Goal: Task Accomplishment & Management: Manage account settings

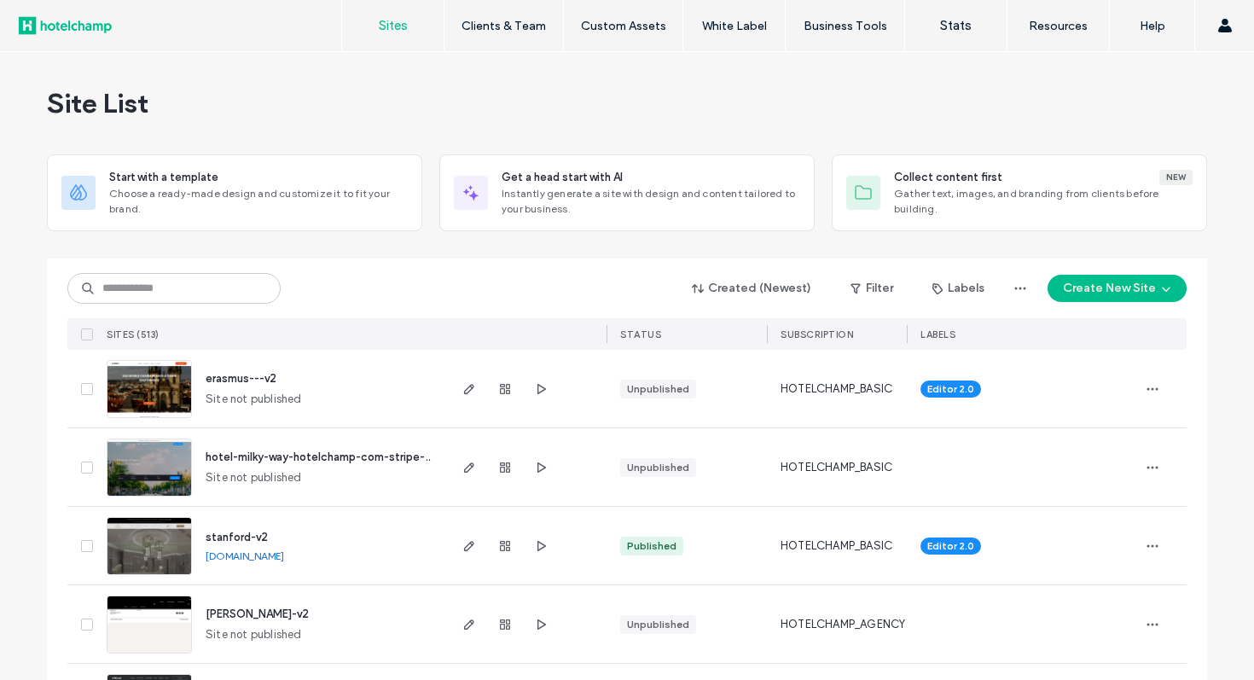
click at [529, 75] on label "Client Management" at bounding box center [507, 69] width 100 height 13
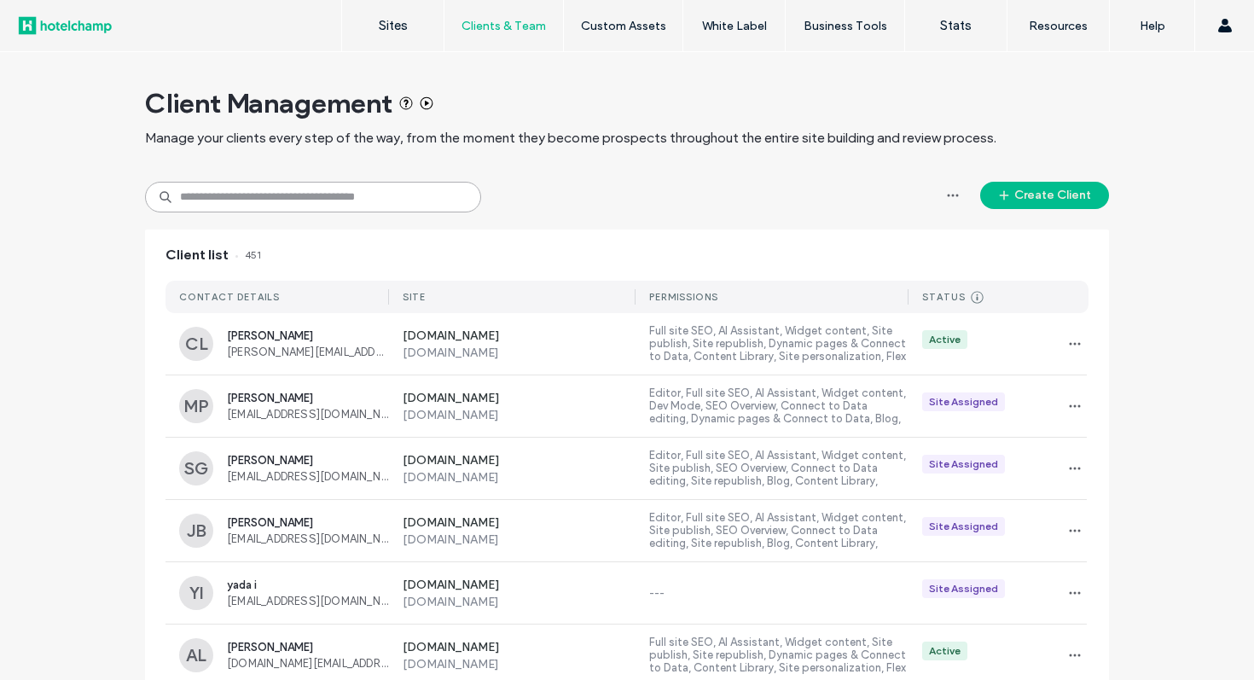
click at [392, 207] on input at bounding box center [313, 197] width 336 height 31
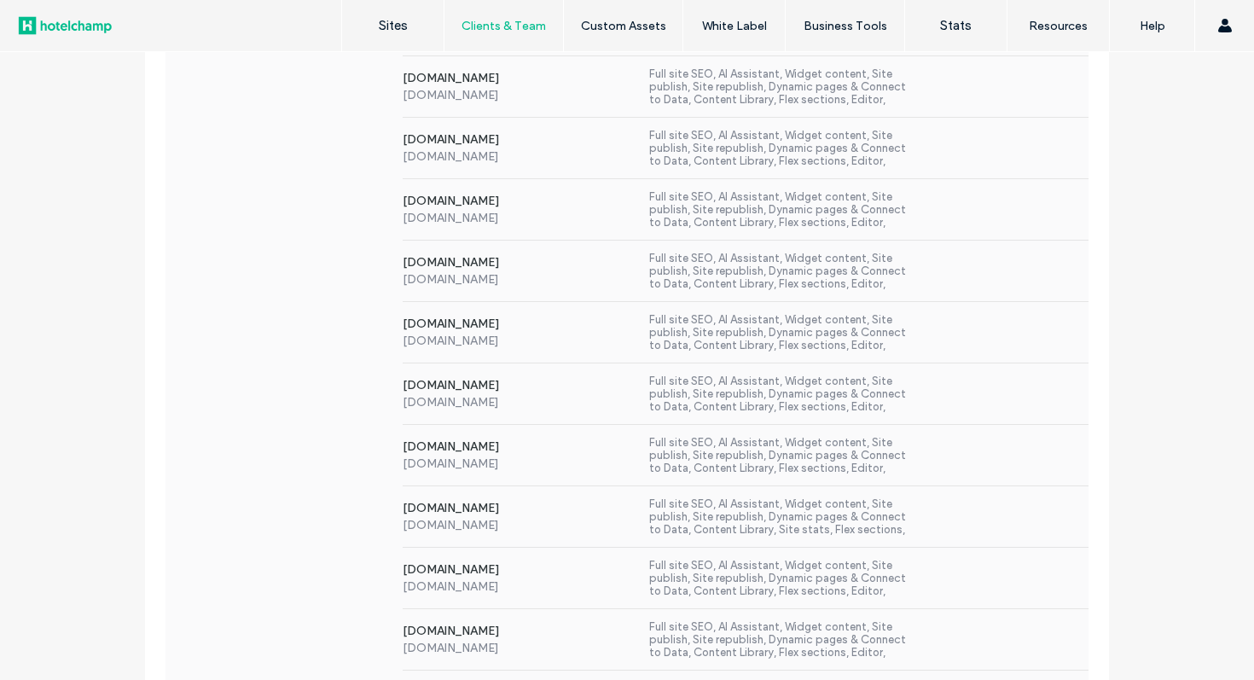
scroll to position [749, 0]
type input "****"
click at [982, 461] on div "[DOMAIN_NAME] [DOMAIN_NAME] Full site SEO, AI Assistant, Widget content, Site p…" at bounding box center [739, 454] width 700 height 61
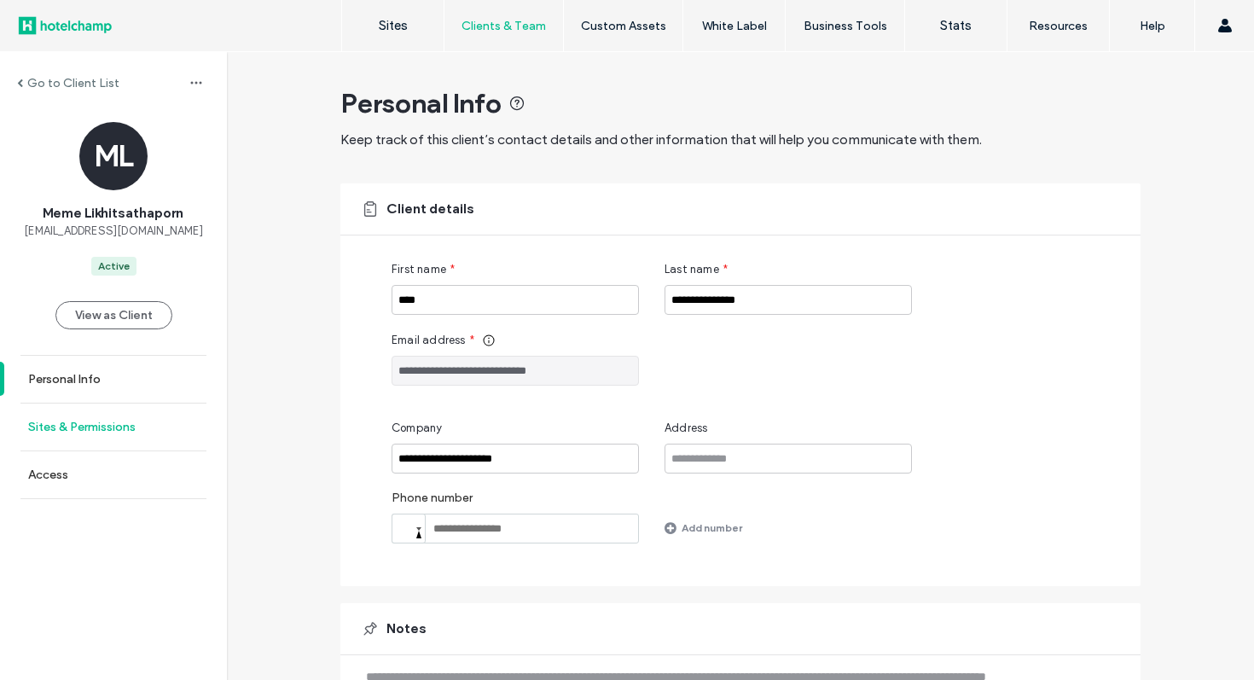
click at [134, 434] on link "Sites & Permissions" at bounding box center [113, 427] width 227 height 47
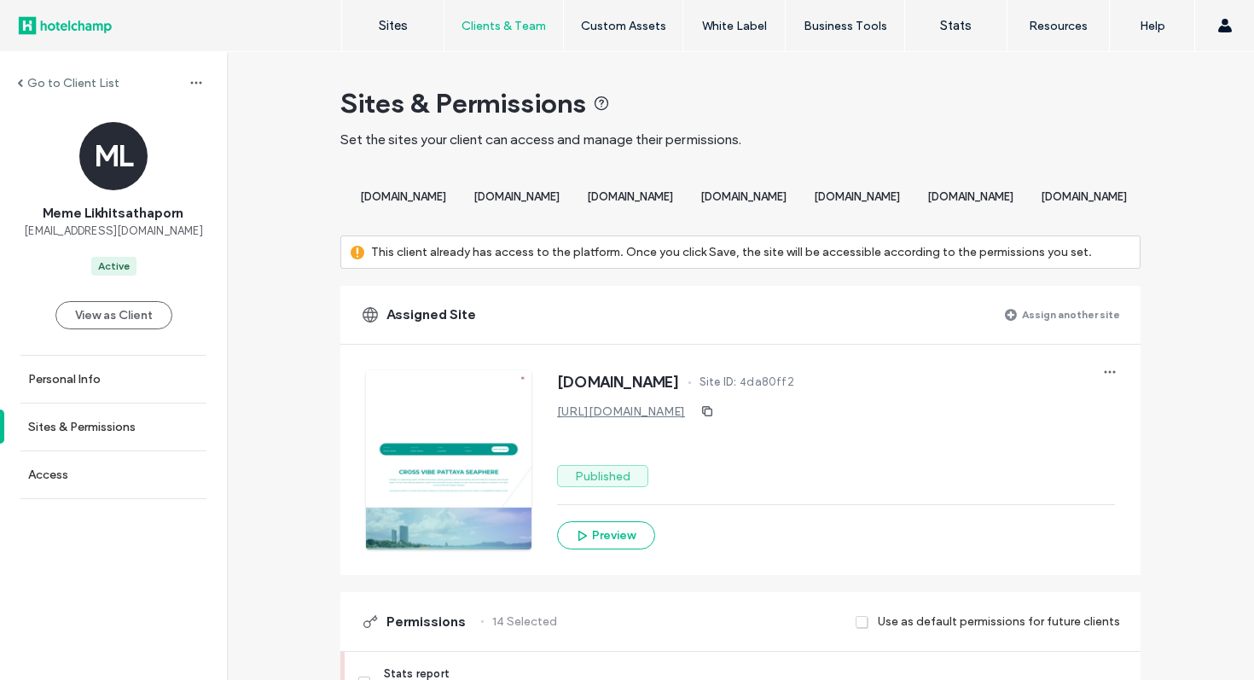
scroll to position [0, 2263]
click at [673, 190] on span "[DOMAIN_NAME]" at bounding box center [630, 196] width 86 height 13
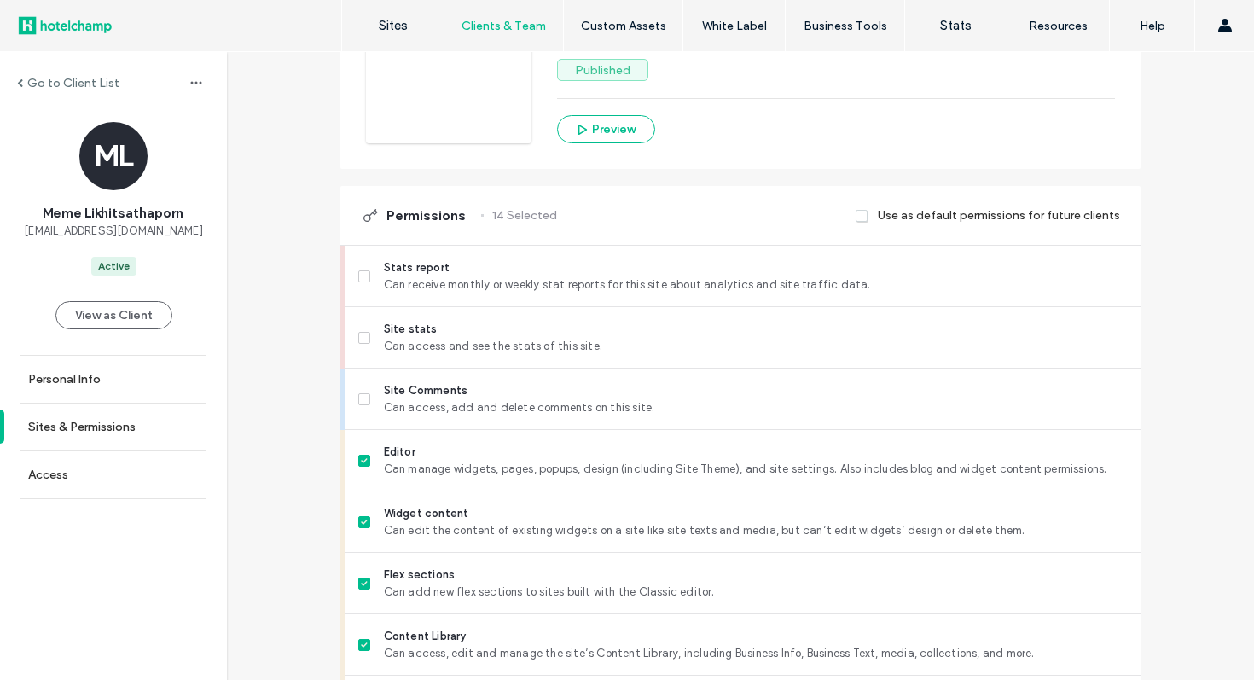
scroll to position [386, 0]
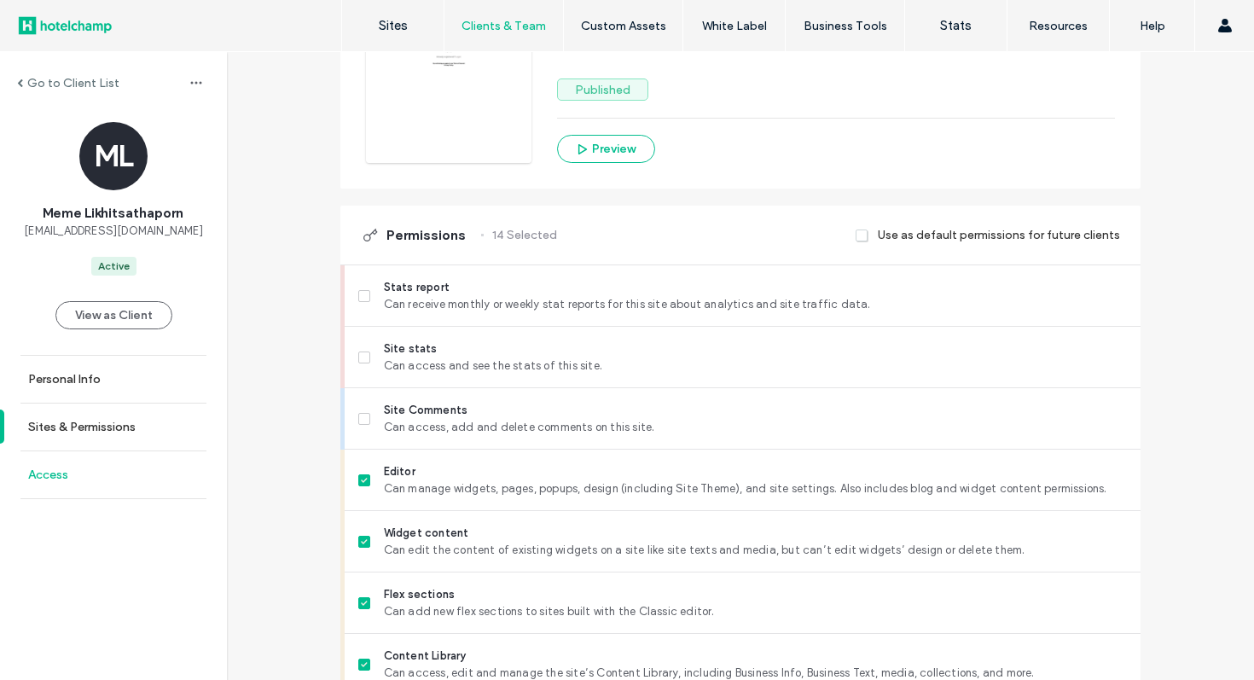
click at [146, 454] on link "Access" at bounding box center [113, 474] width 227 height 47
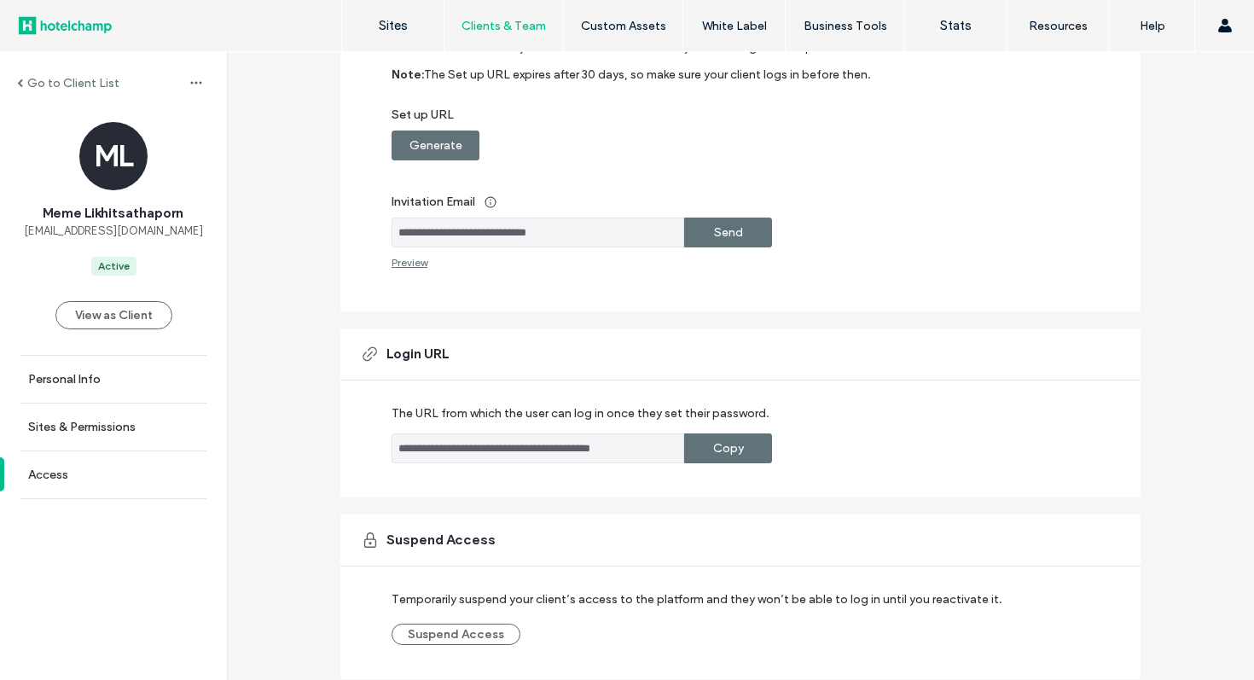
scroll to position [296, 0]
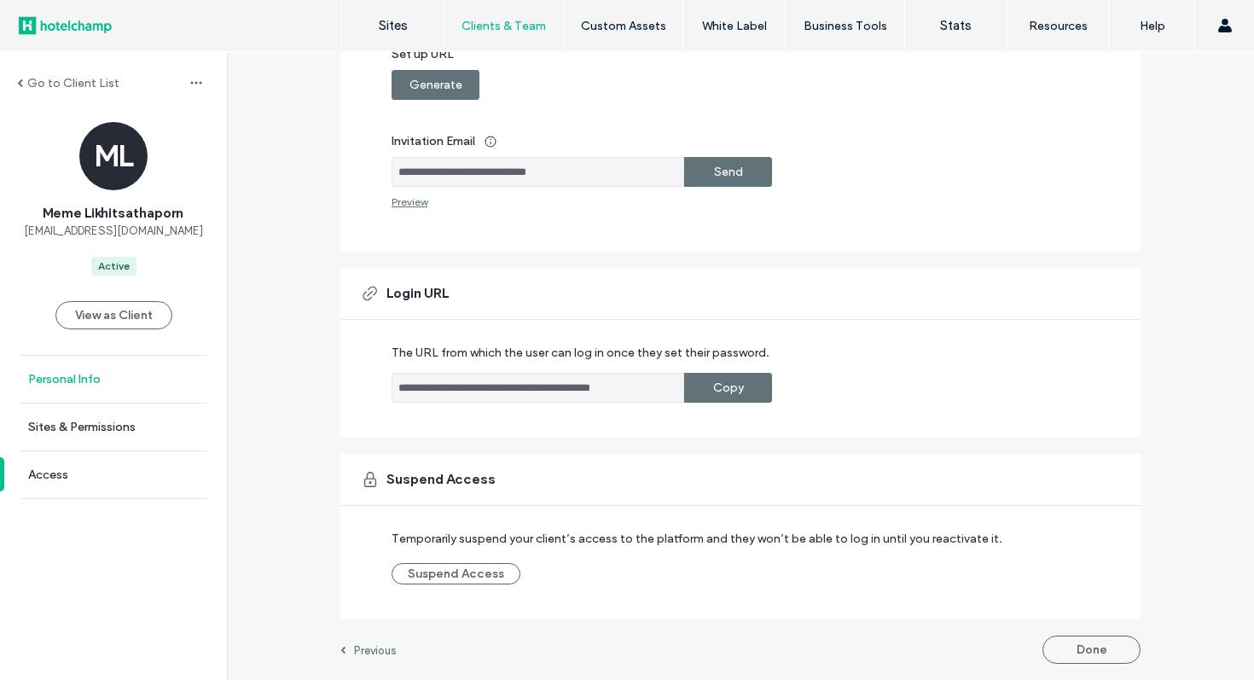
click at [114, 401] on link "Personal Info" at bounding box center [113, 379] width 227 height 47
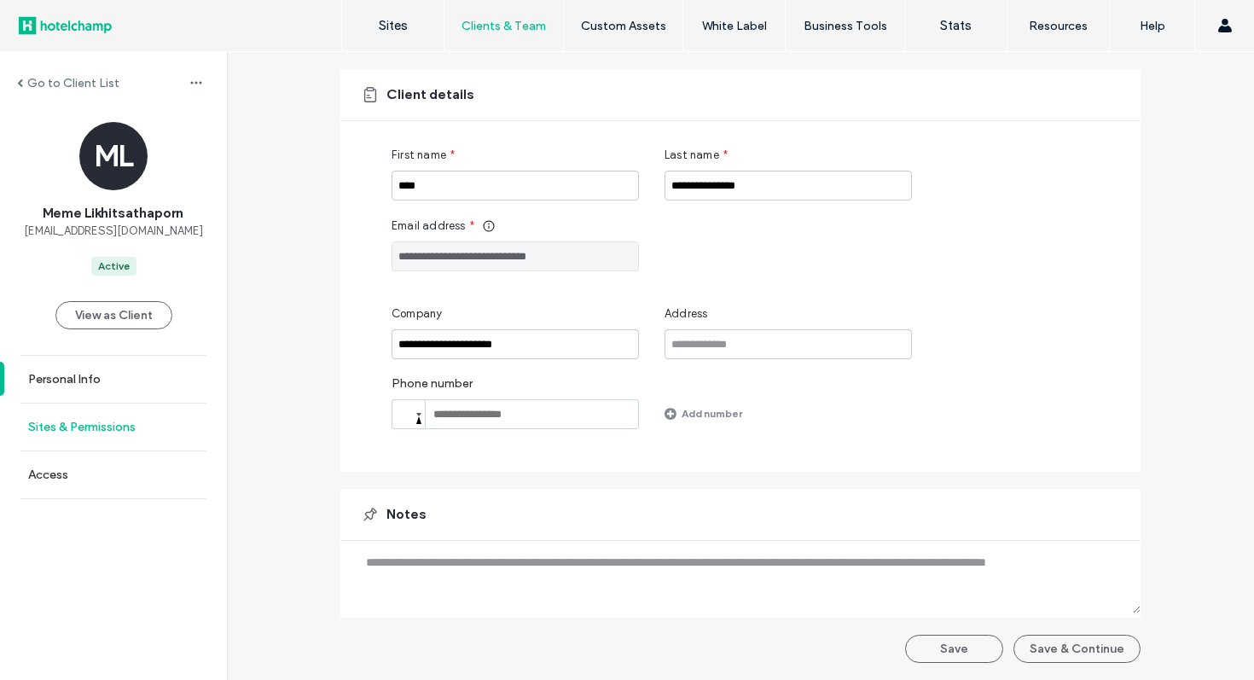
click at [105, 430] on label "Sites & Permissions" at bounding box center [81, 427] width 107 height 15
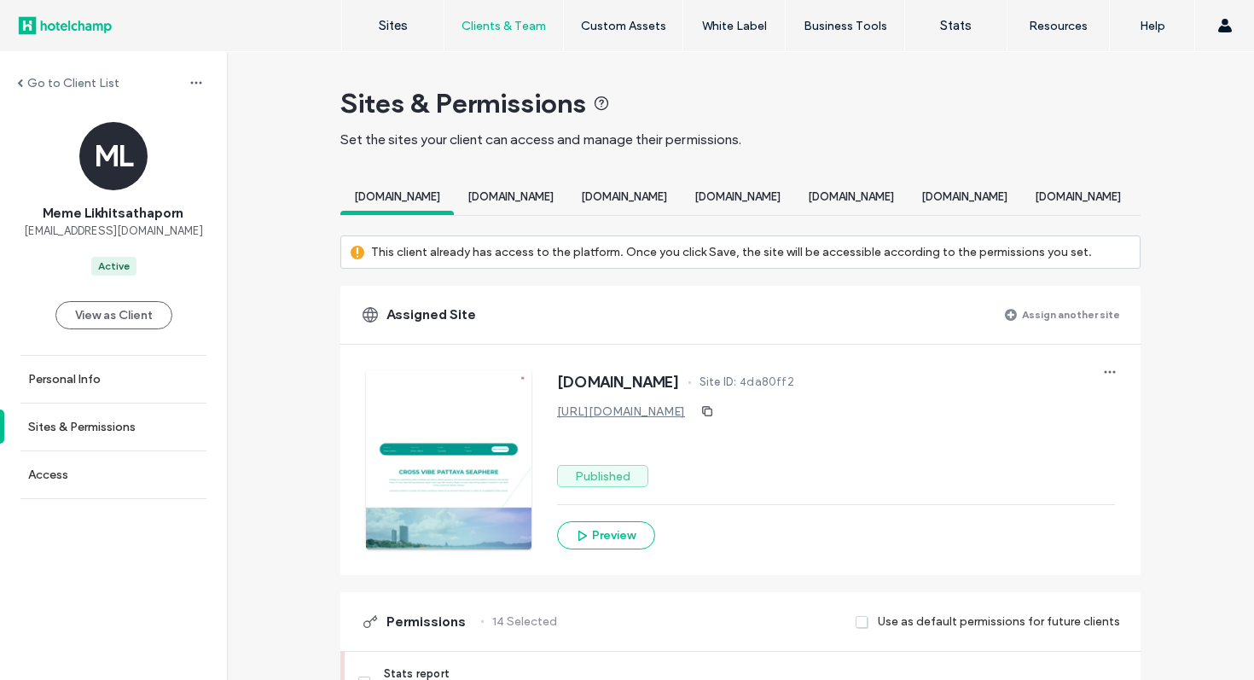
click at [93, 83] on label "Go to Client List" at bounding box center [73, 83] width 92 height 15
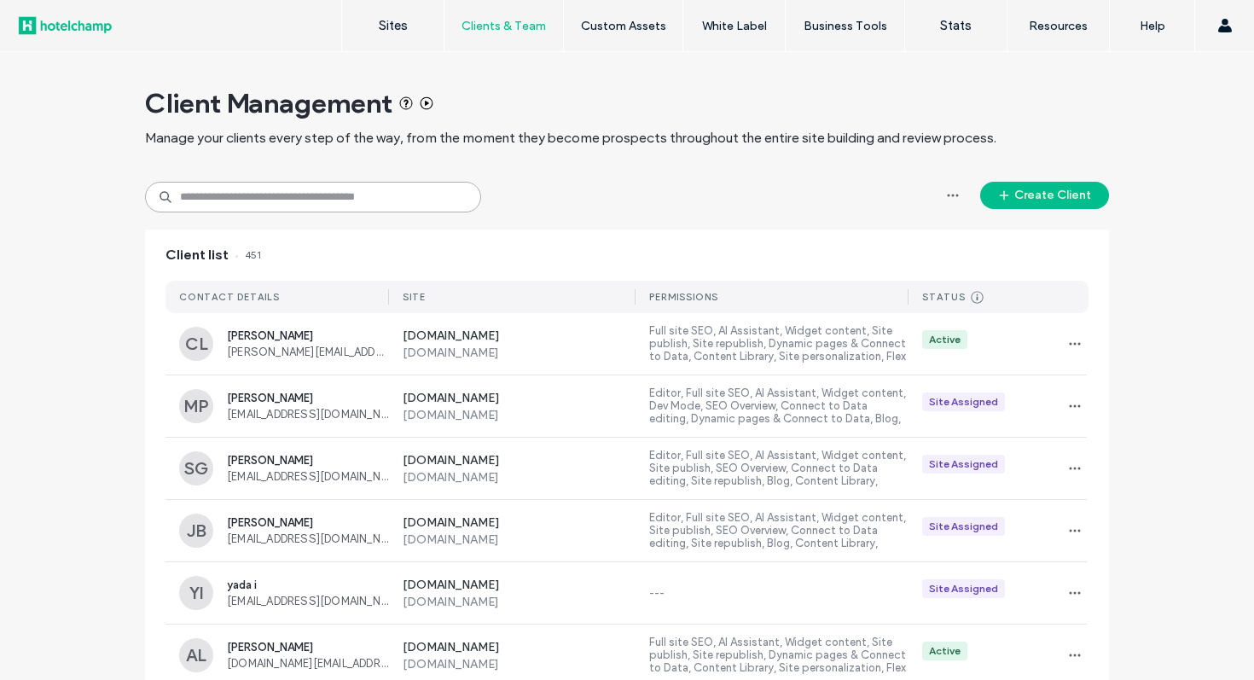
click at [378, 204] on input at bounding box center [313, 197] width 336 height 31
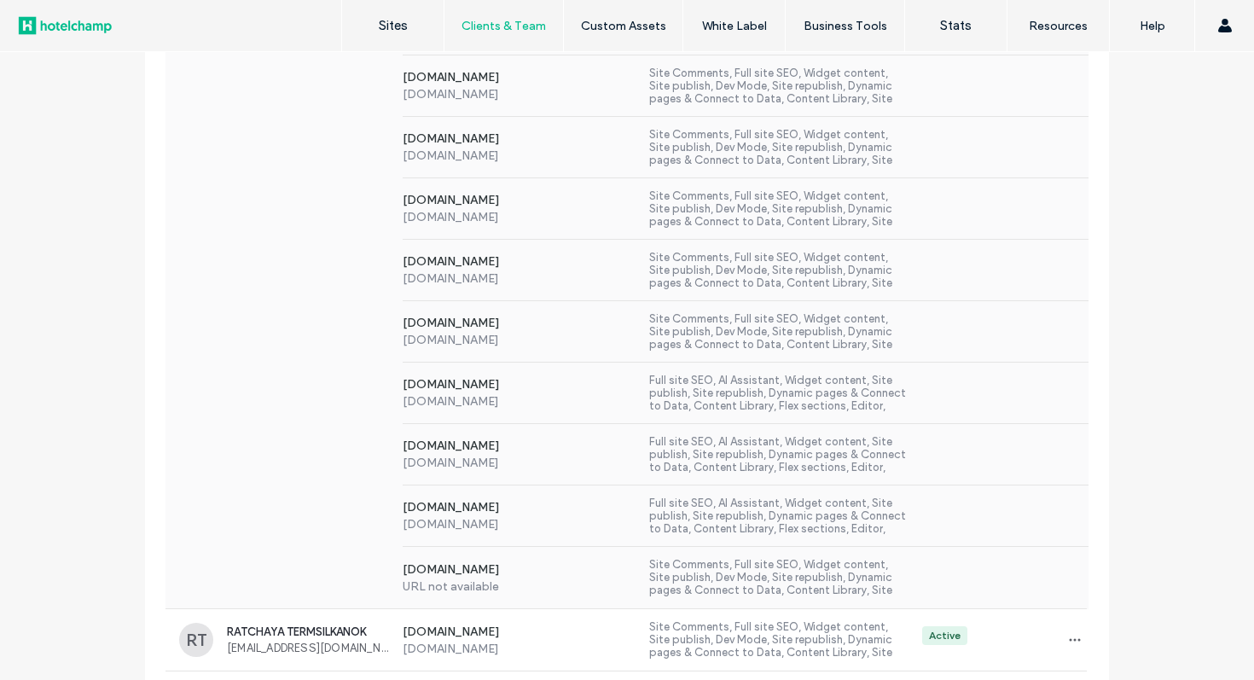
scroll to position [443, 0]
type input "***"
click at [543, 462] on label "[DOMAIN_NAME]" at bounding box center [520, 462] width 234 height 15
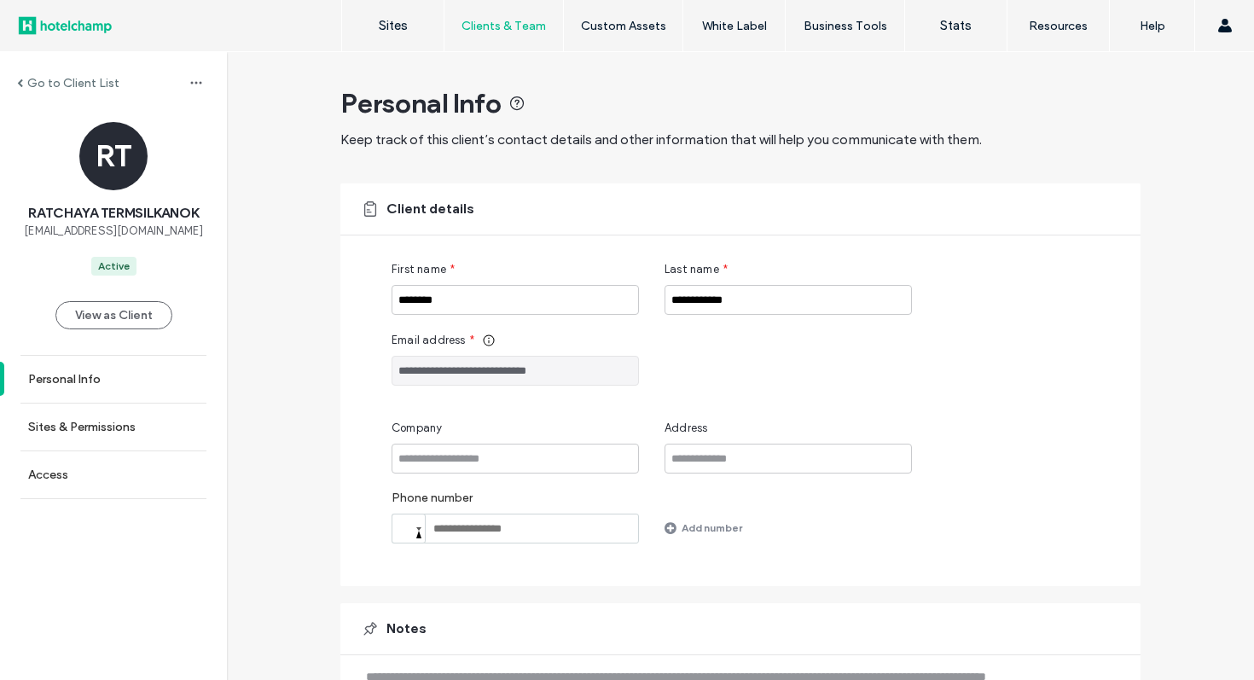
scroll to position [113, 0]
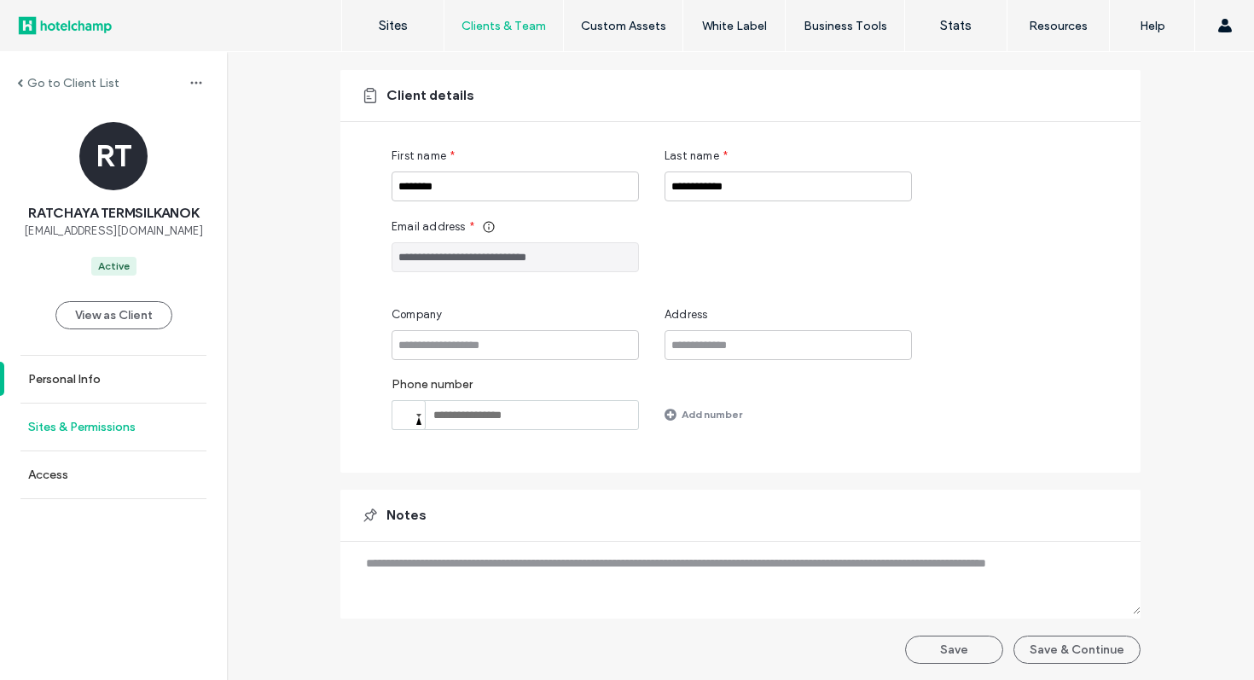
click at [123, 428] on label "Sites & Permissions" at bounding box center [81, 427] width 107 height 15
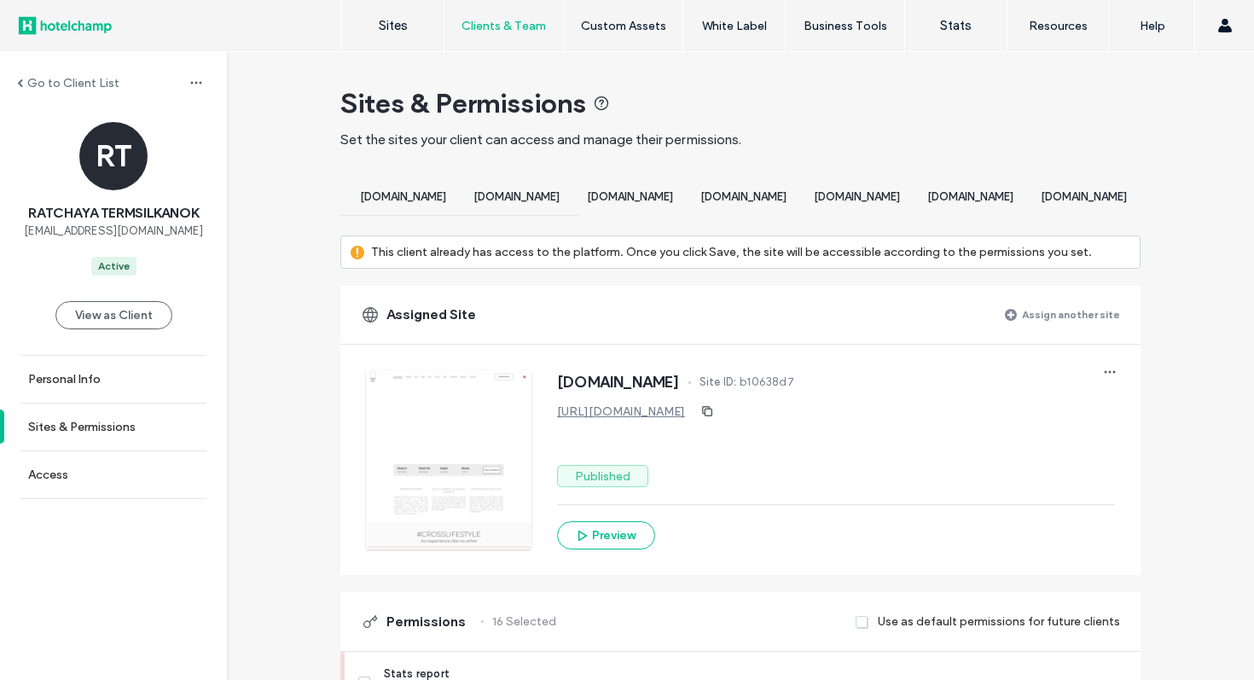
scroll to position [0, 1459]
click at [927, 195] on span "[DOMAIN_NAME]" at bounding box center [970, 196] width 86 height 13
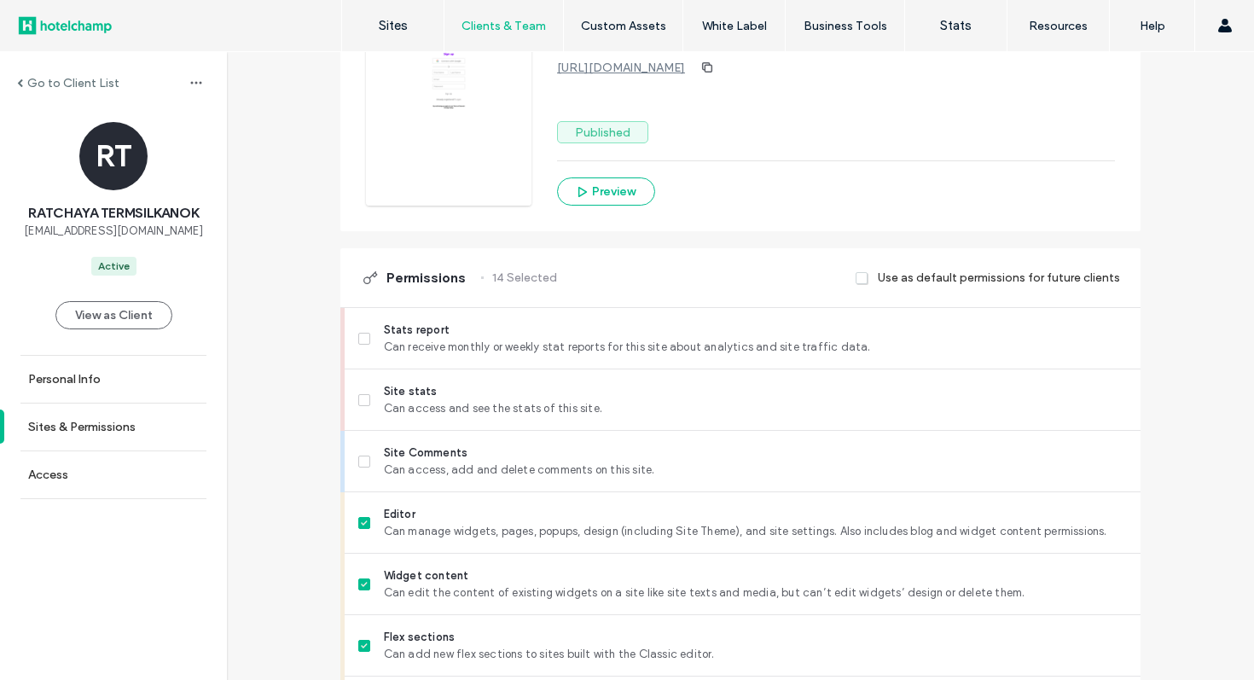
scroll to position [0, 0]
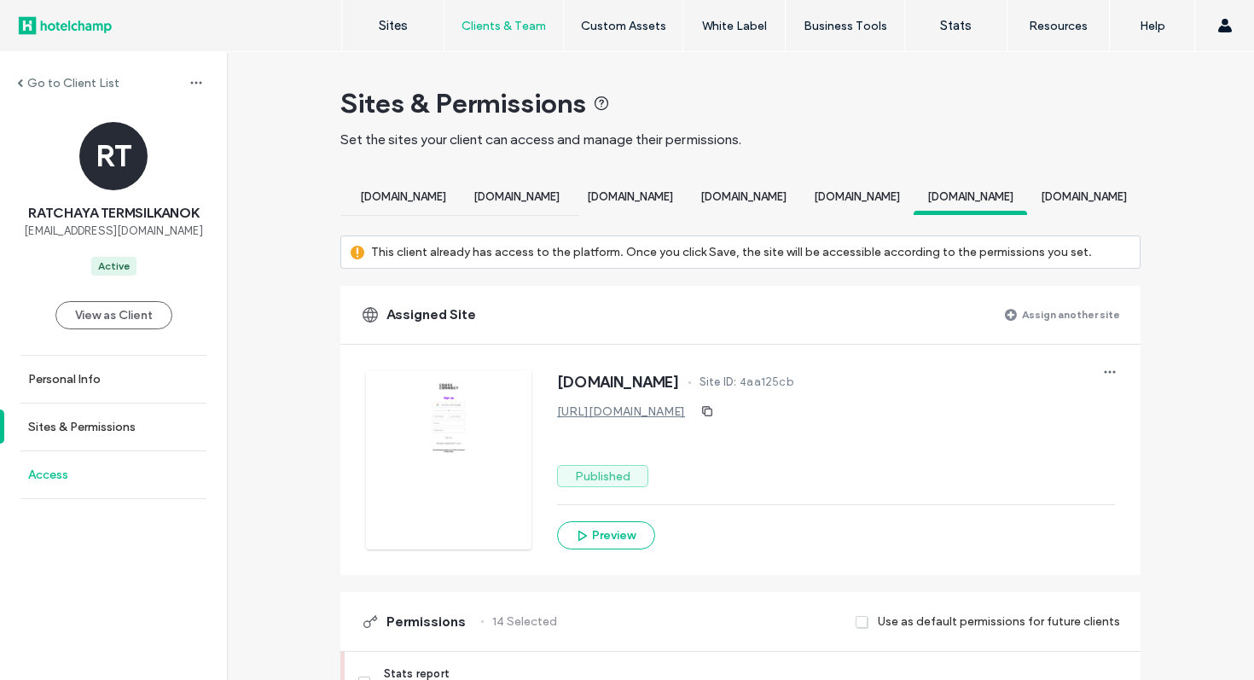
click at [124, 464] on link "Access" at bounding box center [113, 474] width 227 height 47
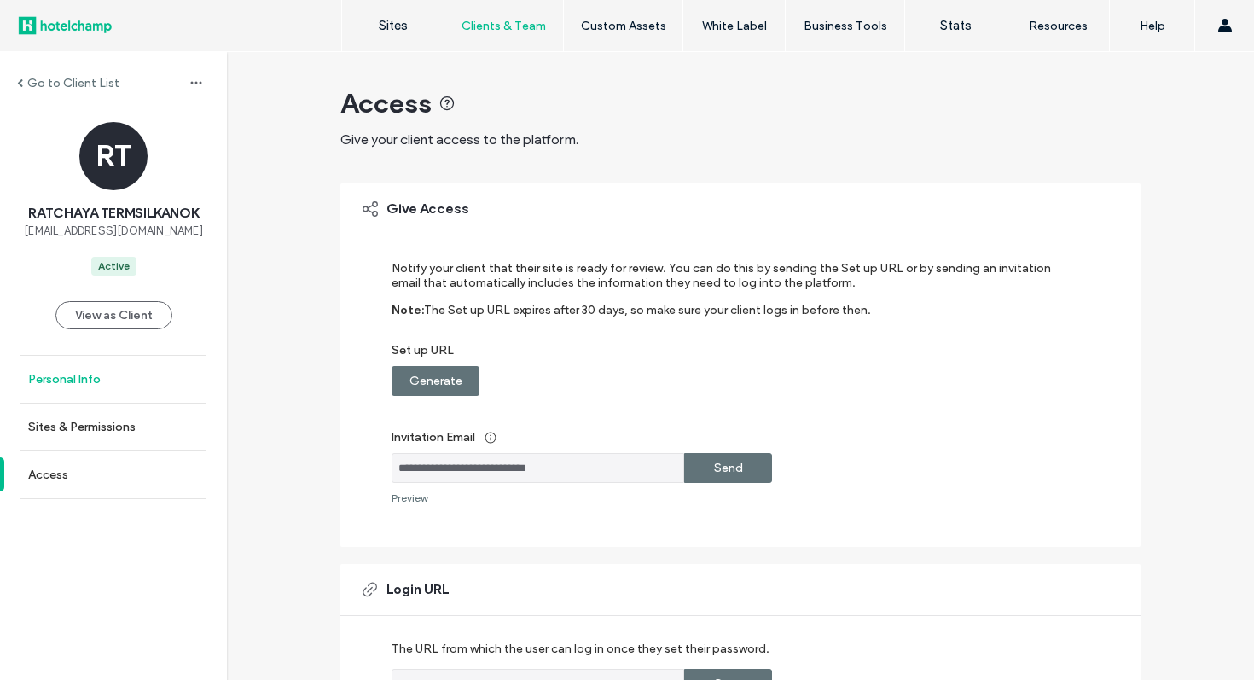
click at [66, 382] on label "Personal Info" at bounding box center [64, 379] width 73 height 15
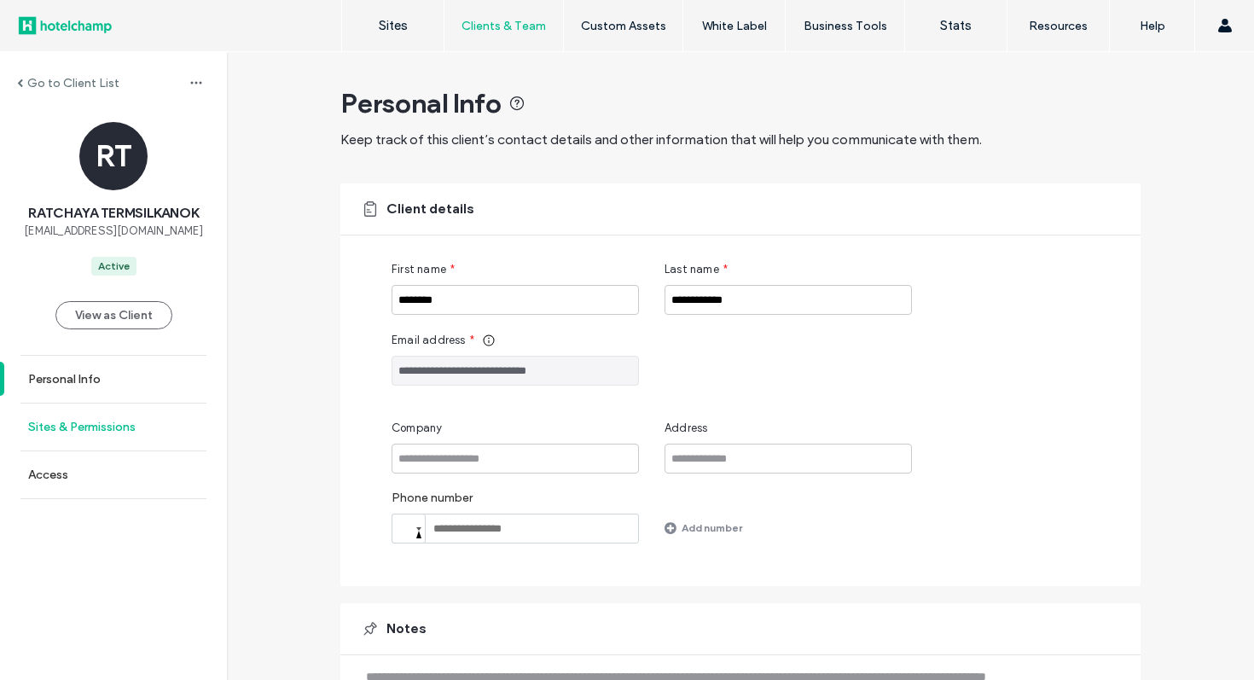
click at [75, 411] on link "Sites & Permissions" at bounding box center [113, 427] width 227 height 47
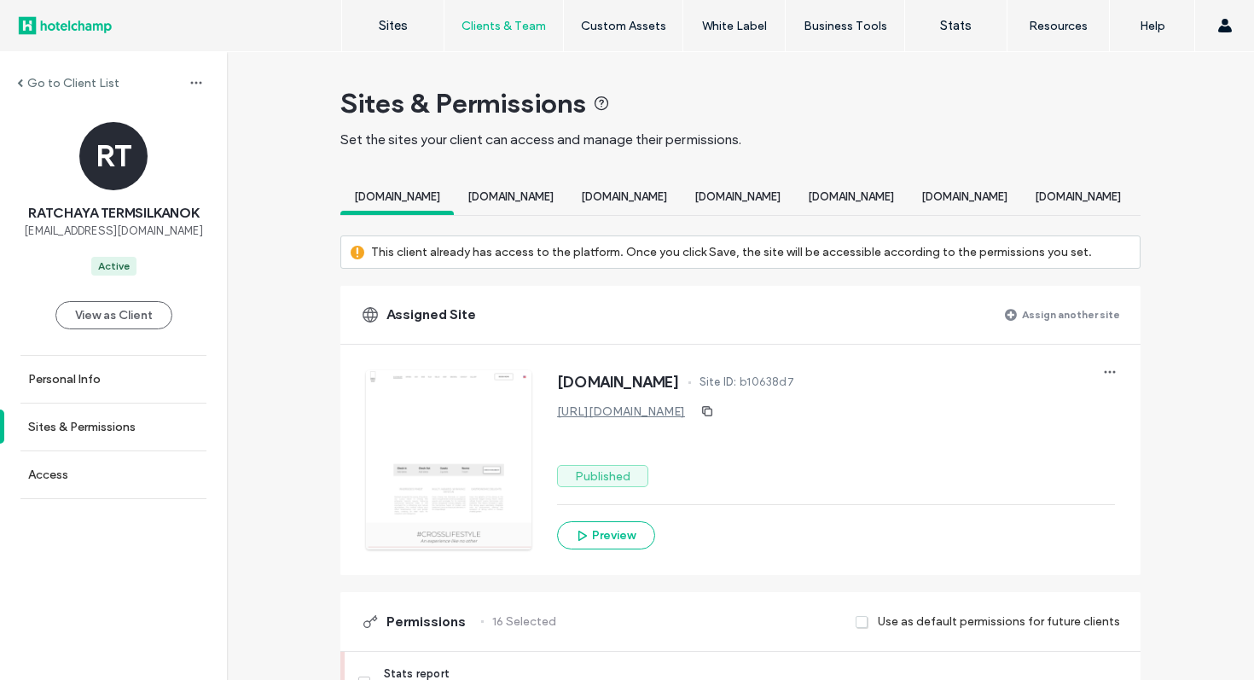
click at [75, 85] on label "Go to Client List" at bounding box center [73, 83] width 92 height 15
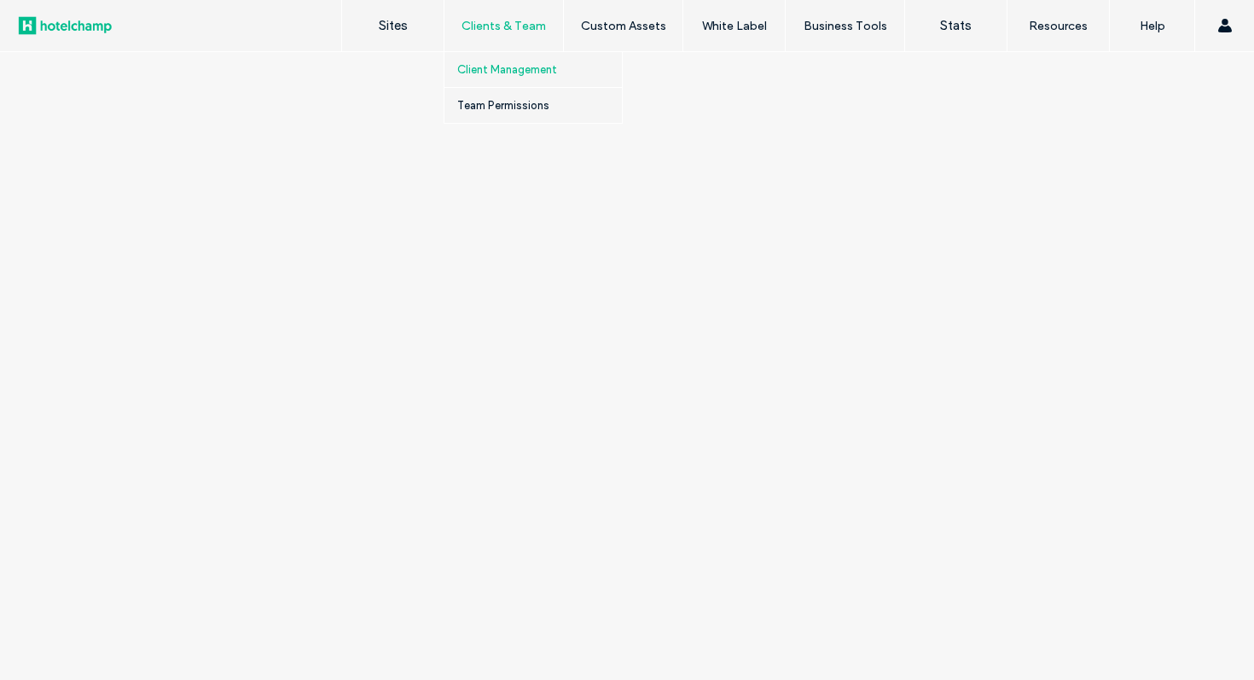
click at [516, 17] on div "Clients & Team" at bounding box center [504, 25] width 119 height 51
click at [490, 78] on link "Client Management" at bounding box center [539, 69] width 165 height 35
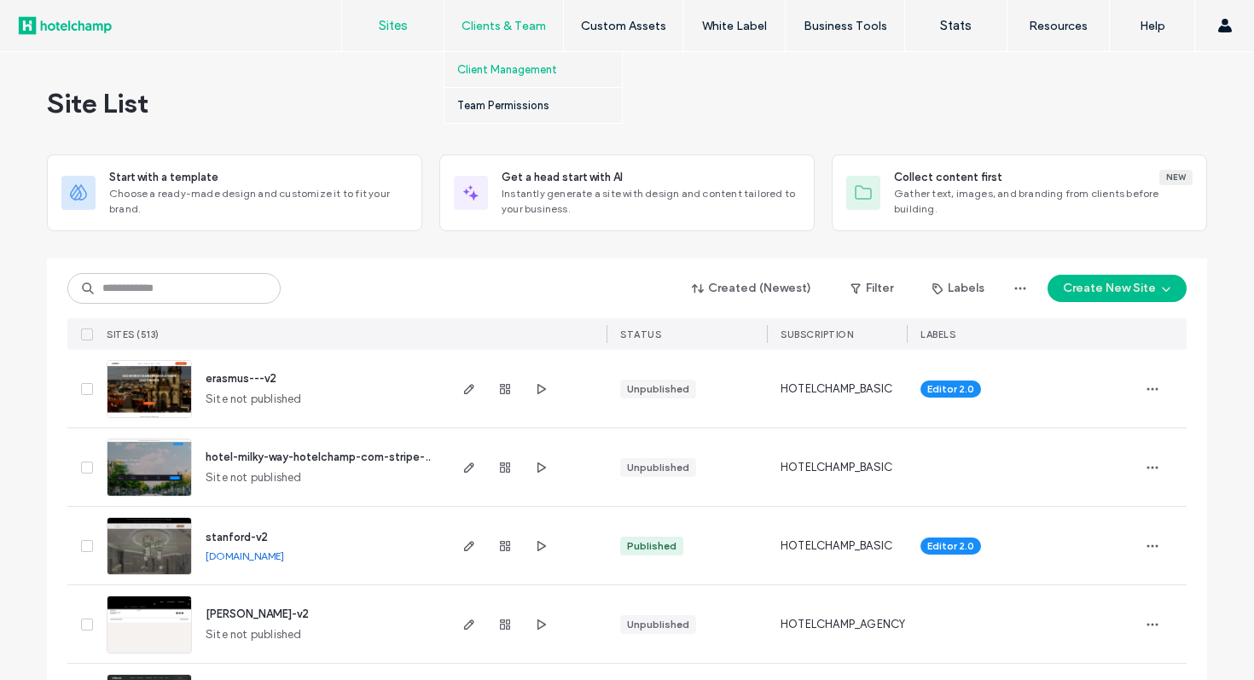
click at [505, 65] on label "Client Management" at bounding box center [507, 69] width 100 height 13
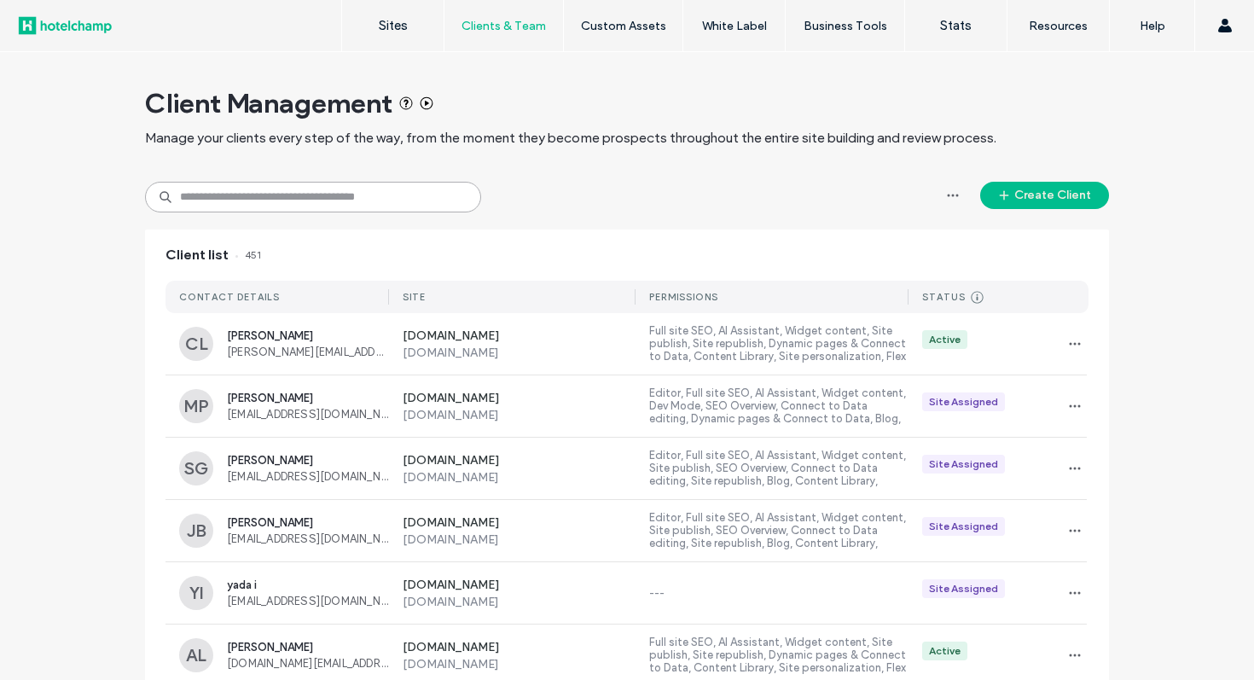
click at [330, 191] on input at bounding box center [313, 197] width 336 height 31
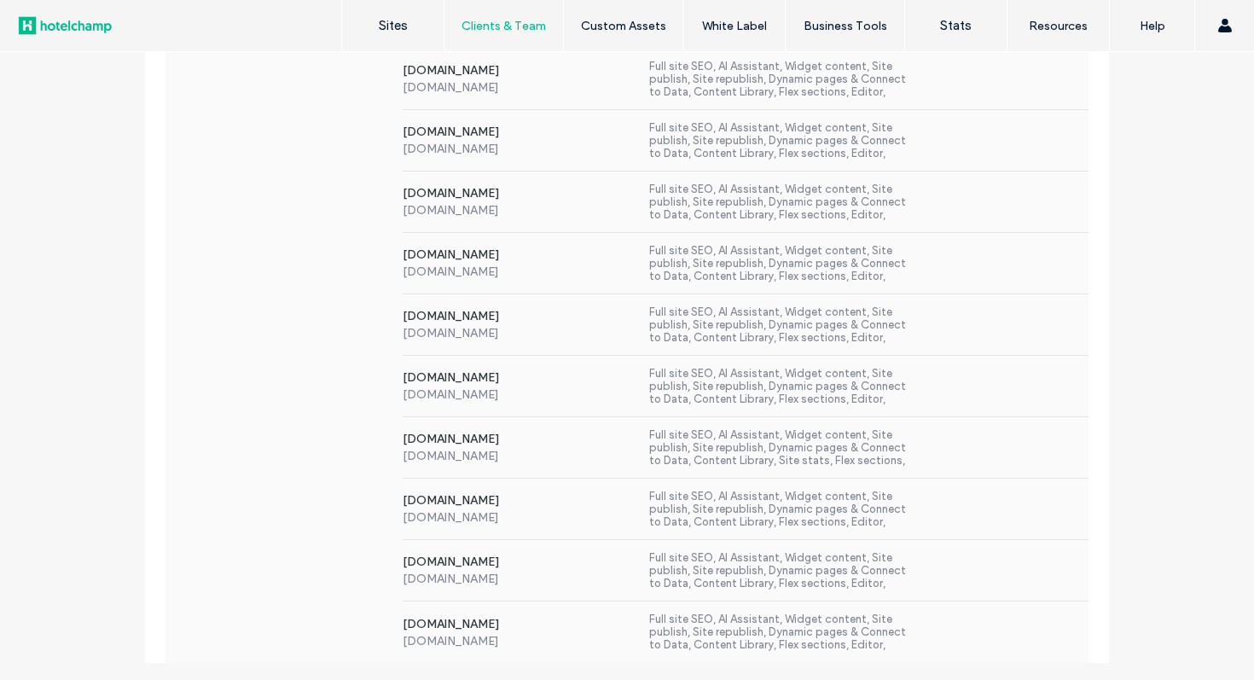
scroll to position [817, 0]
type input "****"
click at [886, 491] on label "Full site SEO, AI Assistant, Widget content, Site publish, Site republish, Dyna…" at bounding box center [778, 509] width 259 height 39
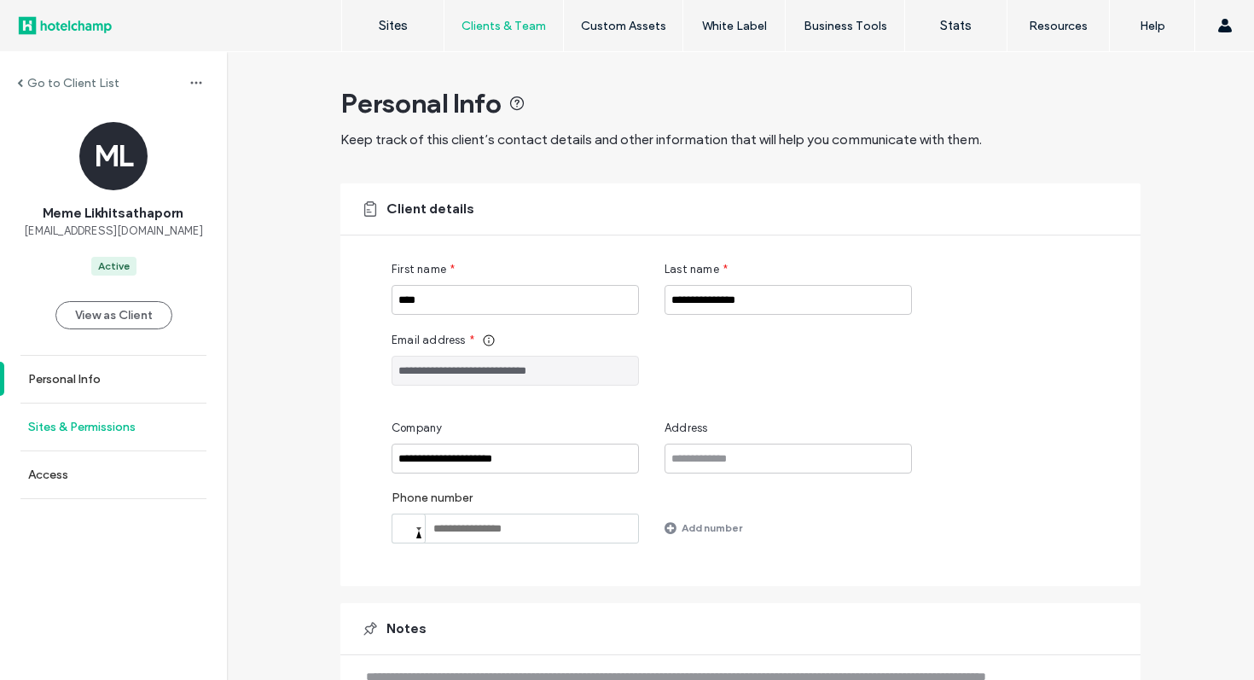
click at [139, 428] on link "Sites & Permissions" at bounding box center [113, 427] width 227 height 47
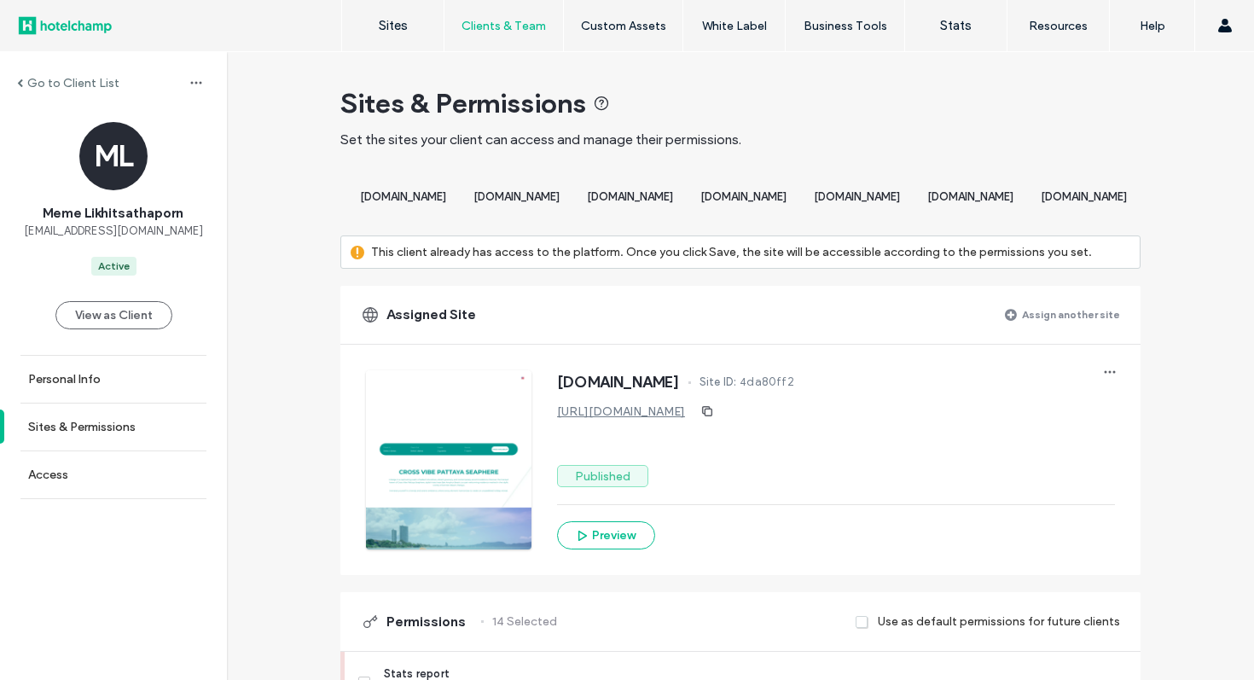
scroll to position [0, 2420]
click at [673, 191] on span "[DOMAIN_NAME]" at bounding box center [630, 196] width 86 height 13
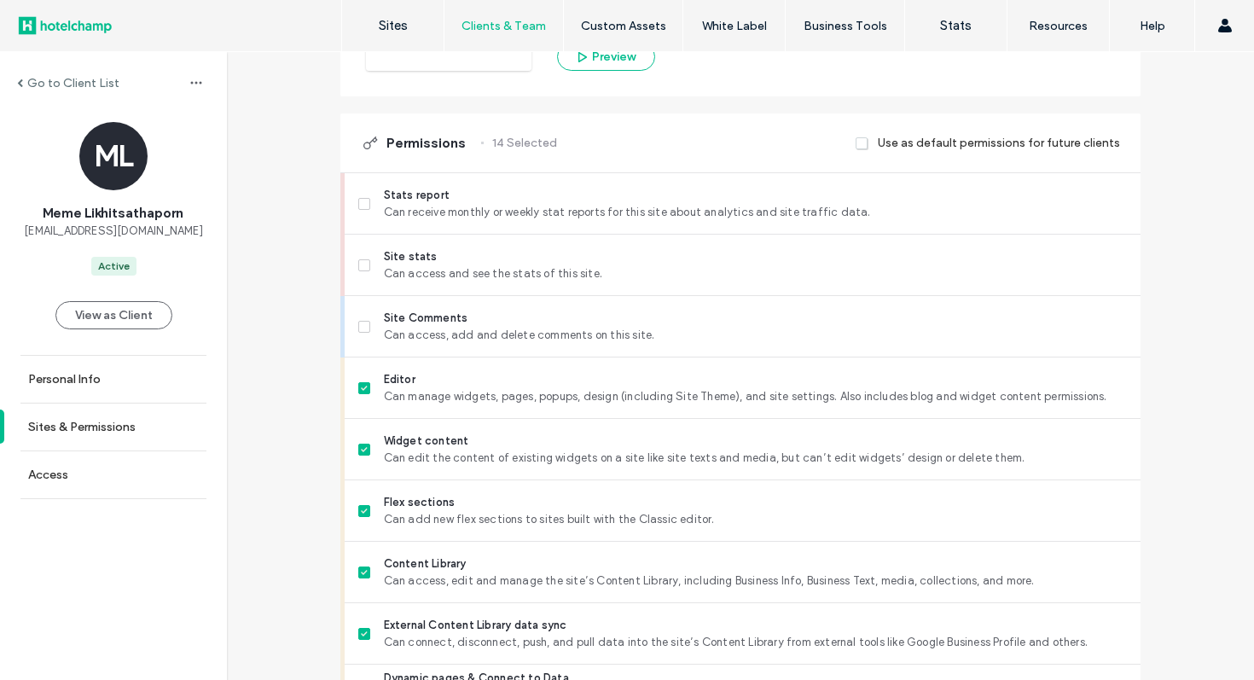
scroll to position [462, 0]
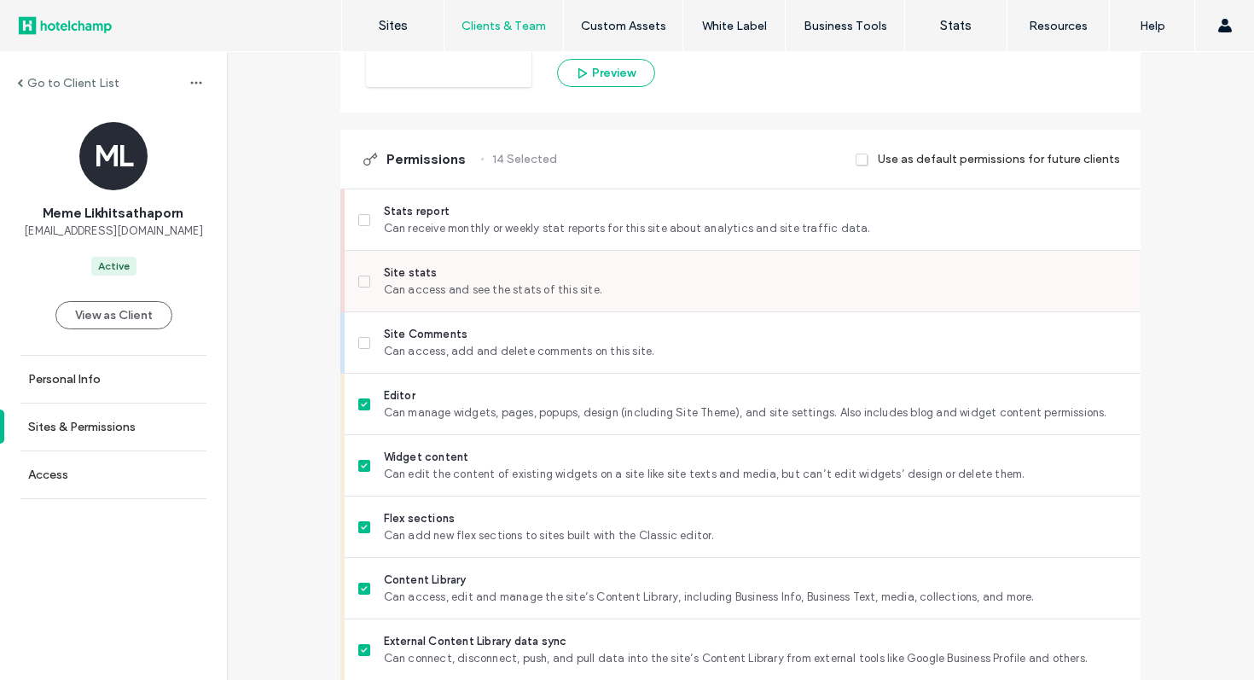
click at [361, 288] on label "Site stats Can access and see the stats of this site." at bounding box center [742, 281] width 769 height 34
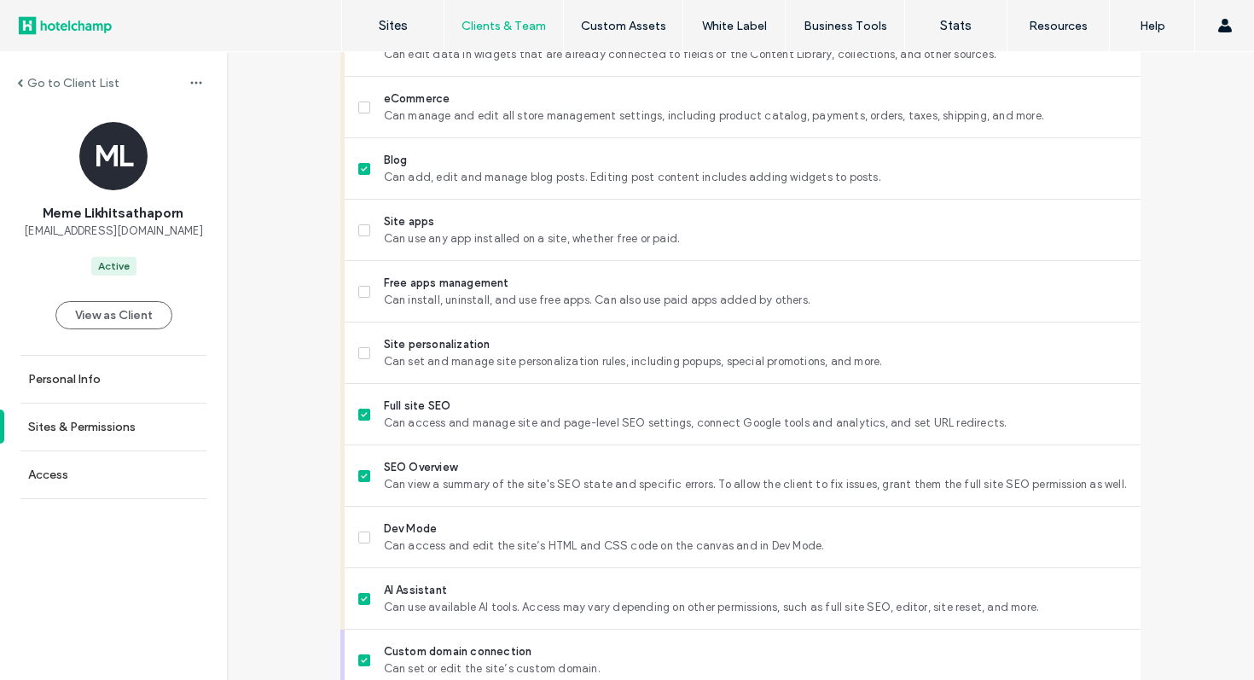
scroll to position [1524, 0]
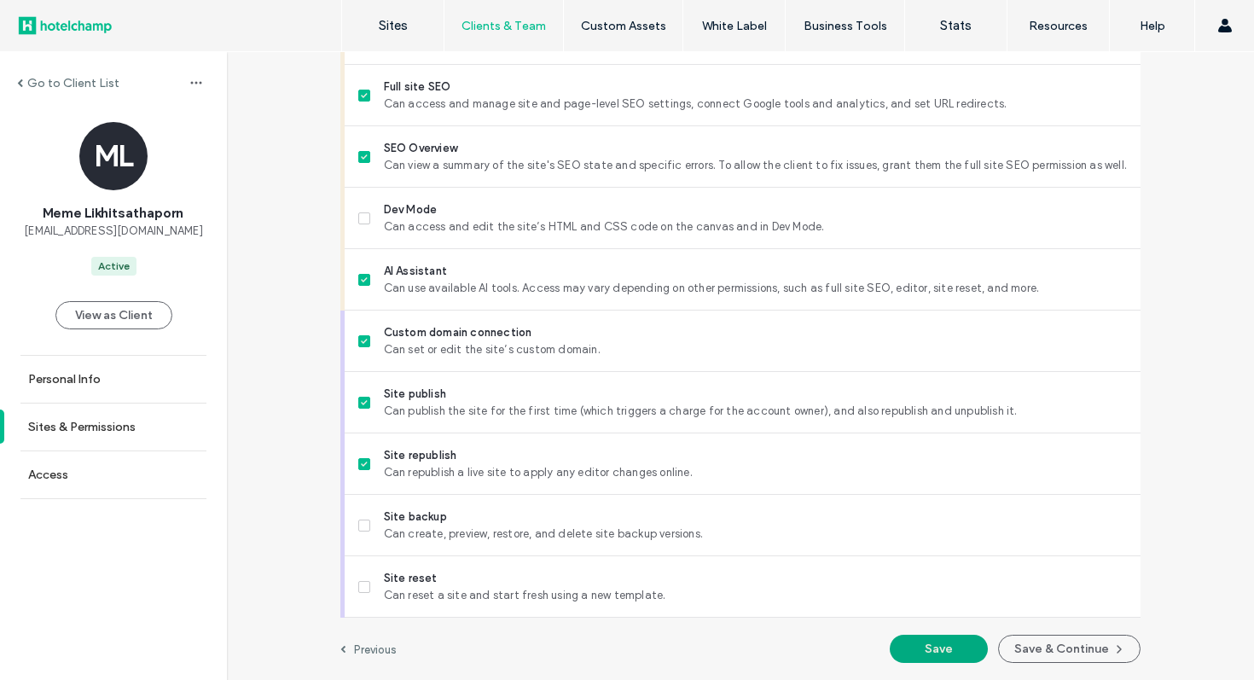
click at [917, 647] on button "Save" at bounding box center [939, 649] width 98 height 28
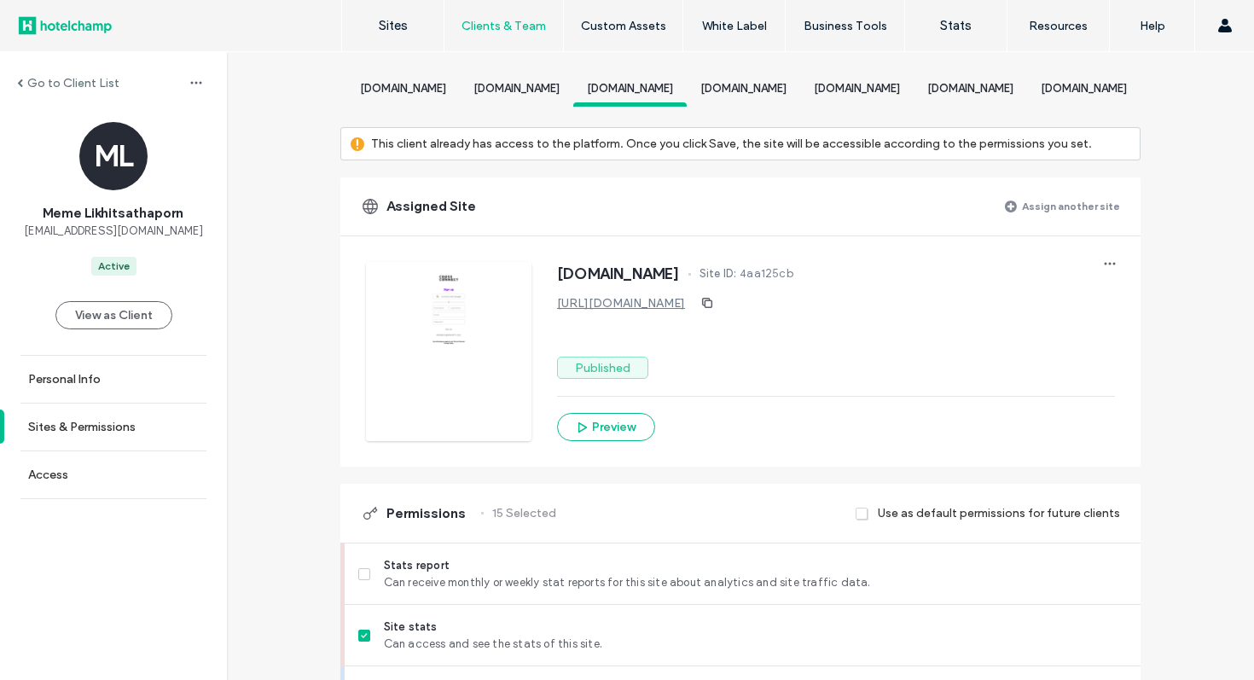
scroll to position [0, 0]
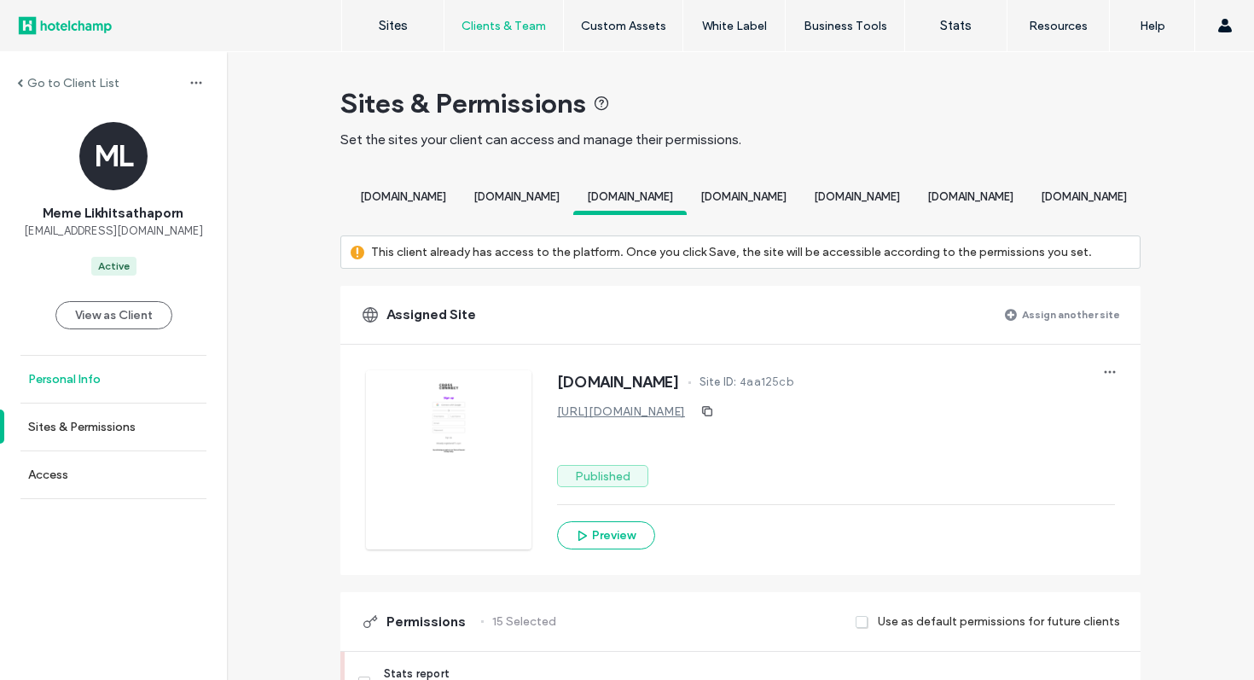
click at [181, 373] on link "Personal Info" at bounding box center [113, 379] width 227 height 47
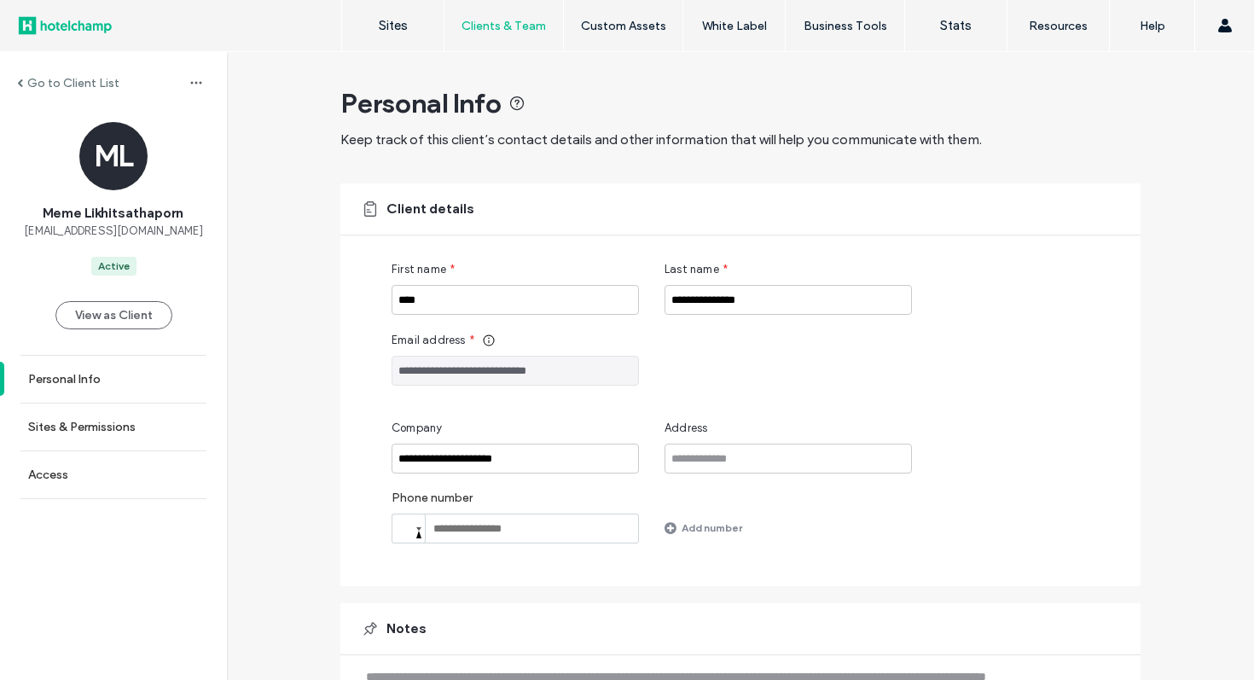
scroll to position [114, 0]
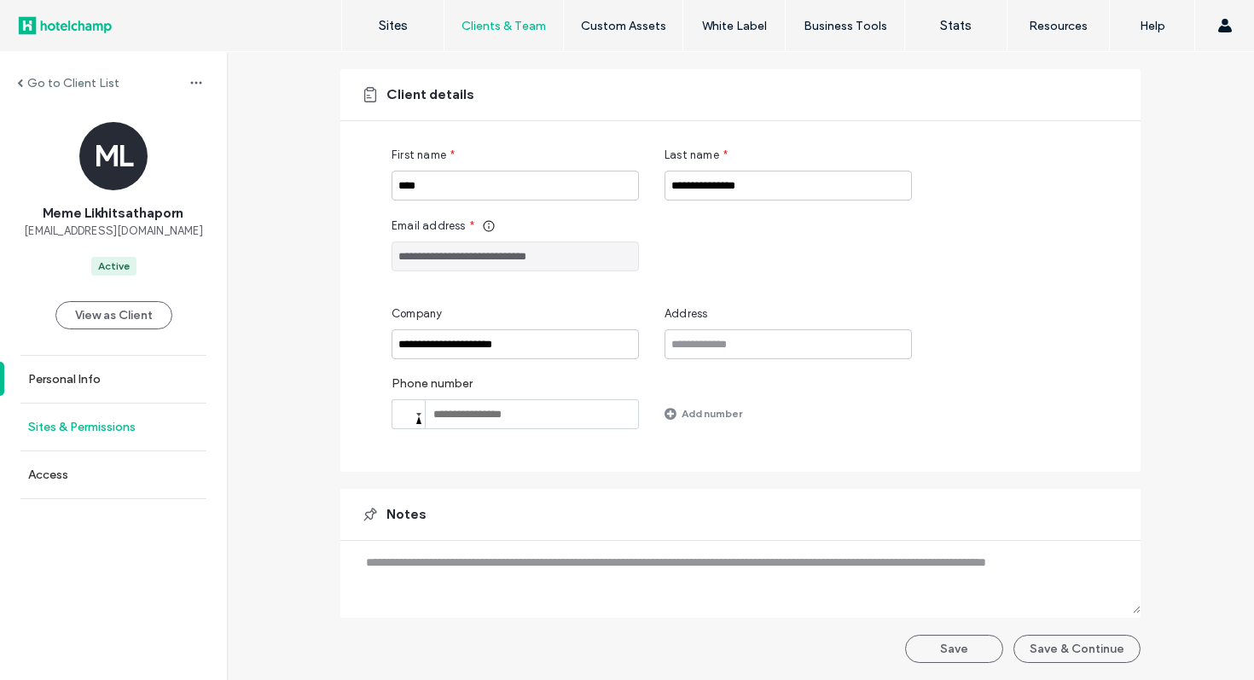
click at [149, 428] on link "Sites & Permissions" at bounding box center [113, 427] width 227 height 47
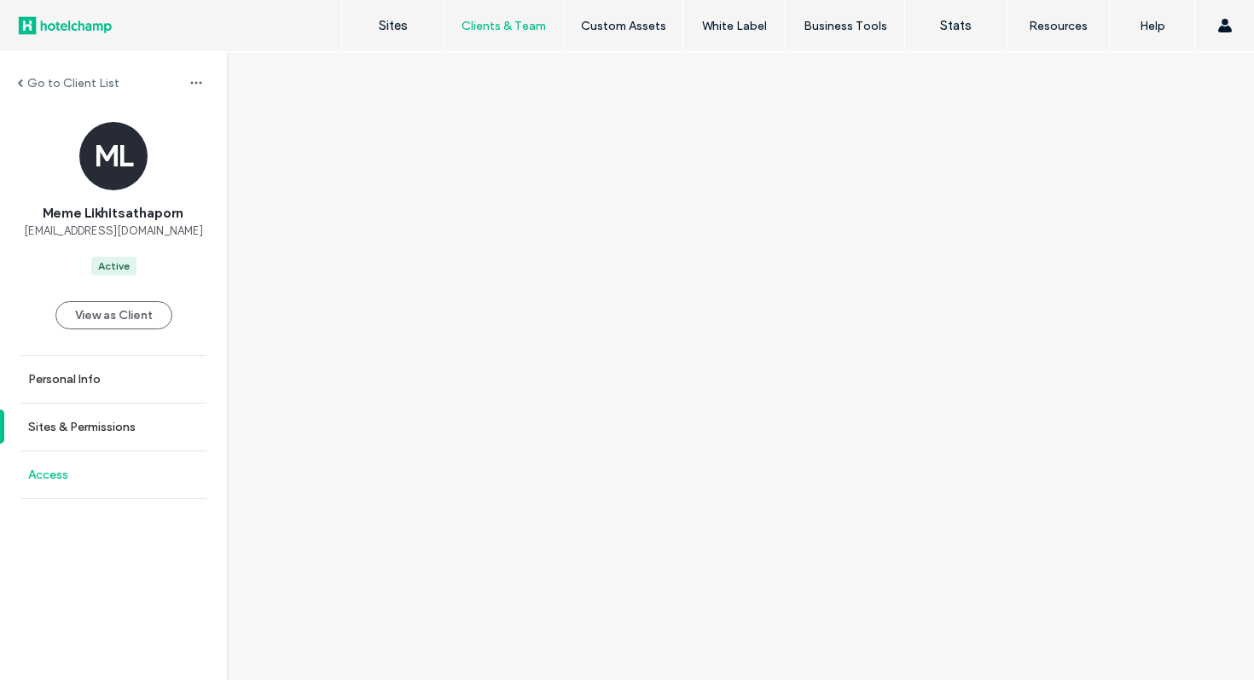
click at [97, 475] on link "Access" at bounding box center [113, 474] width 227 height 47
click at [118, 425] on label "Sites & Permissions" at bounding box center [81, 427] width 107 height 15
click at [73, 486] on link "Access" at bounding box center [113, 474] width 227 height 47
click at [122, 421] on label "Sites & Permissions" at bounding box center [81, 427] width 107 height 15
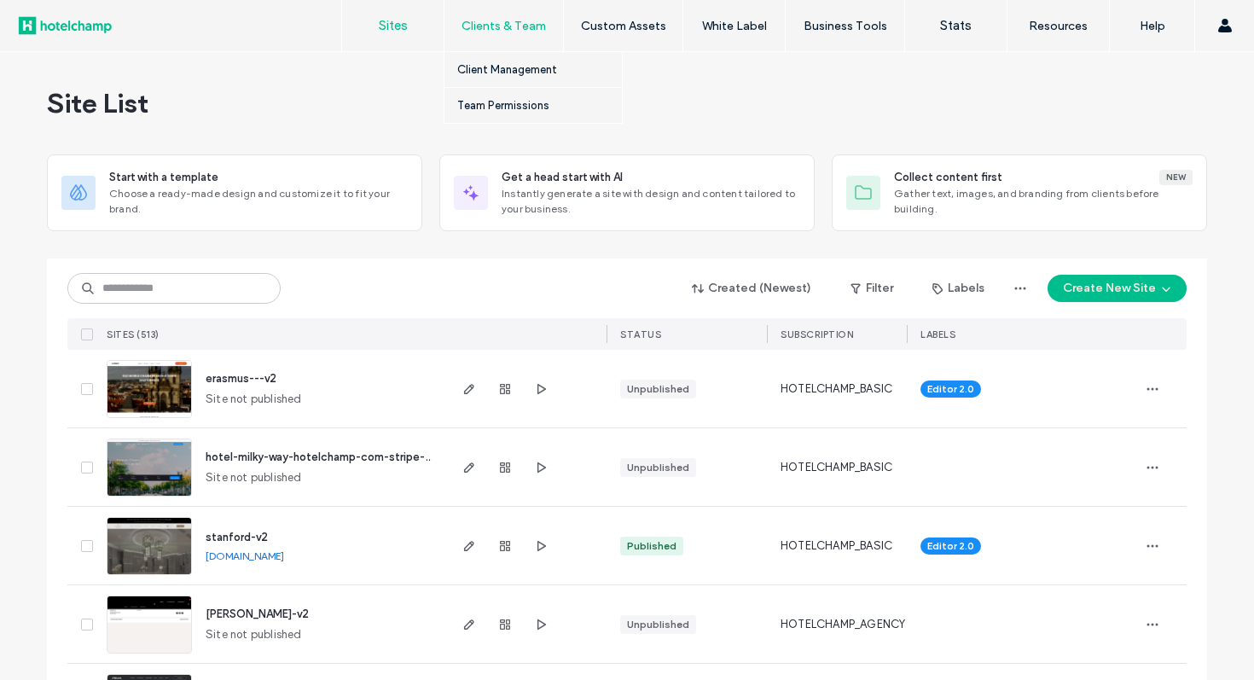
click at [503, 26] on label "Clients & Team" at bounding box center [504, 26] width 84 height 15
click at [490, 71] on label "Client Management" at bounding box center [507, 69] width 100 height 13
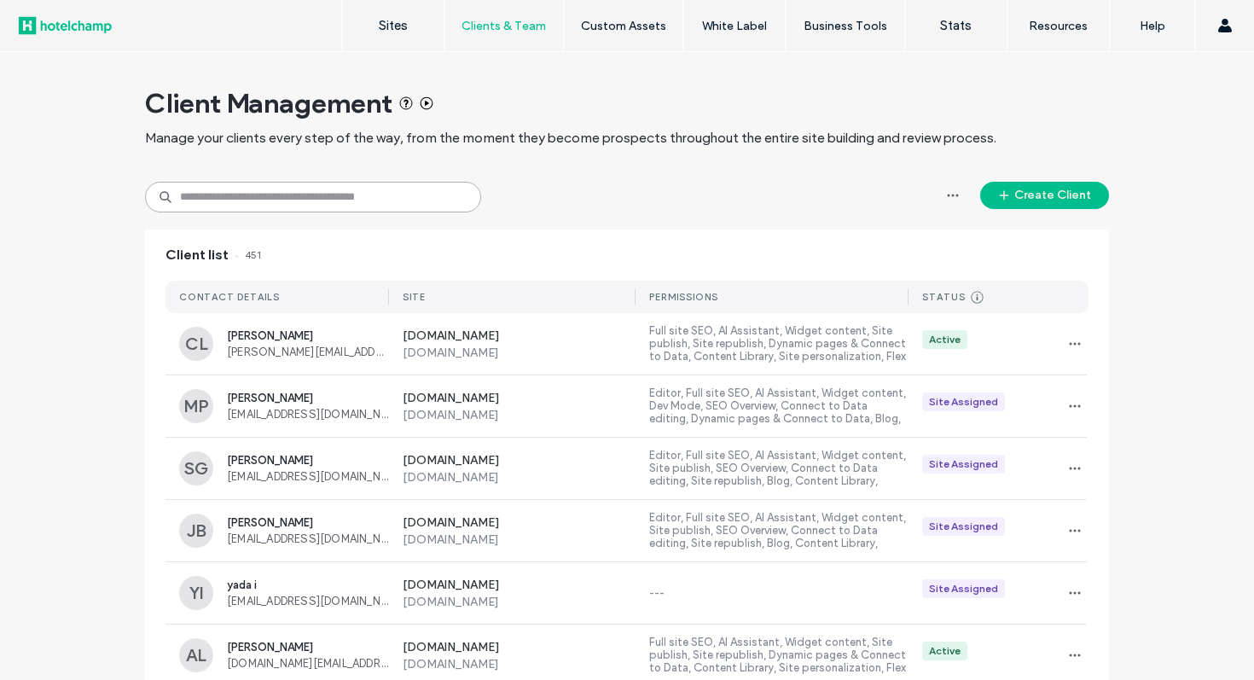
click at [367, 199] on input at bounding box center [313, 197] width 336 height 31
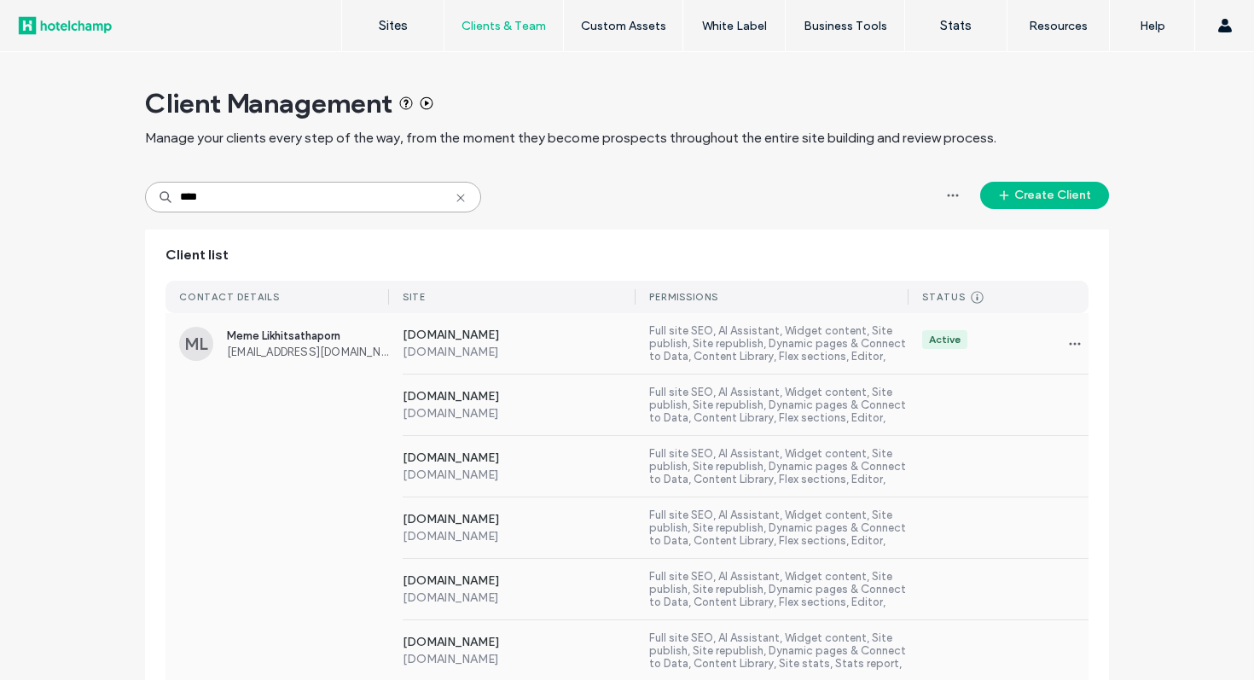
type input "****"
click at [962, 474] on div "www.crossvibechiangmai.com www.crossvibechiangmai.com Full site SEO, AI Assista…" at bounding box center [739, 466] width 700 height 61
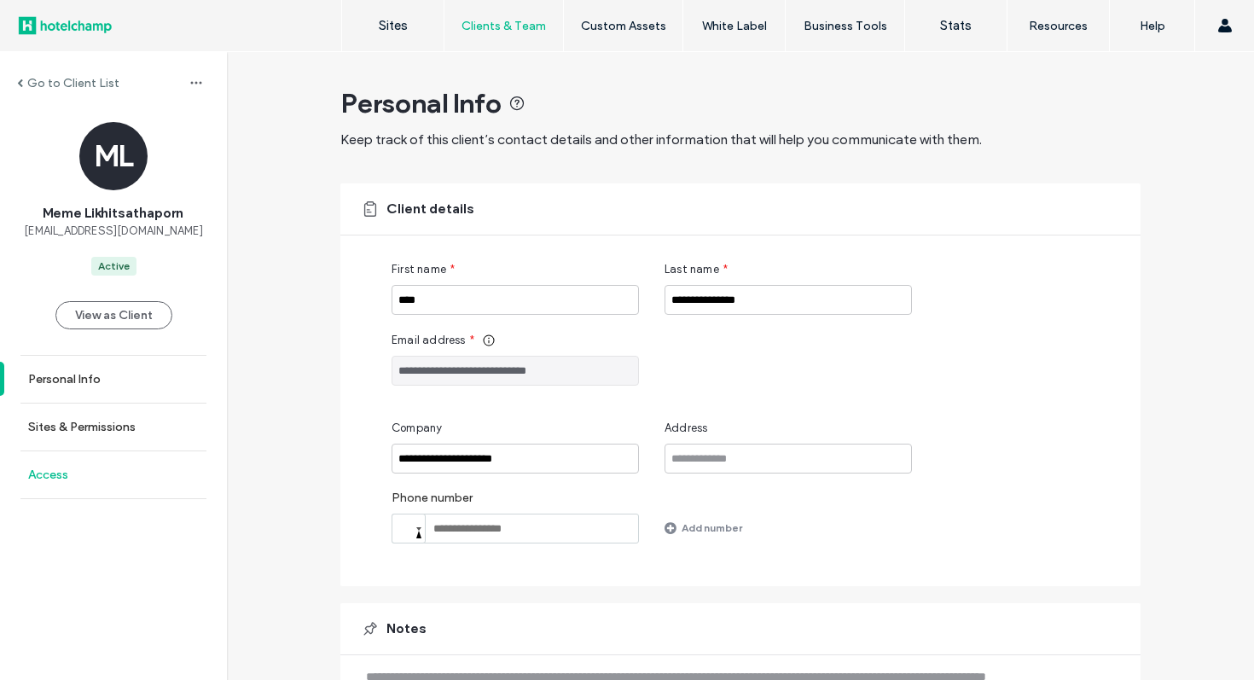
click at [117, 472] on link "Access" at bounding box center [113, 474] width 227 height 47
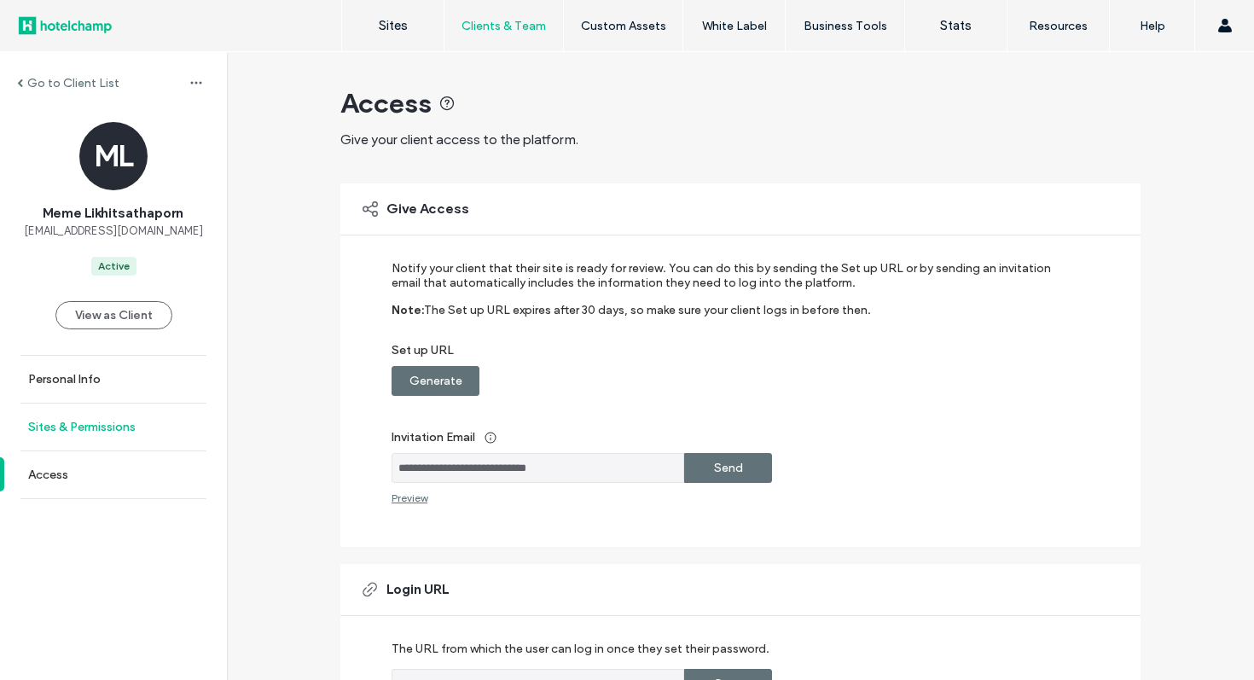
click at [134, 414] on link "Sites & Permissions" at bounding box center [113, 427] width 227 height 47
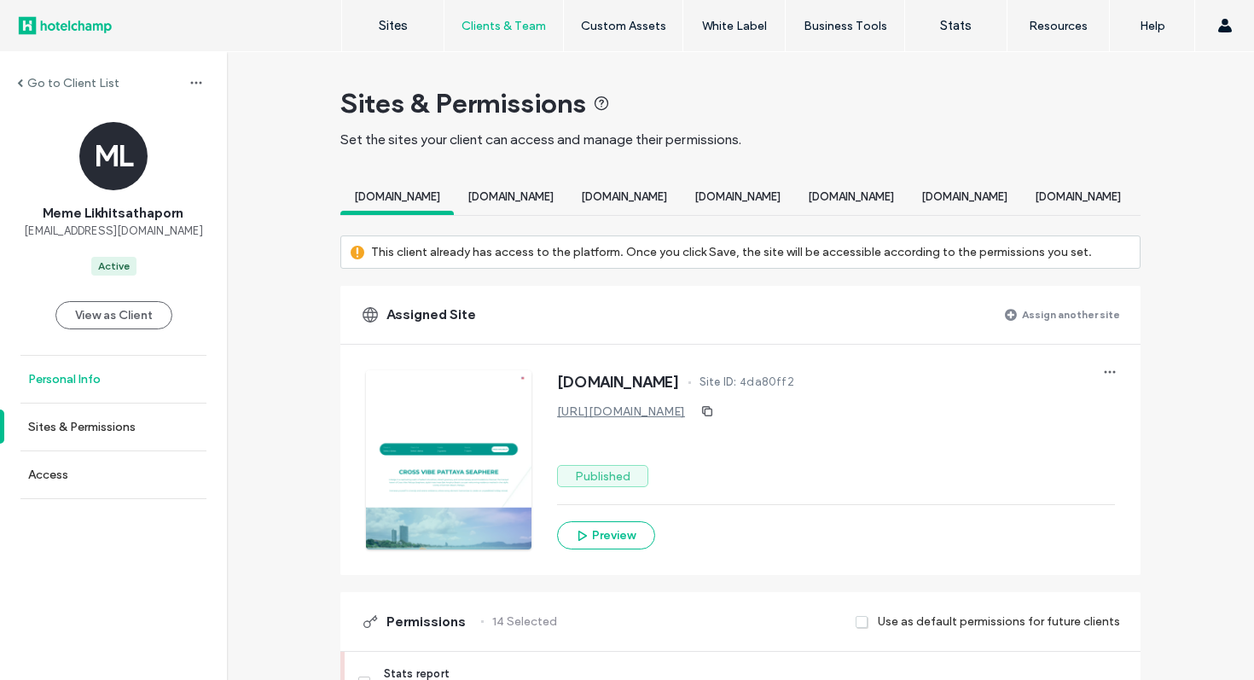
click at [108, 374] on link "Personal Info" at bounding box center [113, 379] width 227 height 47
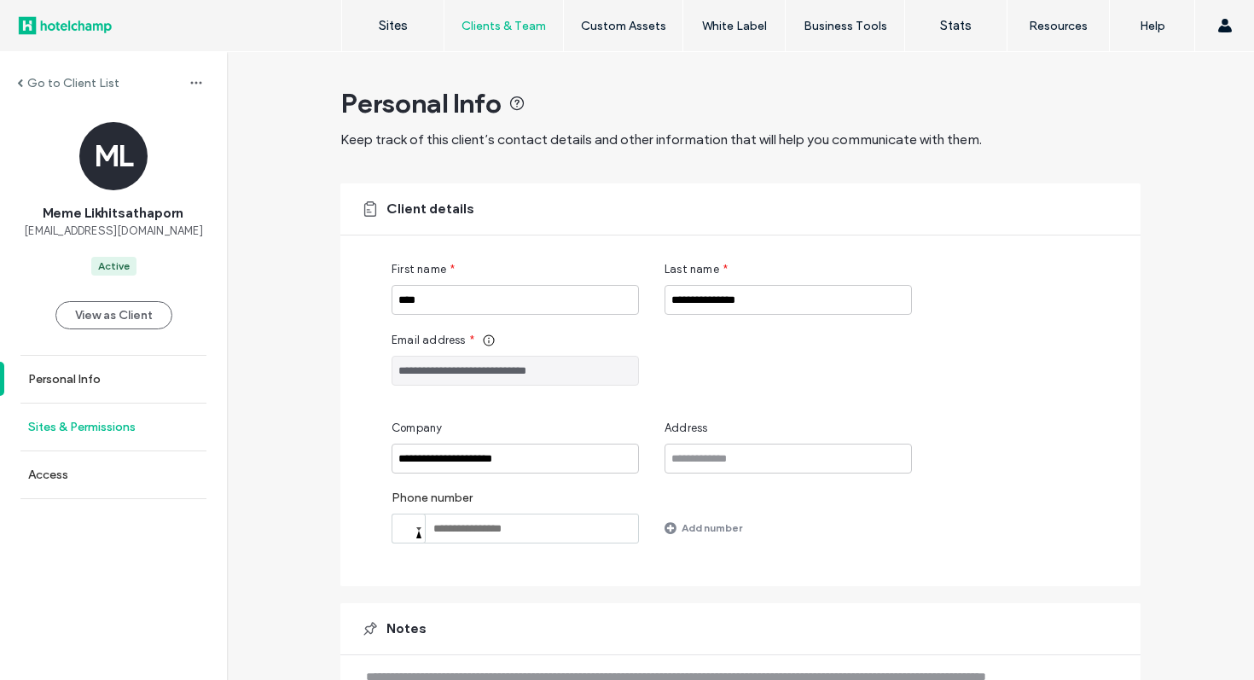
click at [104, 439] on link "Sites & Permissions" at bounding box center [113, 427] width 227 height 47
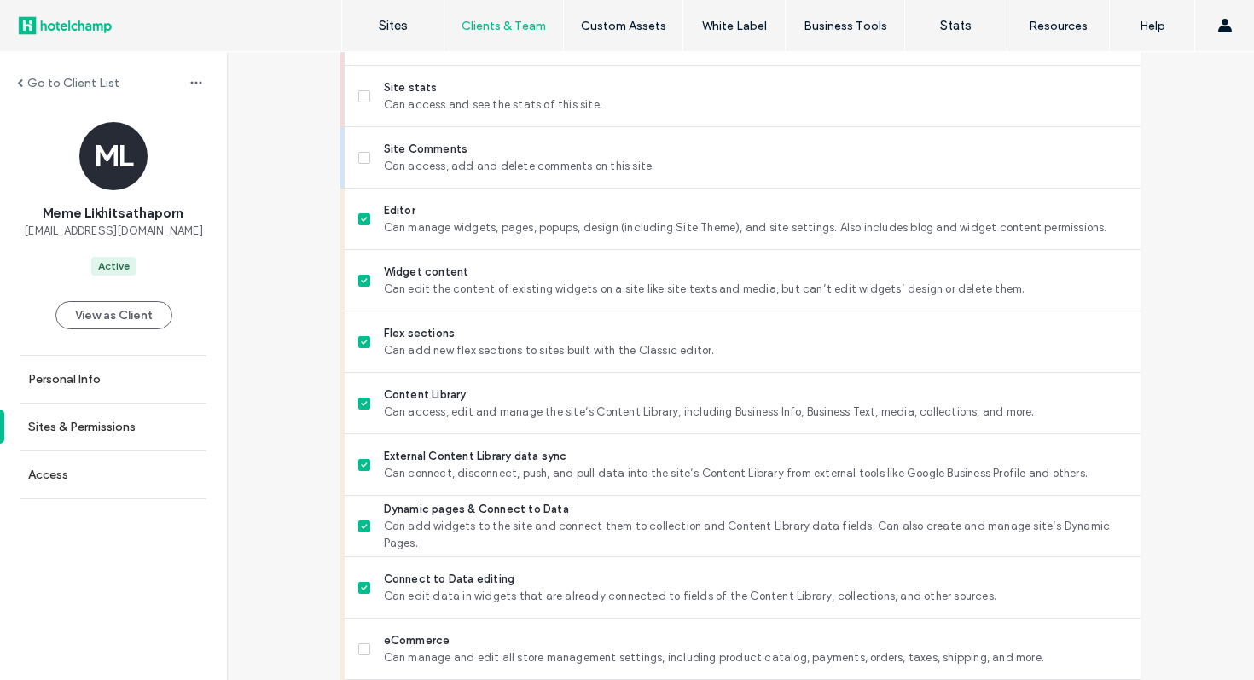
scroll to position [131, 0]
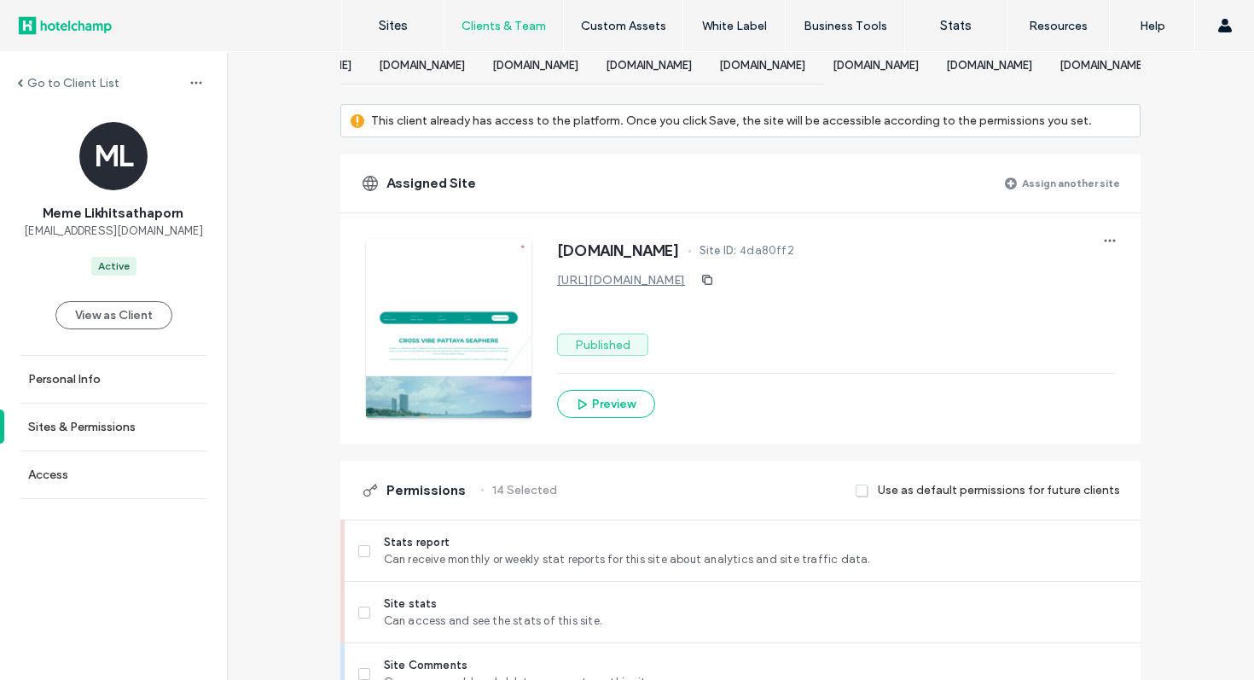
click at [89, 79] on label "Go to Client List" at bounding box center [73, 83] width 92 height 15
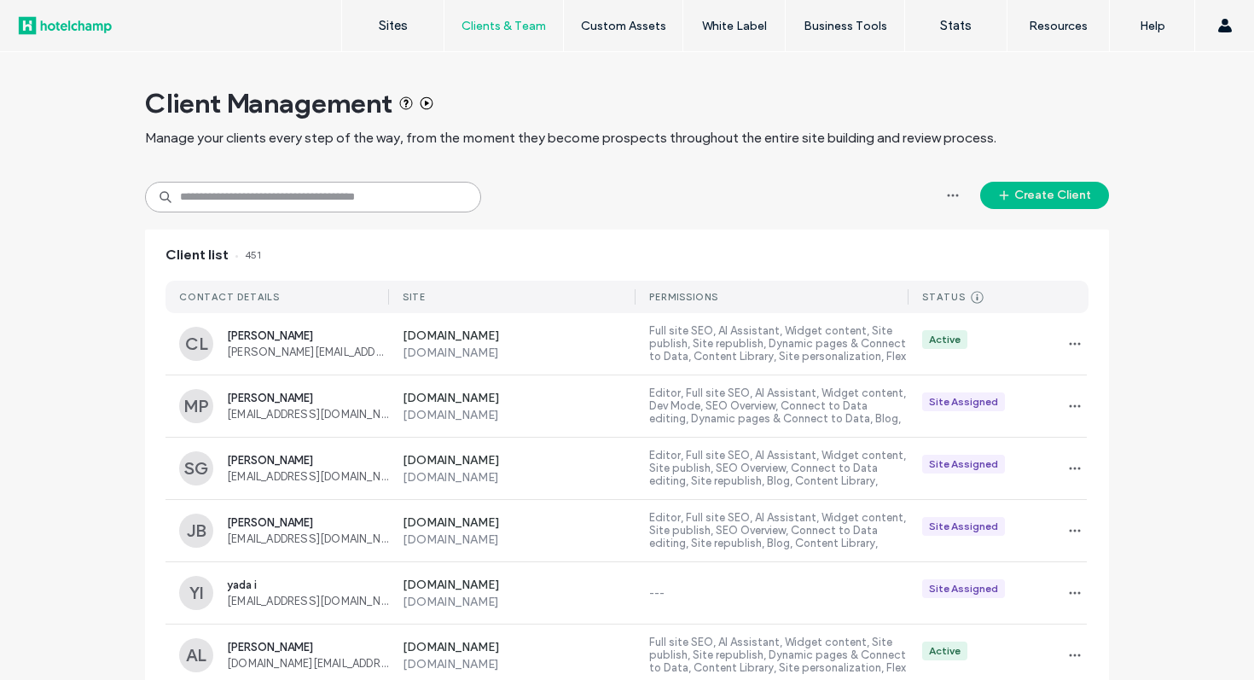
click at [224, 199] on input at bounding box center [313, 197] width 336 height 31
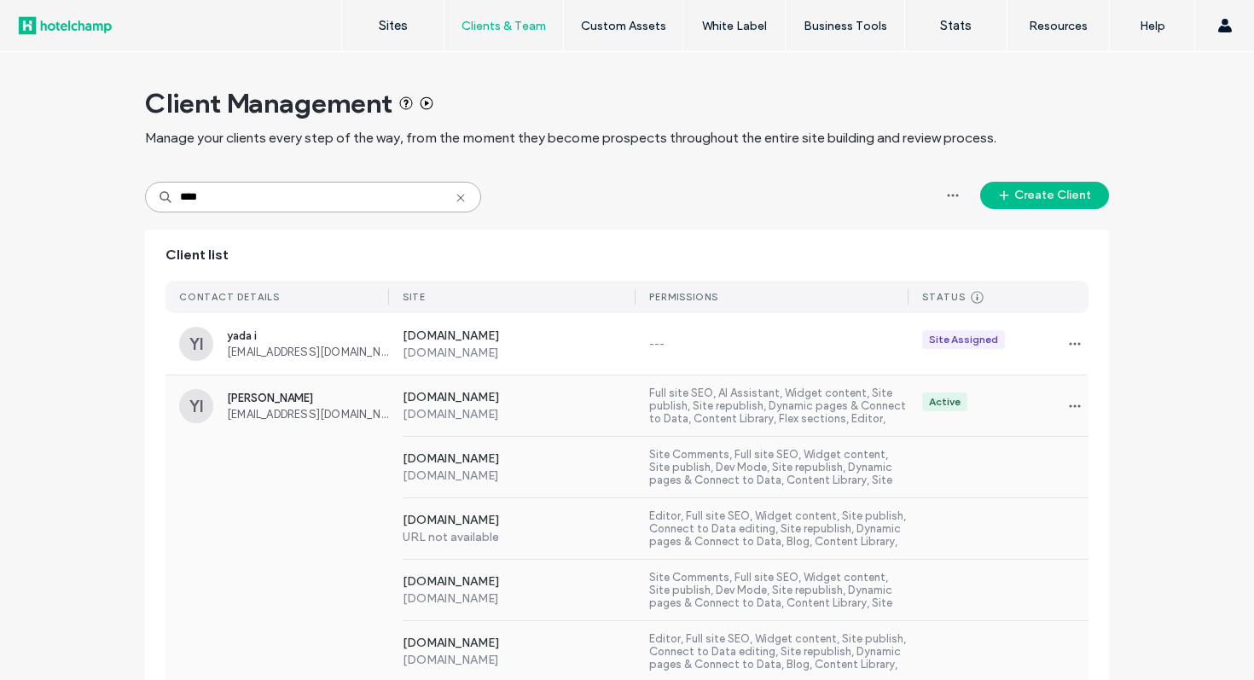
scroll to position [1002, 0]
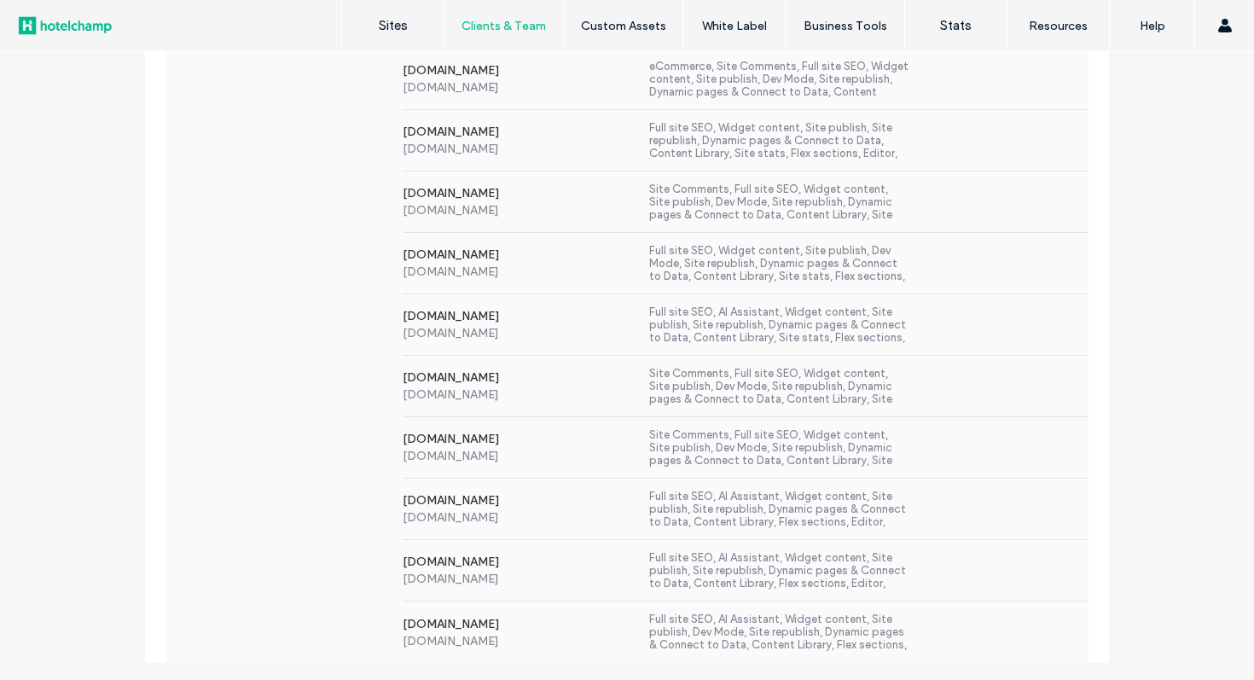
type input "****"
click at [663, 495] on label "Full site SEO, AI Assistant, Widget content, Site publish, Site republish, Dyna…" at bounding box center [778, 509] width 259 height 39
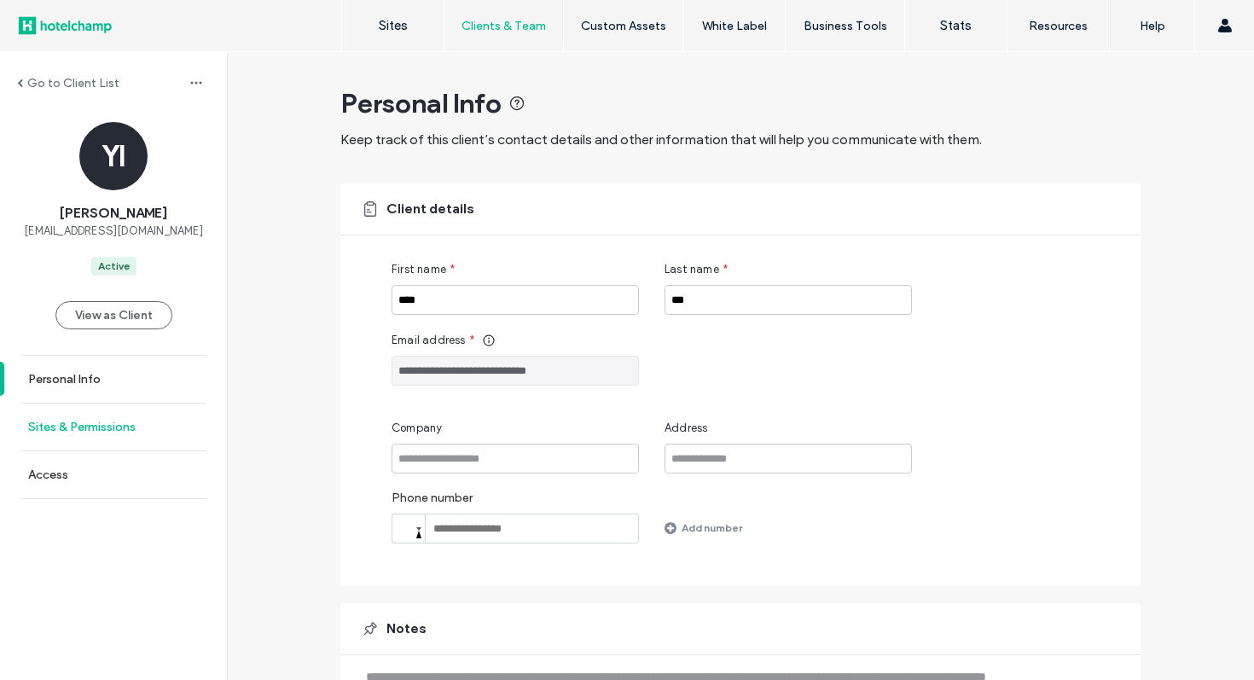
click at [128, 438] on link "Sites & Permissions" at bounding box center [113, 427] width 227 height 47
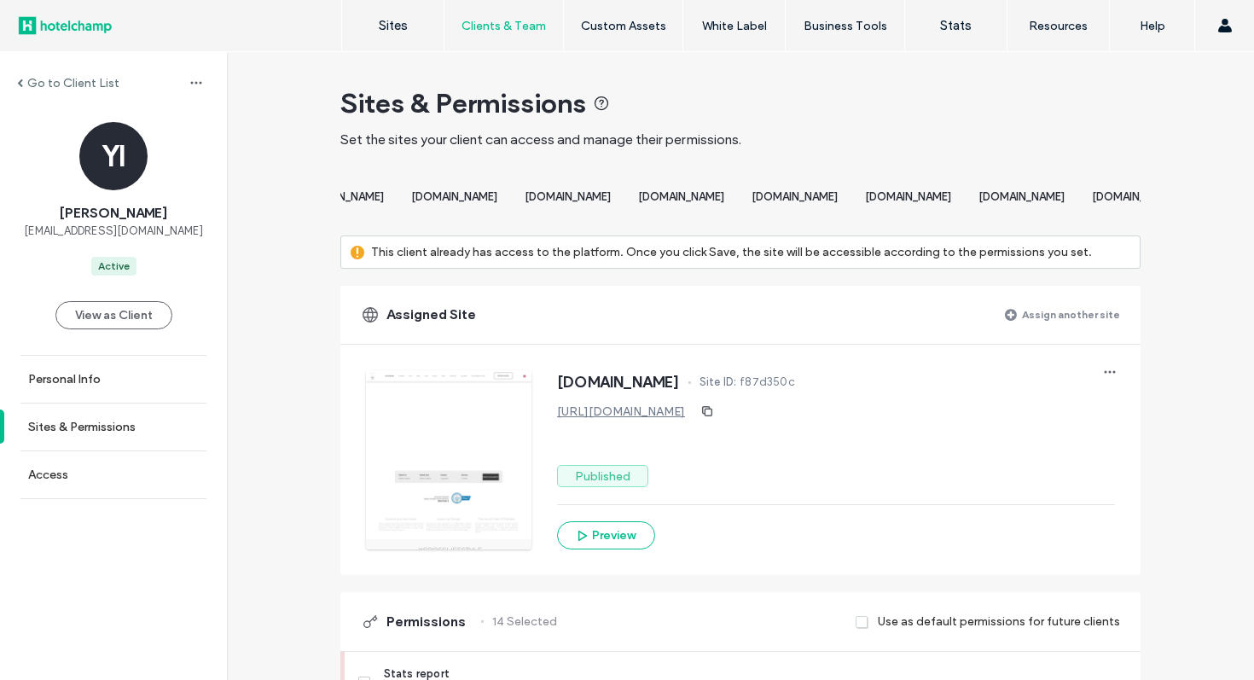
scroll to position [0, 1131]
click at [330, 203] on span "[DOMAIN_NAME]" at bounding box center [287, 196] width 86 height 13
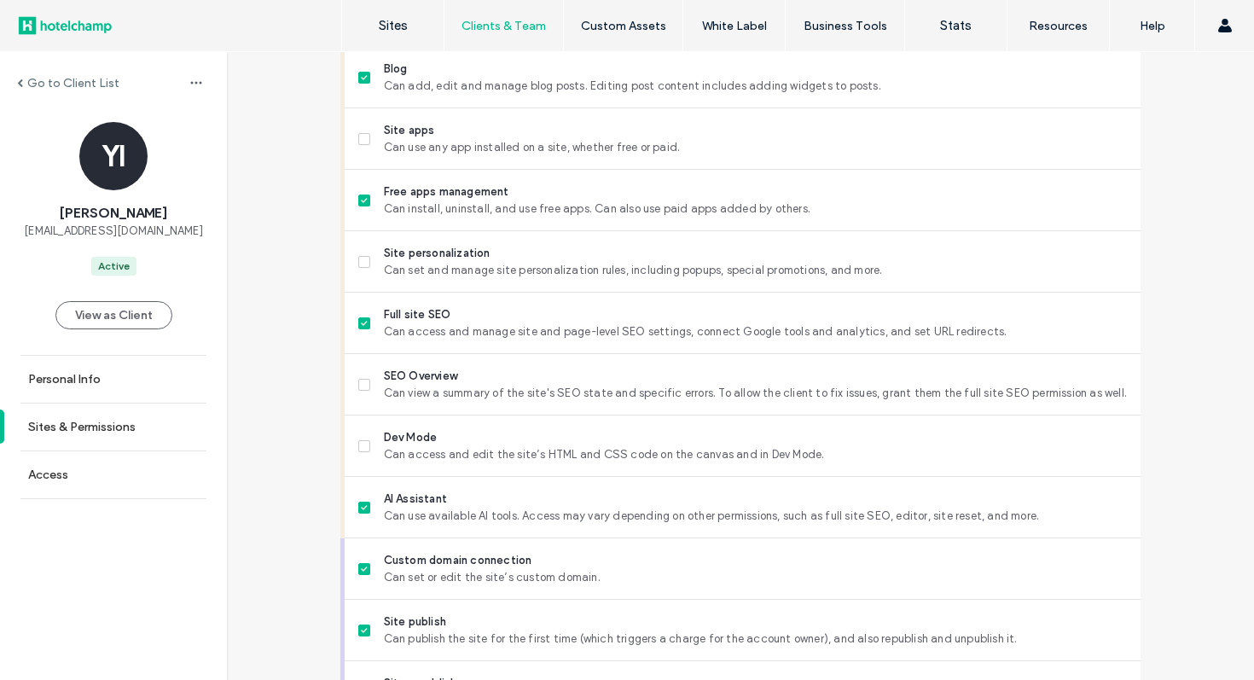
scroll to position [1524, 0]
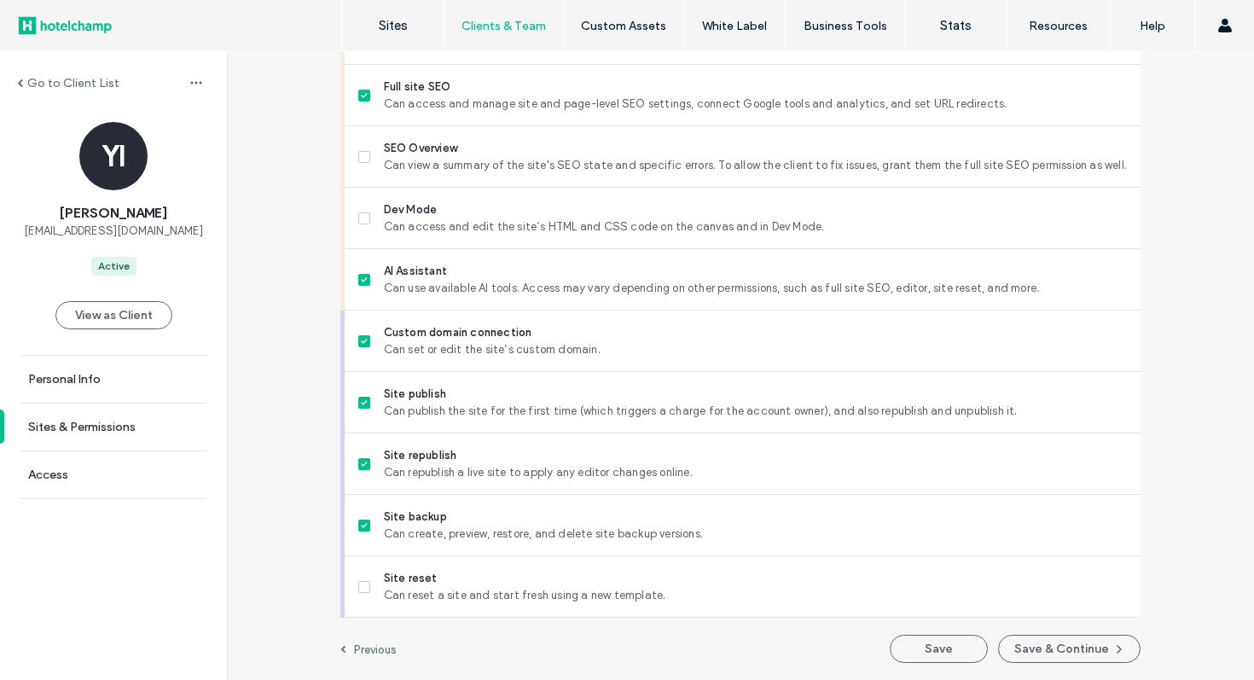
click at [78, 78] on label "Go to Client List" at bounding box center [73, 83] width 92 height 15
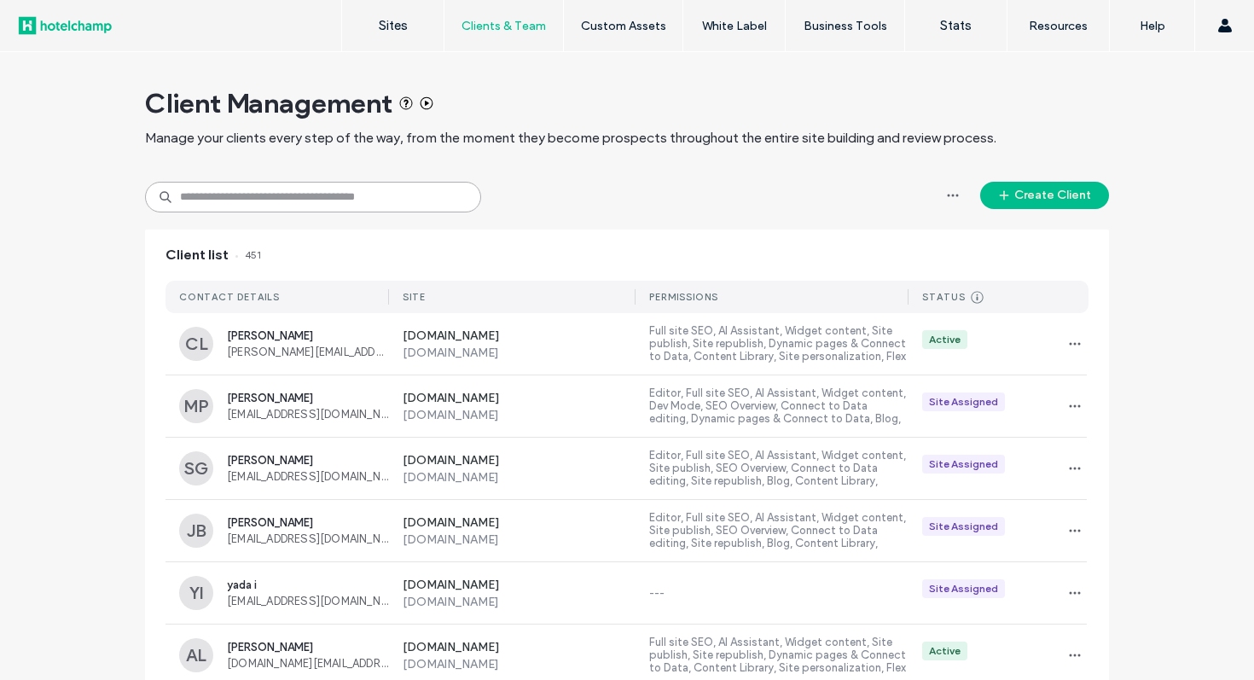
click at [269, 203] on input at bounding box center [313, 197] width 336 height 31
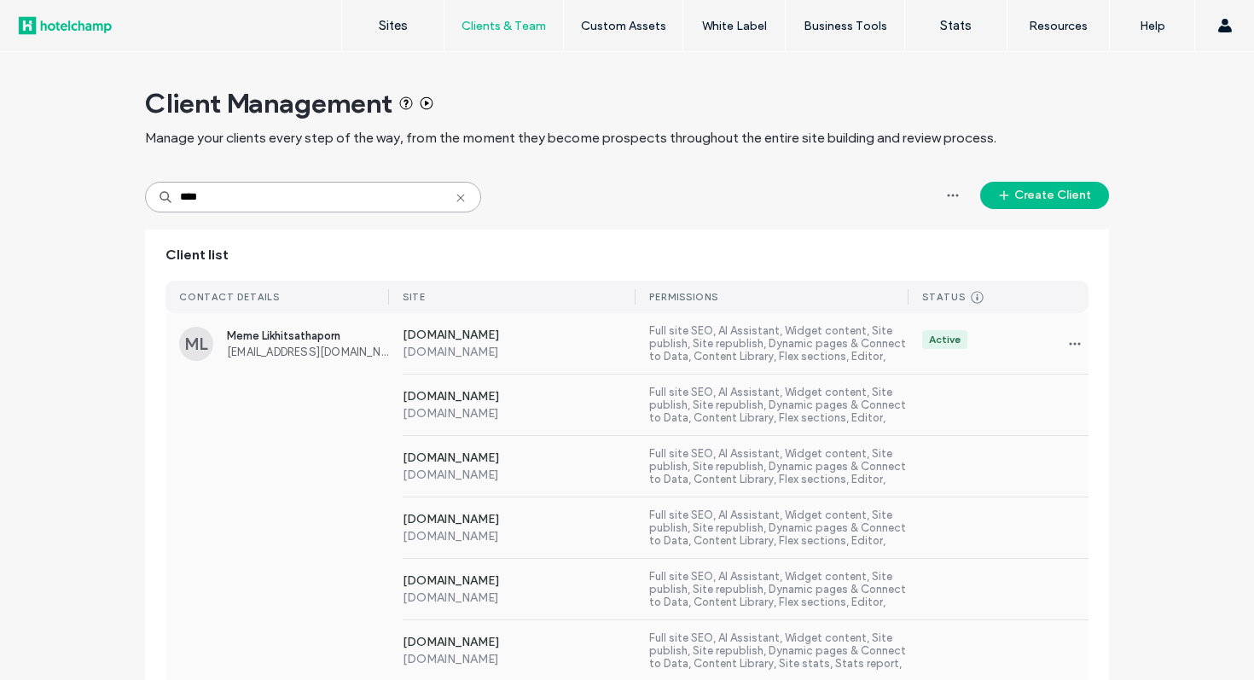
type input "****"
click at [574, 485] on div "www.crossvibechiangmai.com www.crossvibechiangmai.com Full site SEO, AI Assista…" at bounding box center [739, 466] width 700 height 61
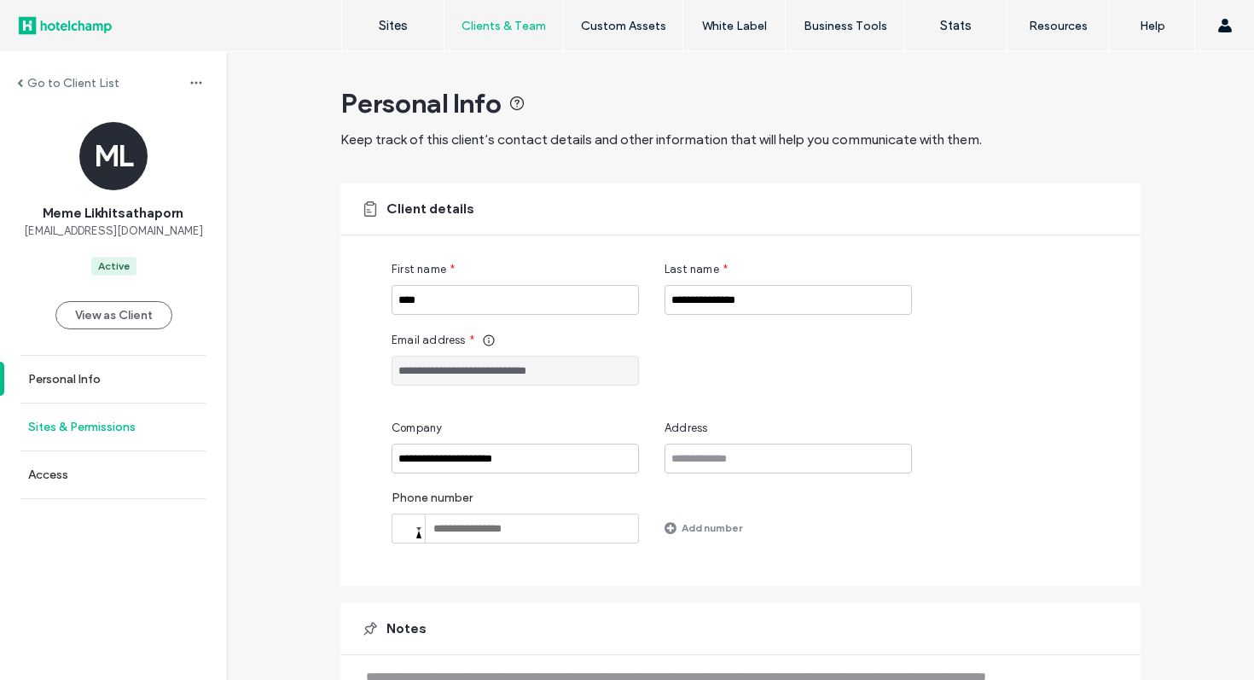
click at [154, 418] on link "Sites & Permissions" at bounding box center [113, 427] width 227 height 47
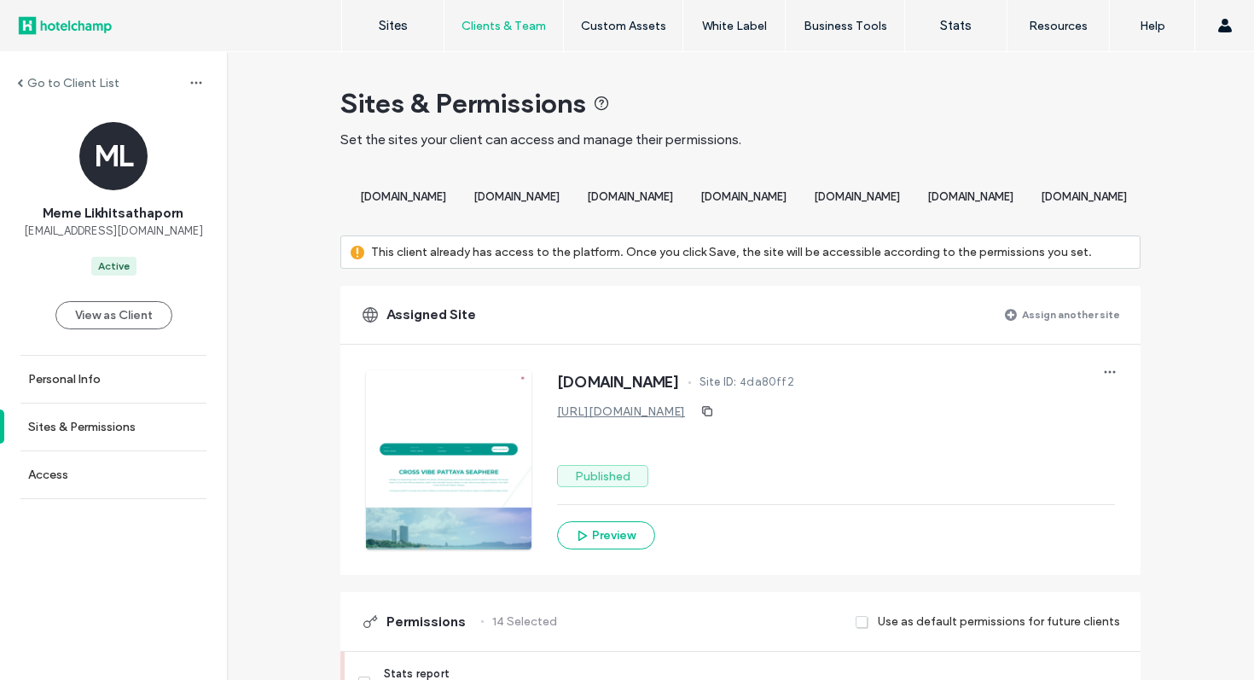
scroll to position [0, 2130]
click at [687, 189] on div "[DOMAIN_NAME]" at bounding box center [629, 199] width 113 height 32
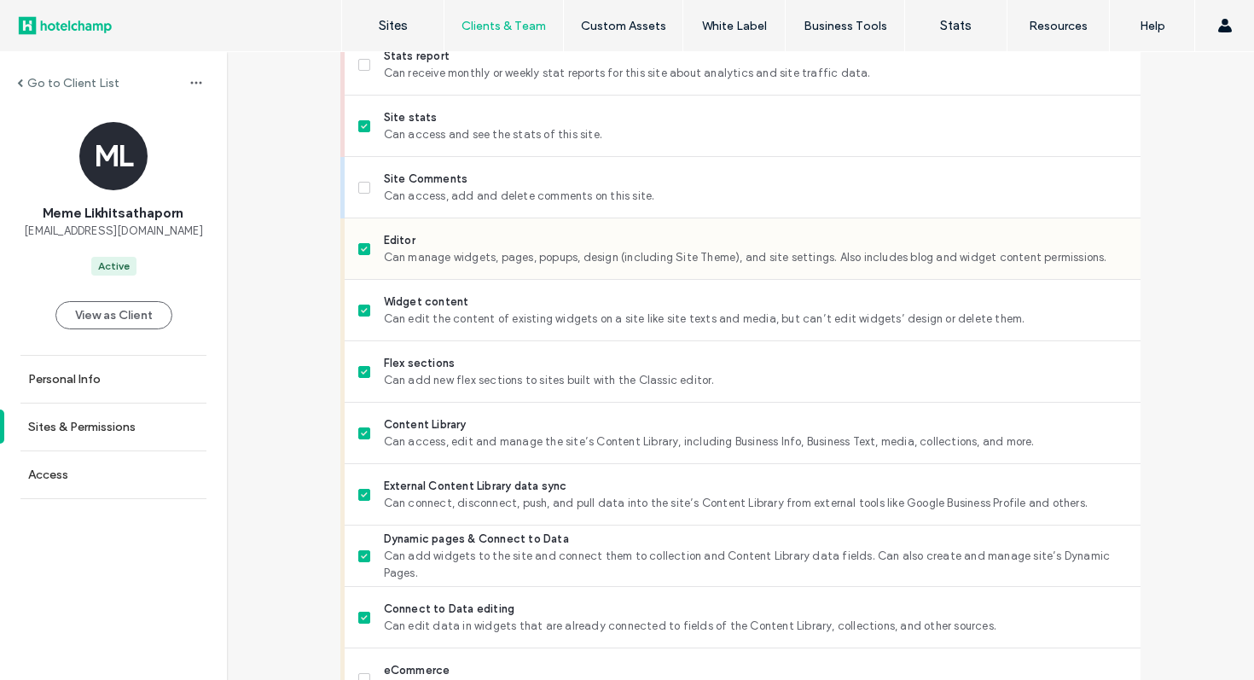
scroll to position [605, 0]
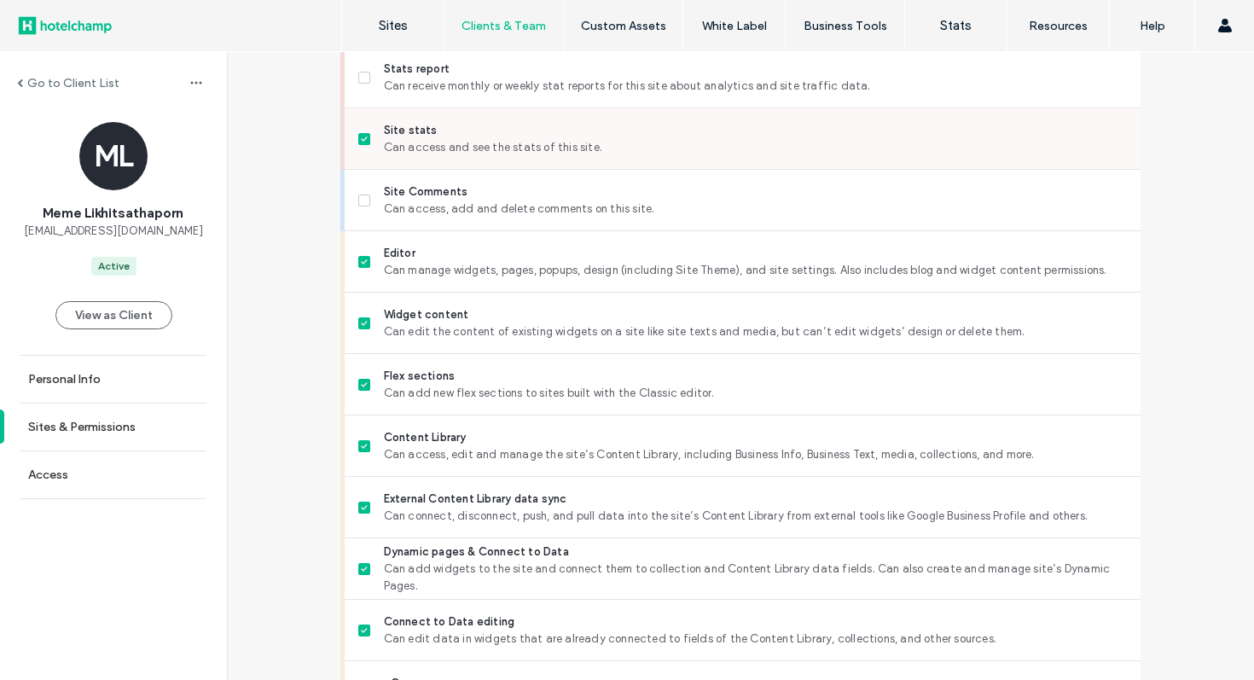
click at [362, 145] on span at bounding box center [364, 139] width 12 height 12
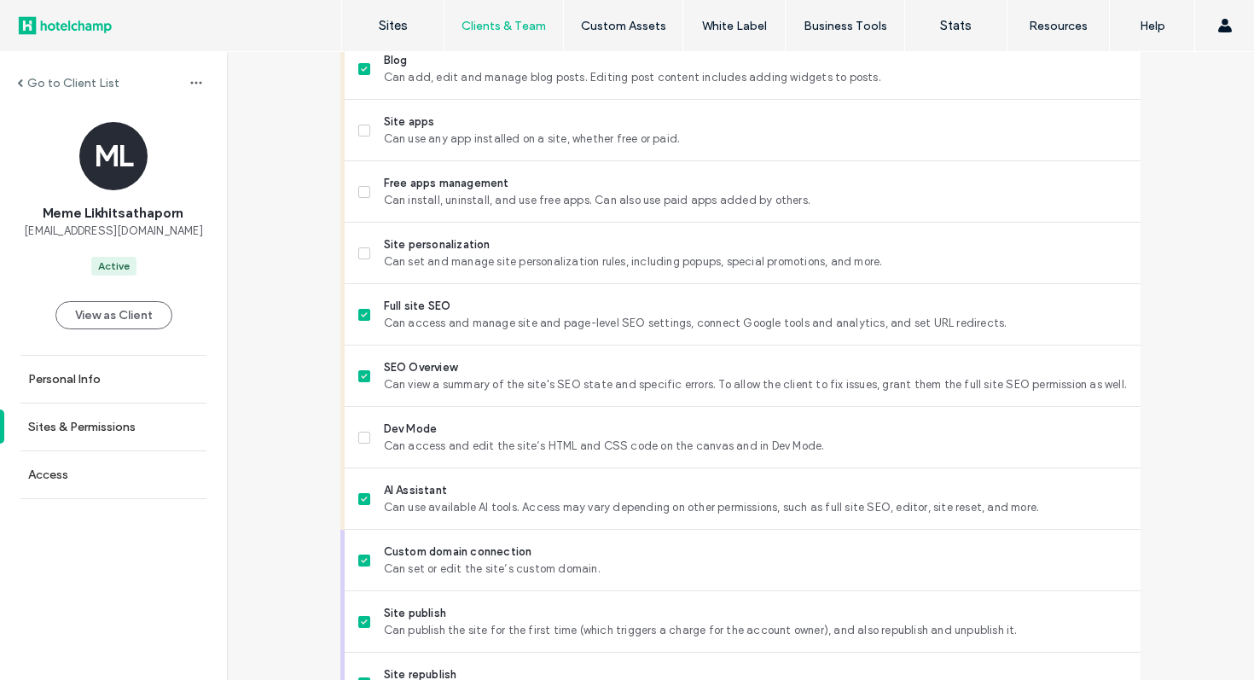
scroll to position [1524, 0]
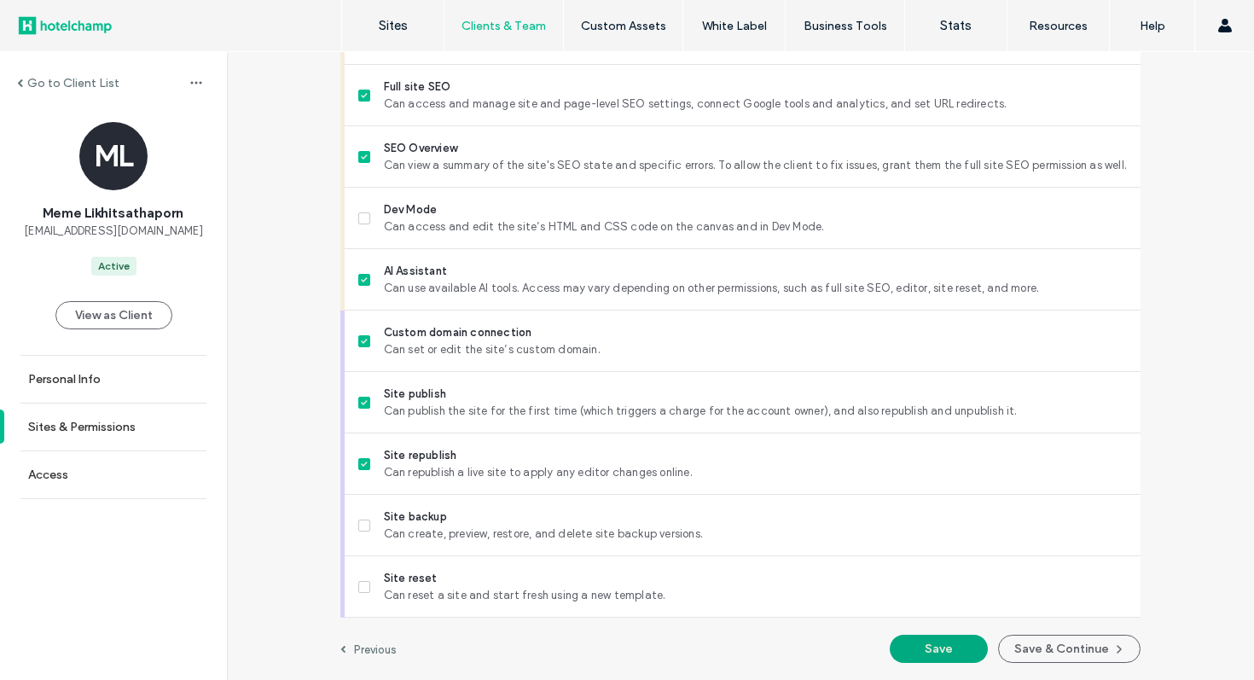
click at [937, 648] on button "Save" at bounding box center [939, 649] width 98 height 28
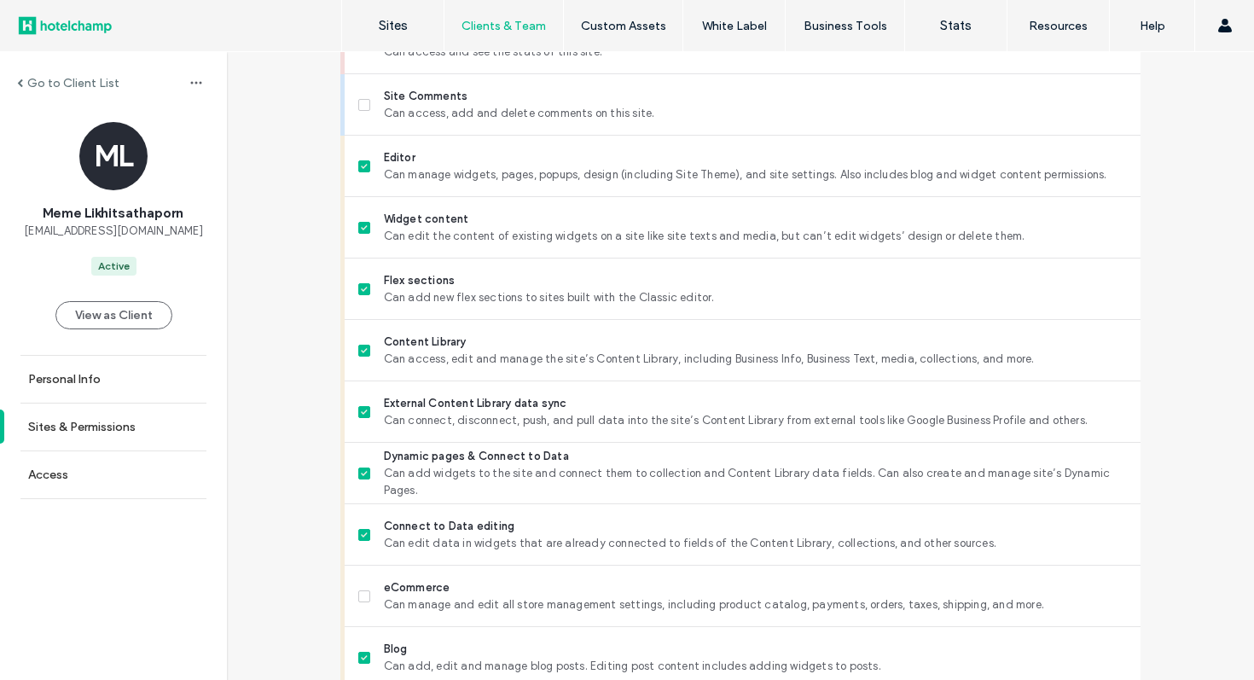
scroll to position [950, 0]
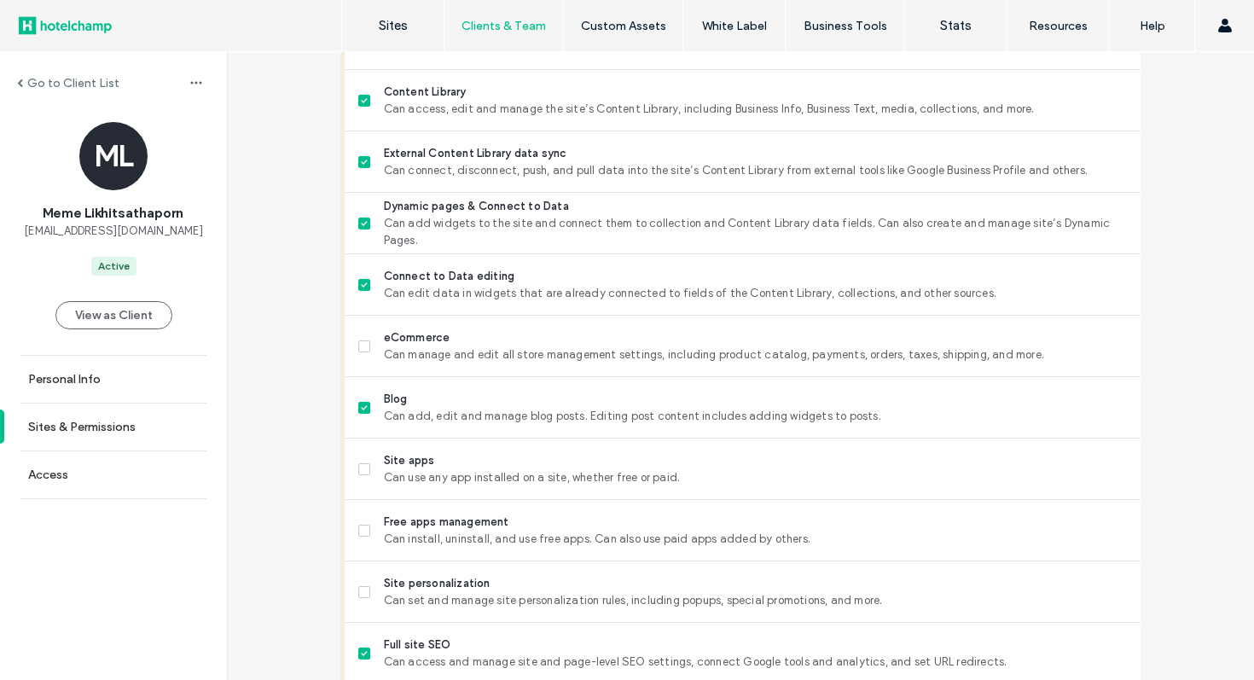
click at [19, 74] on div "Go to Client List" at bounding box center [113, 82] width 227 height 27
click at [30, 79] on label "Go to Client List" at bounding box center [73, 83] width 92 height 15
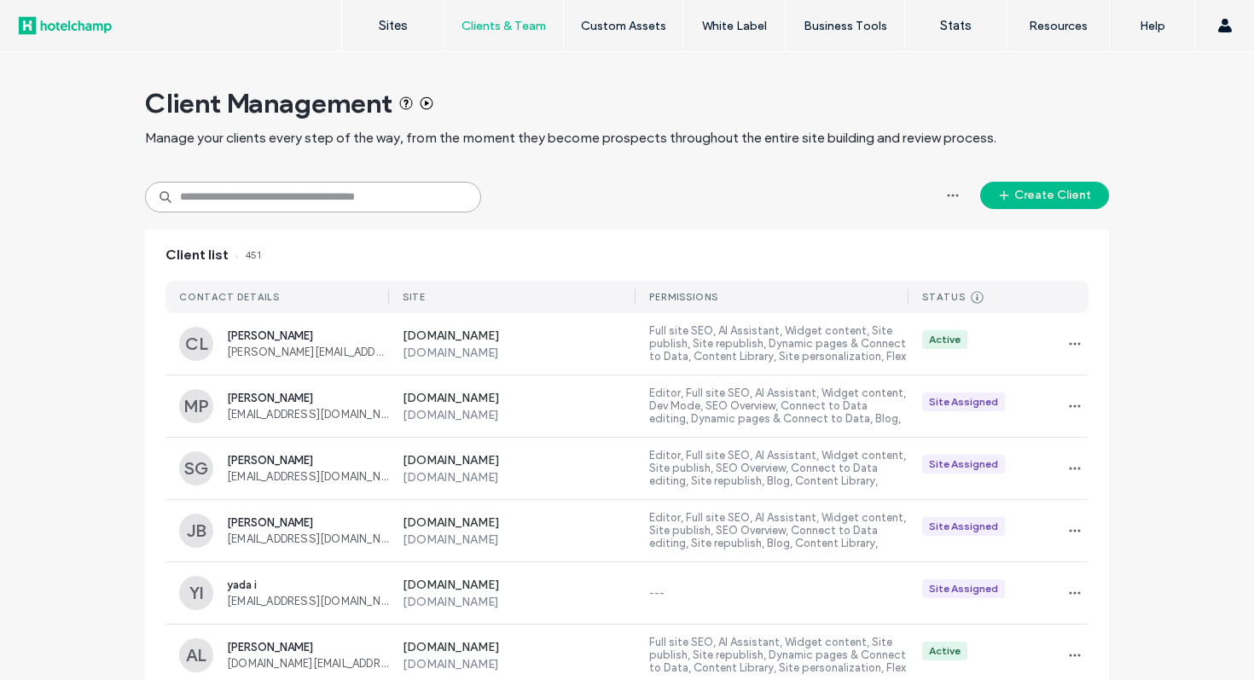
click at [381, 193] on input at bounding box center [313, 197] width 336 height 31
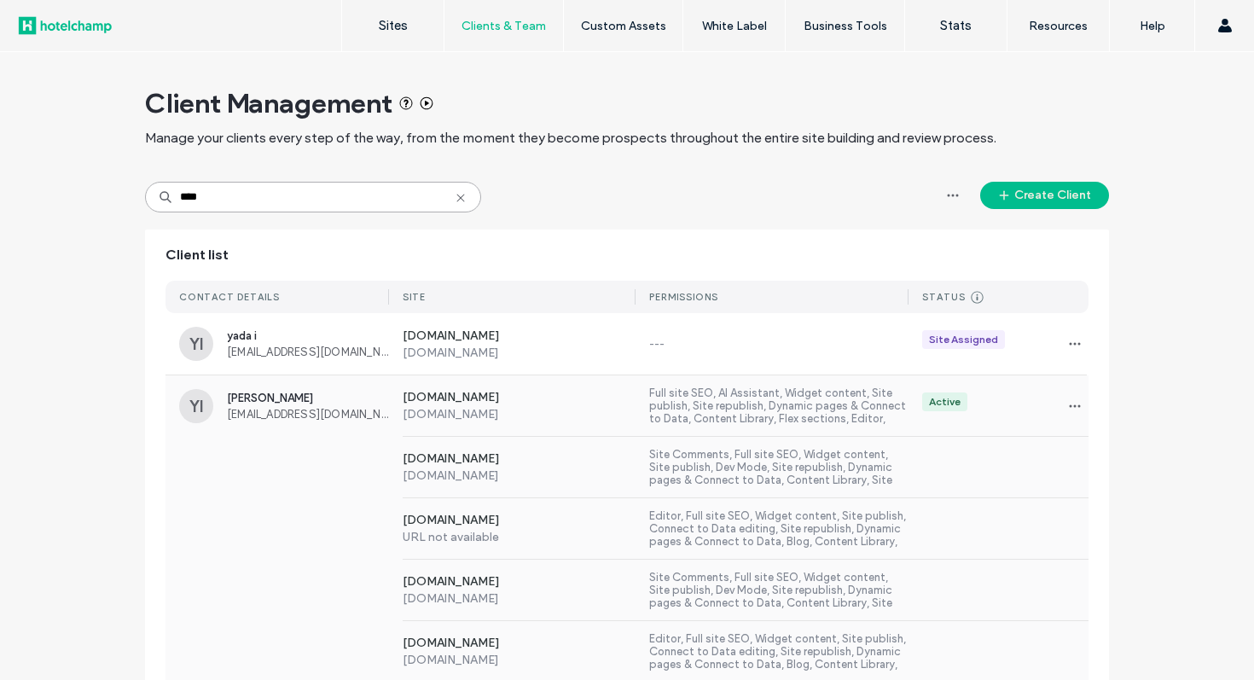
type input "****"
click at [942, 490] on div "www.crossvibepaashaatelierbalikuta.com www.crossvibepaashaatelierbalikuta.com S…" at bounding box center [739, 467] width 700 height 61
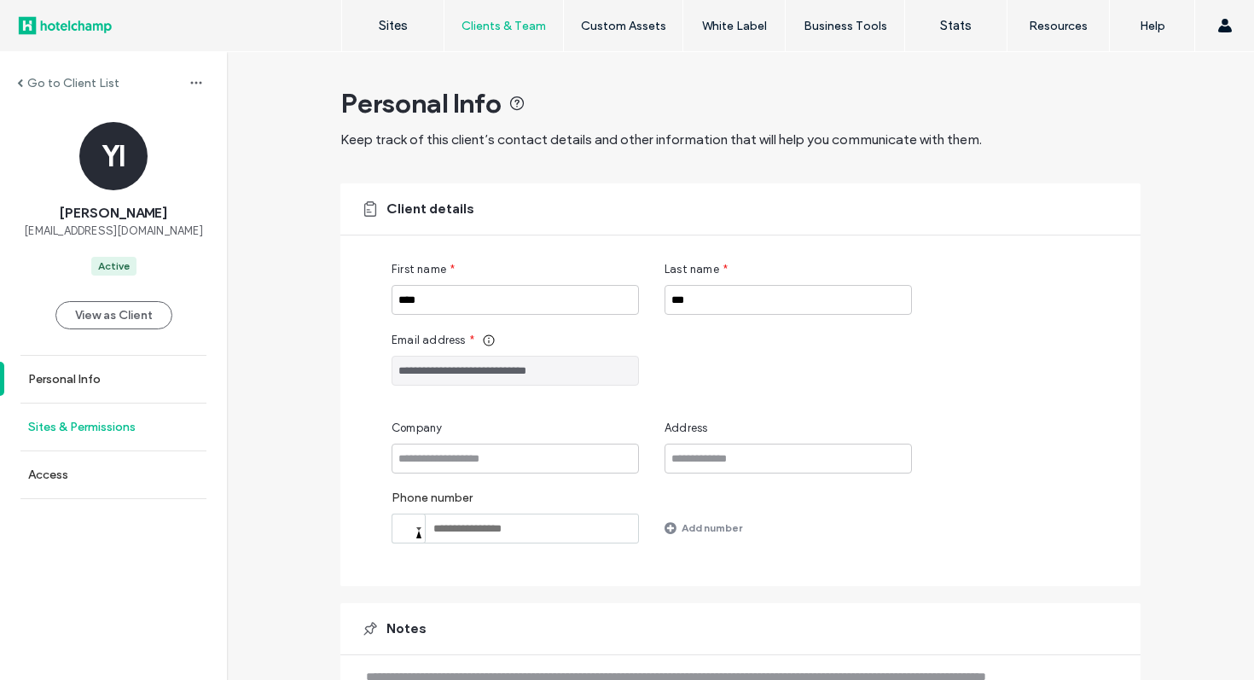
click at [95, 433] on label "Sites & Permissions" at bounding box center [81, 427] width 107 height 15
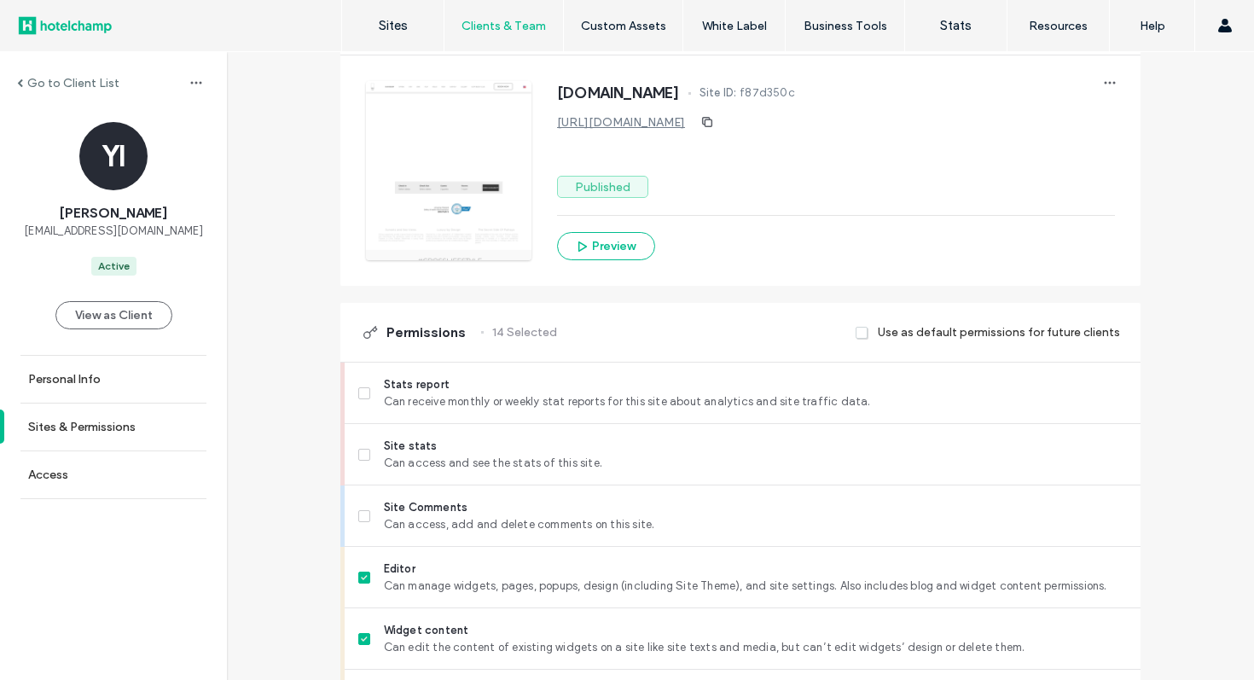
scroll to position [304, 0]
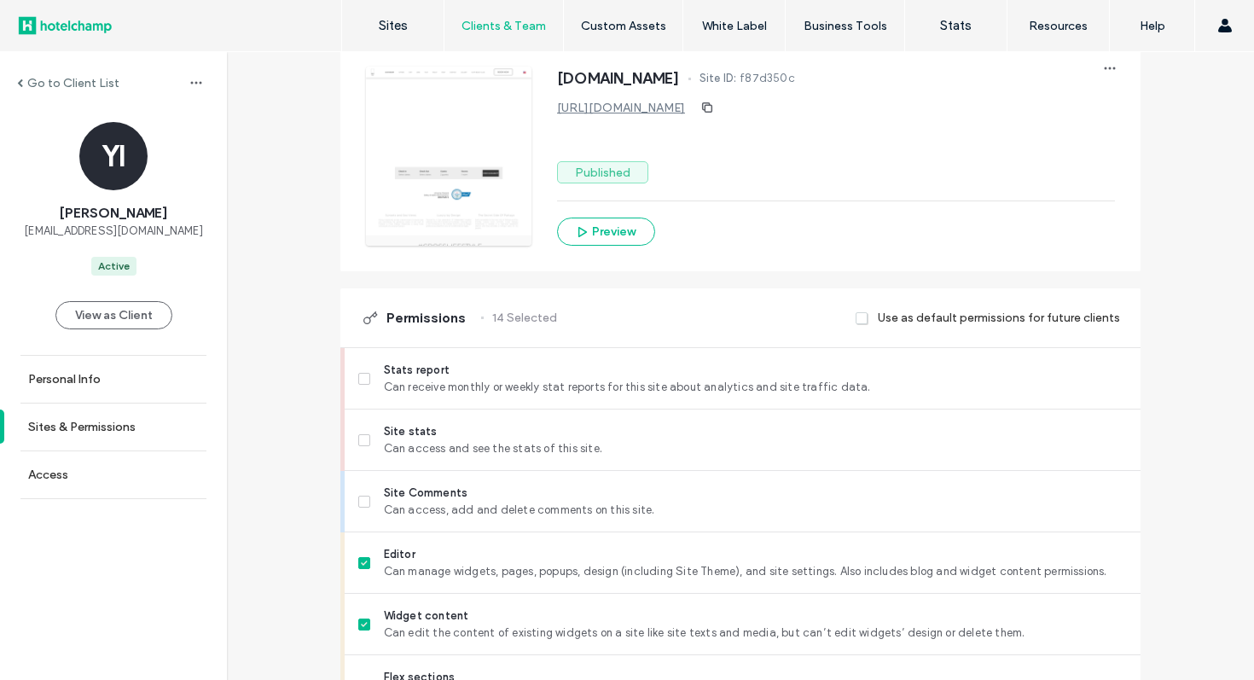
click at [23, 80] on div "Go to Client List" at bounding box center [68, 83] width 102 height 15
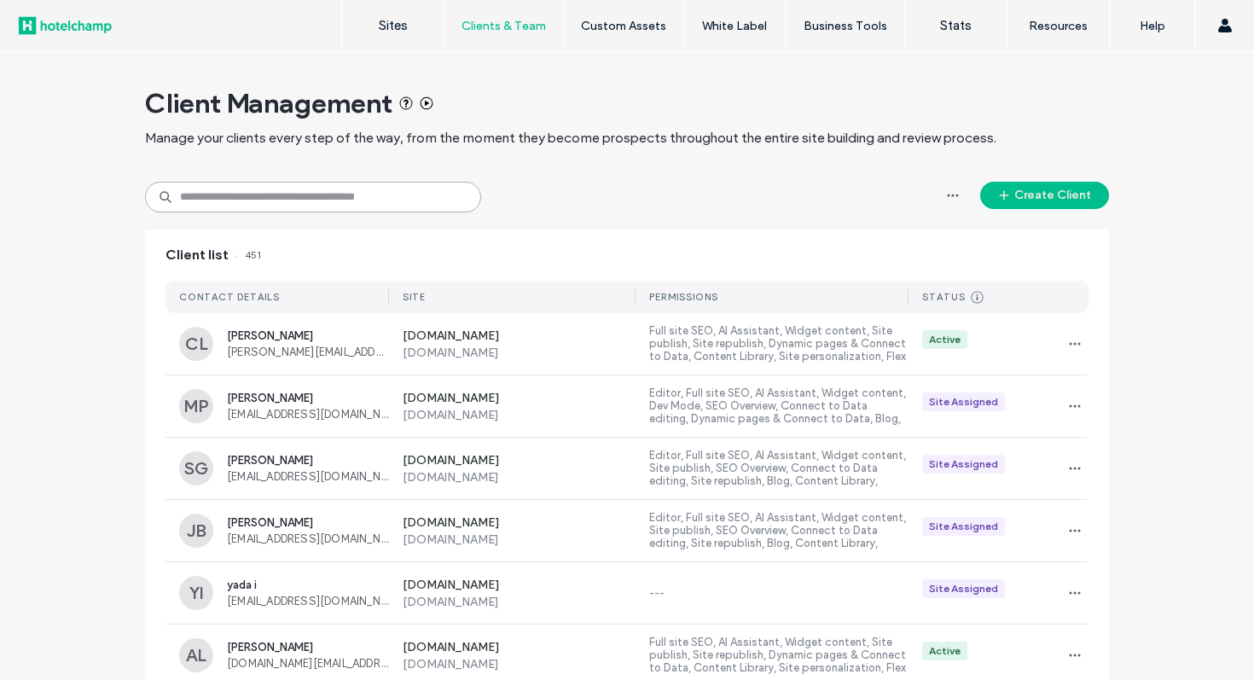
click at [323, 189] on input at bounding box center [313, 197] width 336 height 31
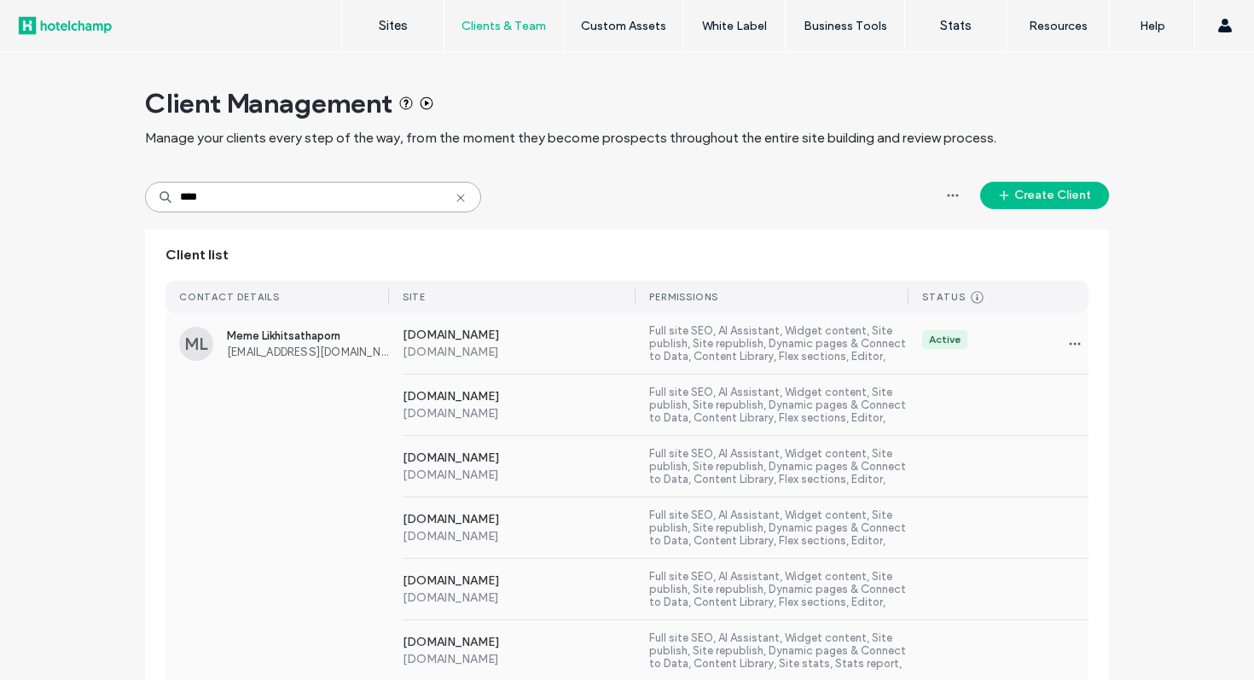
type input "****"
click at [511, 497] on hr at bounding box center [746, 497] width 686 height 1
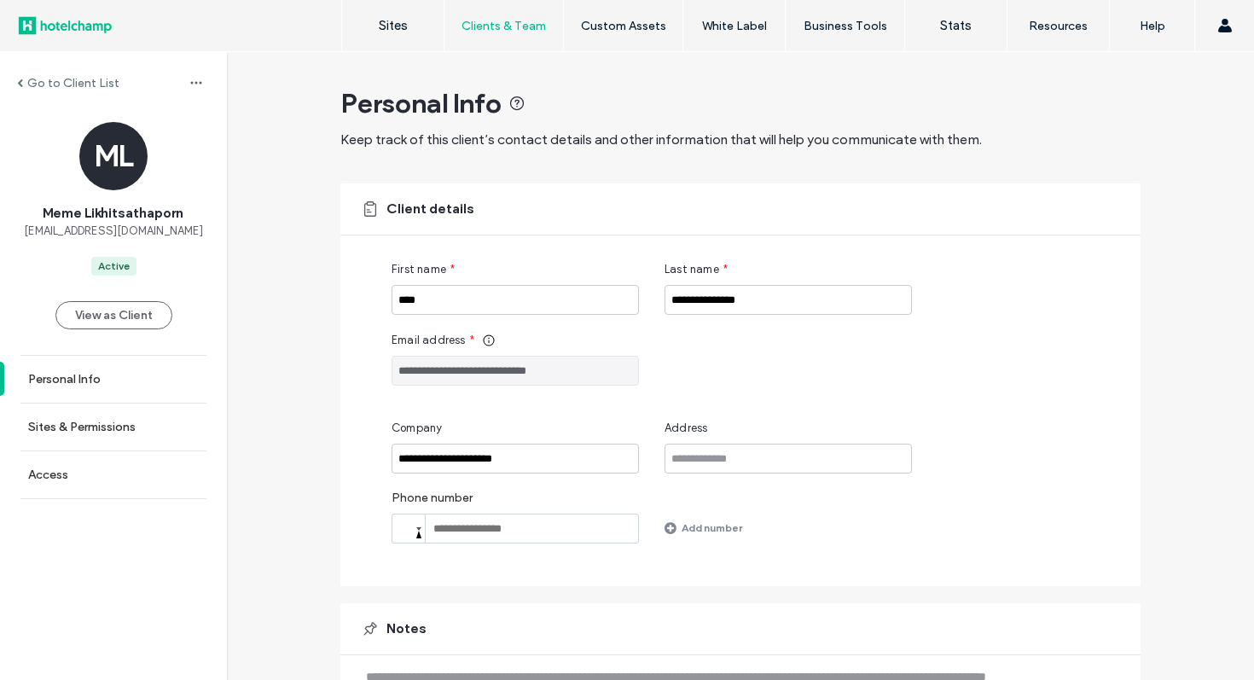
scroll to position [114, 0]
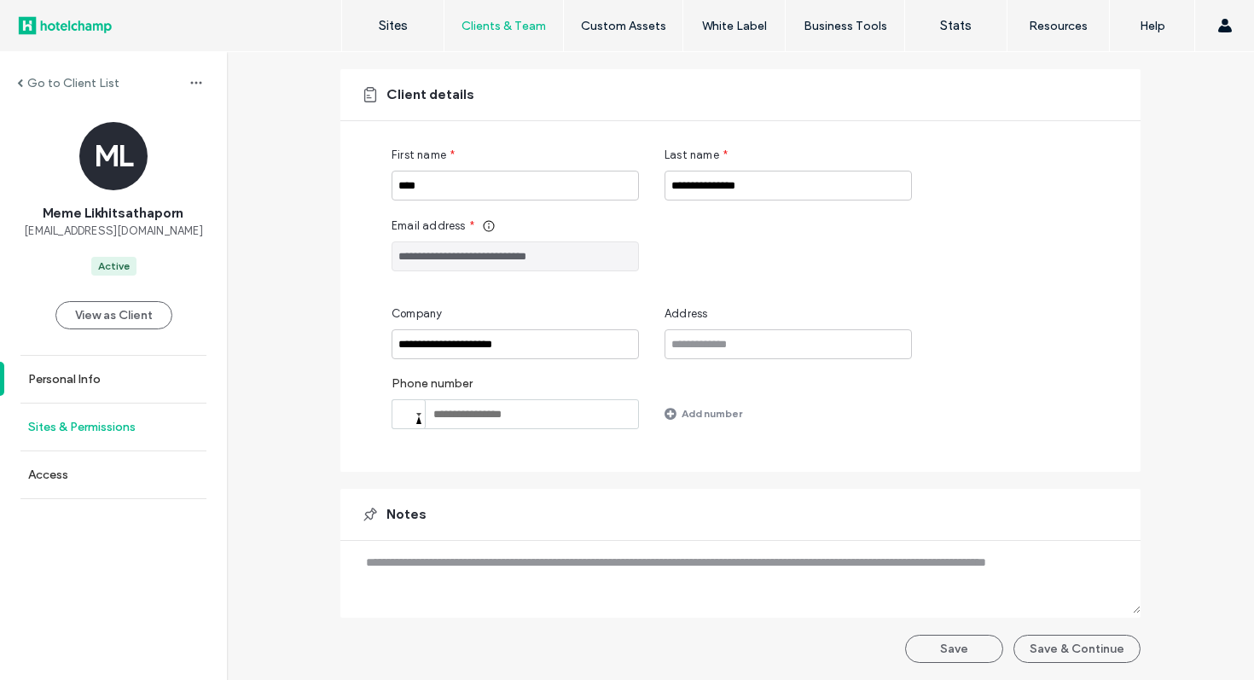
click at [117, 430] on label "Sites & Permissions" at bounding box center [81, 427] width 107 height 15
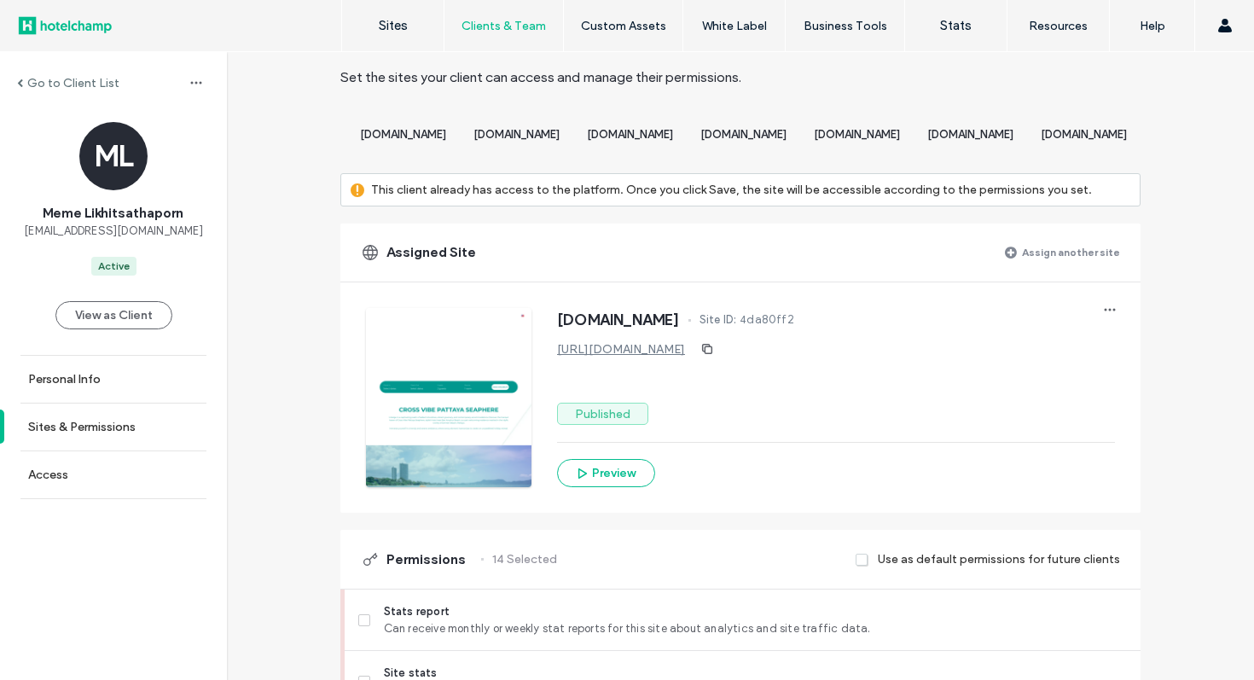
scroll to position [0, 2513]
click at [673, 133] on span "[DOMAIN_NAME]" at bounding box center [630, 134] width 86 height 13
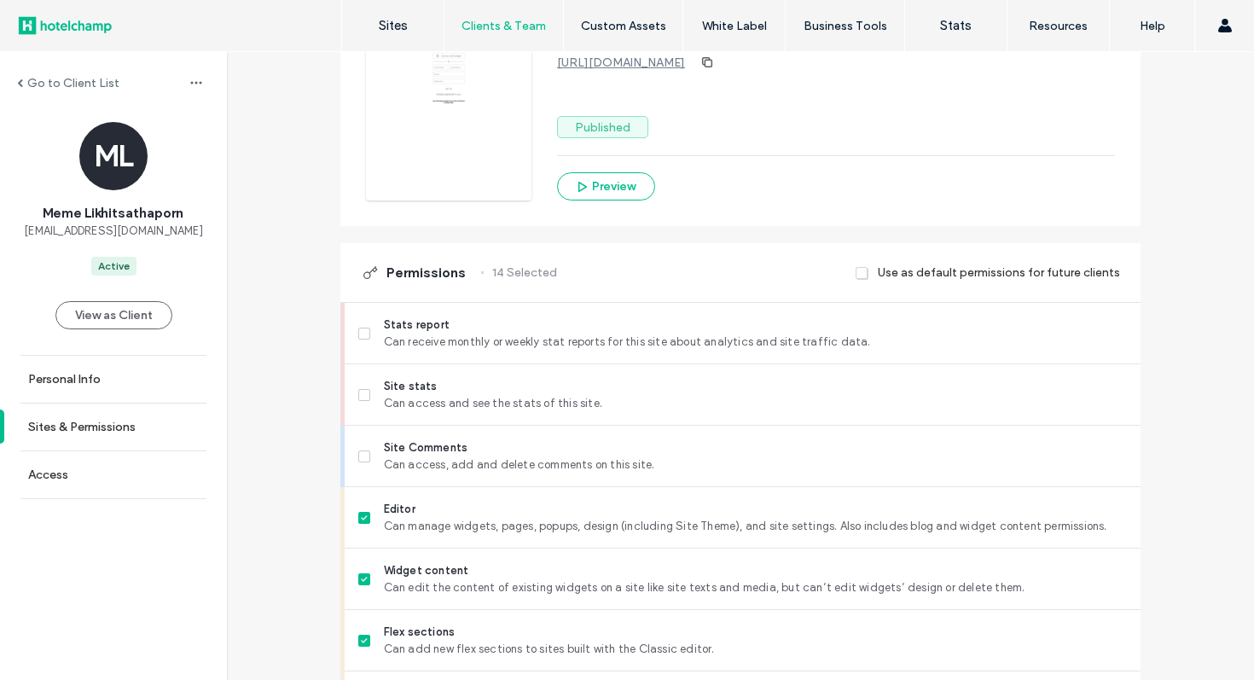
scroll to position [0, 0]
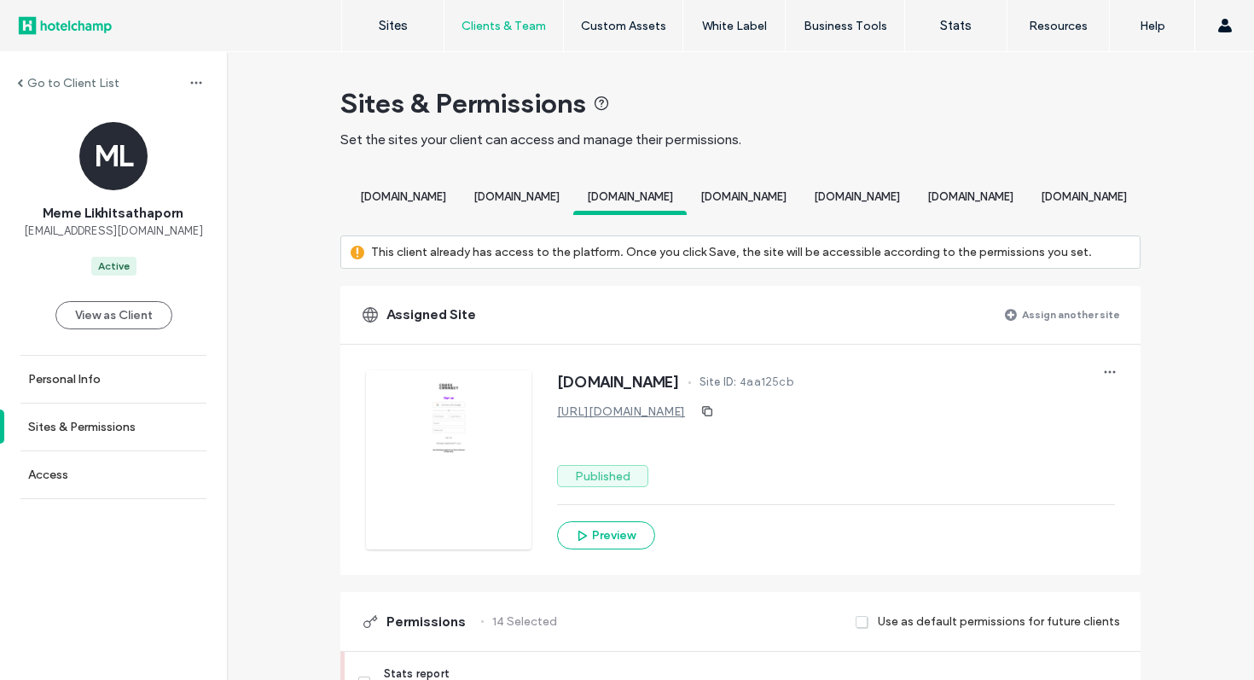
click at [114, 86] on label "Go to Client List" at bounding box center [73, 83] width 92 height 15
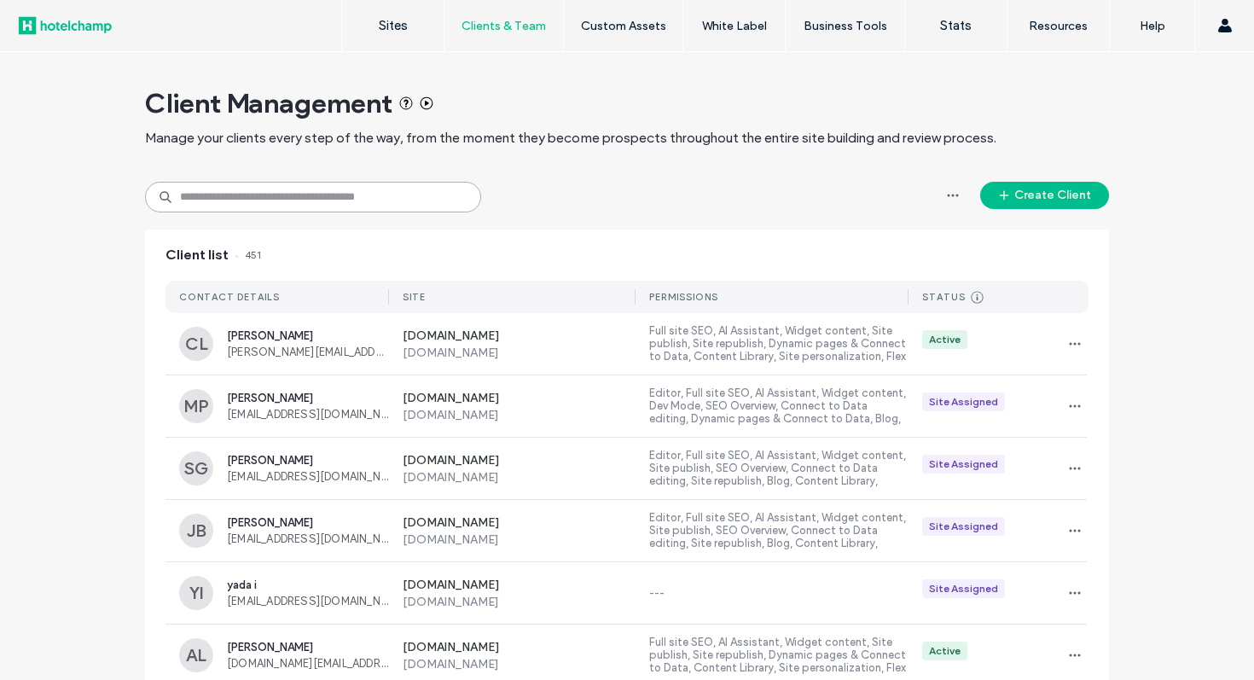
click at [344, 199] on input at bounding box center [313, 197] width 336 height 31
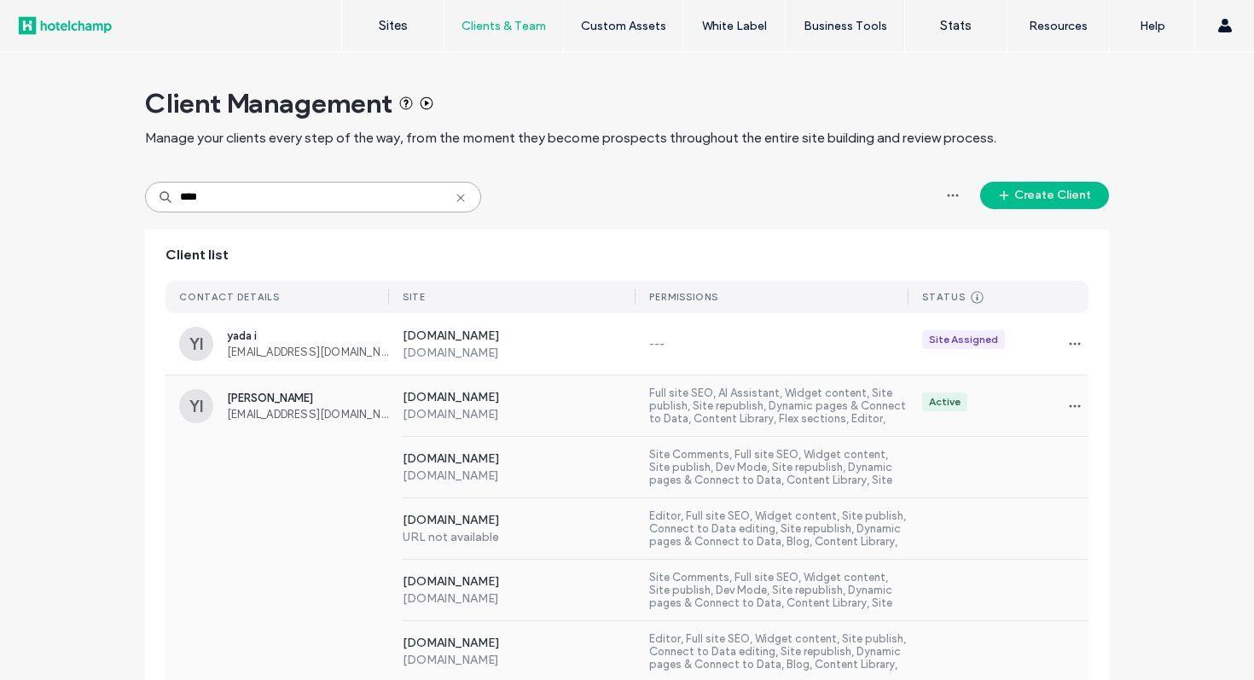
type input "****"
click at [799, 499] on div "www.crossriverkwai.com URL not available Editor, Full site SEO, Widget content,…" at bounding box center [739, 528] width 700 height 61
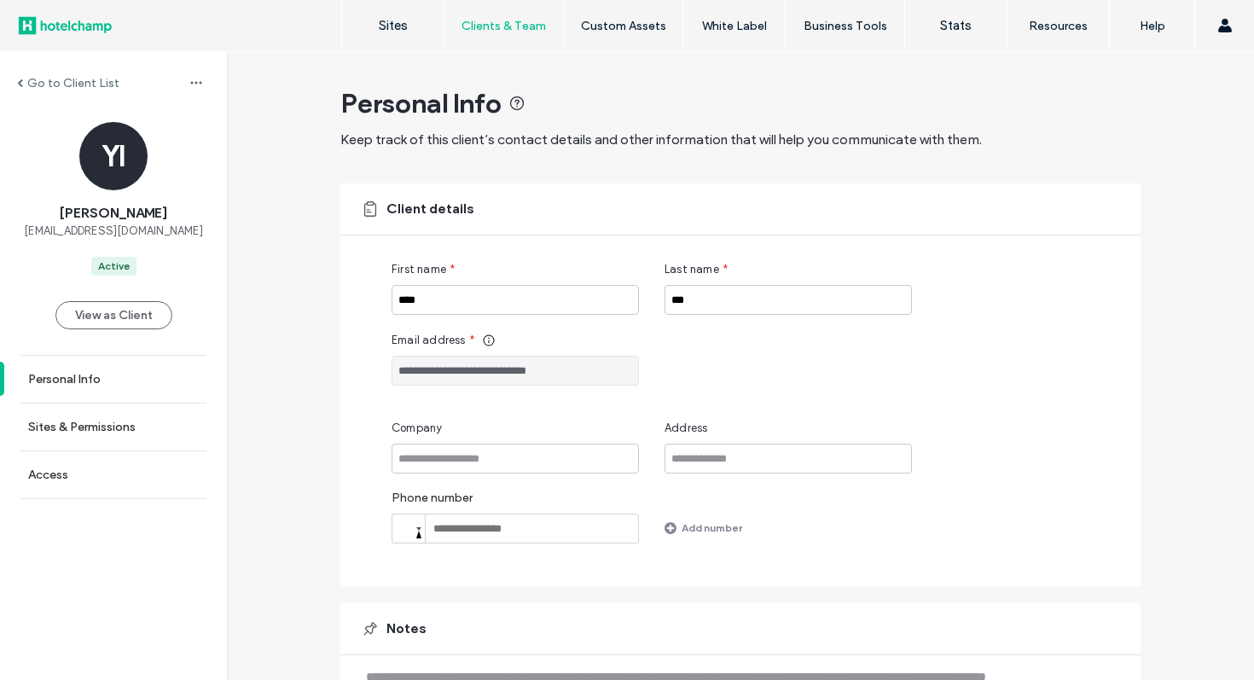
scroll to position [114, 0]
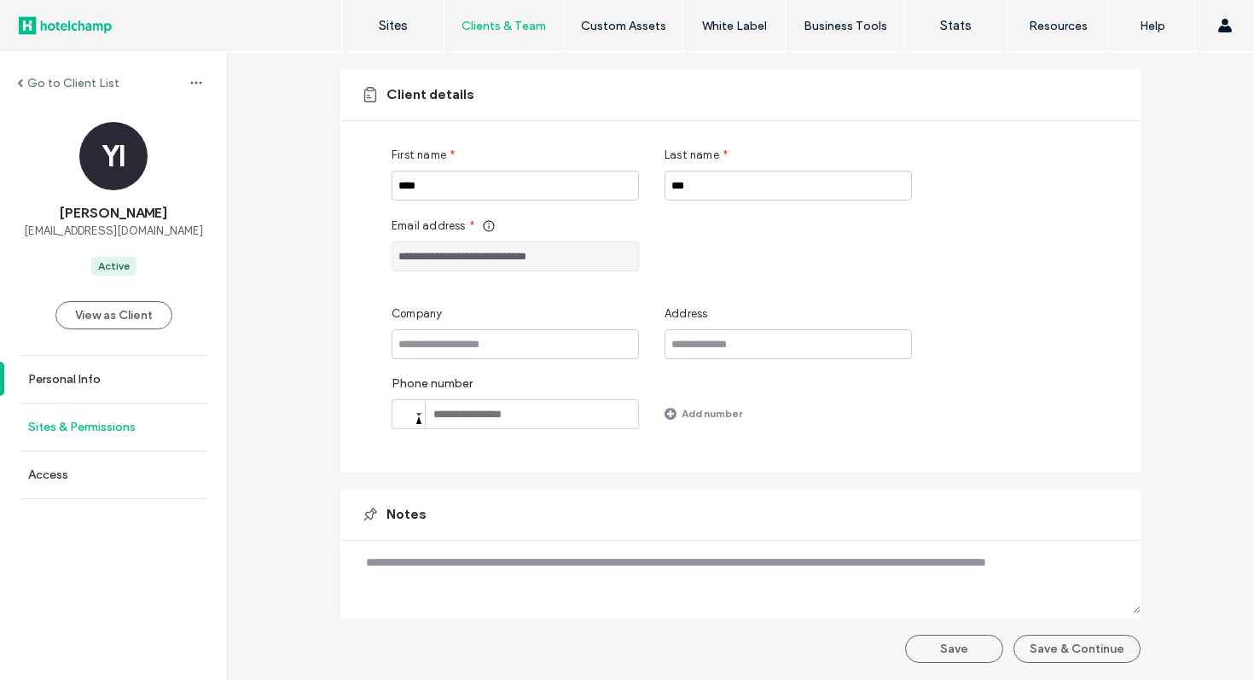
click at [123, 443] on link "Sites & Permissions" at bounding box center [113, 427] width 227 height 47
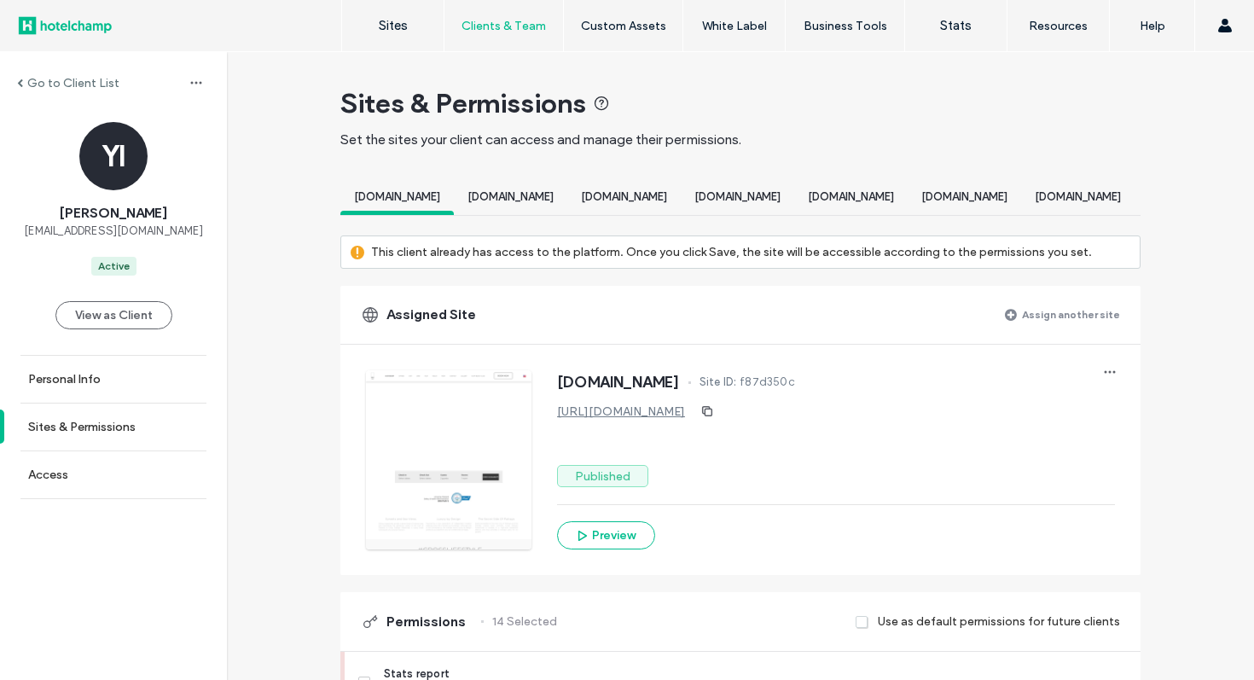
click at [667, 198] on span "www.crossriverkwai.com" at bounding box center [624, 196] width 86 height 13
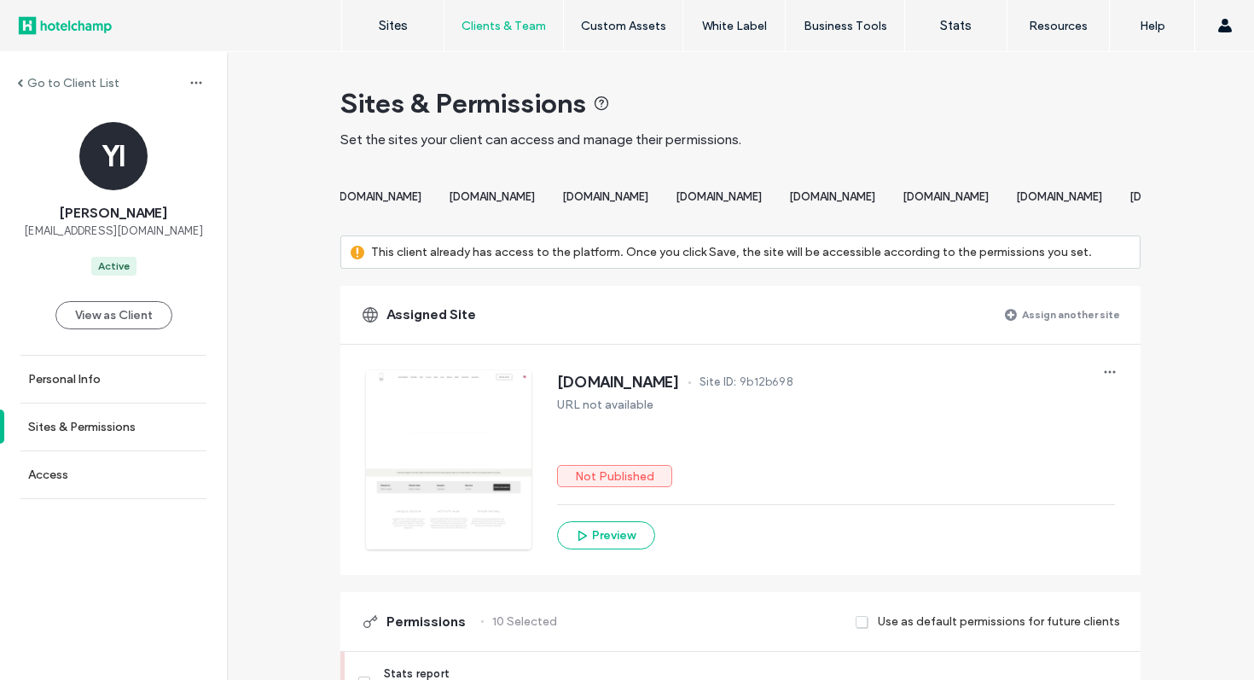
scroll to position [0, 1576]
click at [113, 199] on span "[DOMAIN_NAME]" at bounding box center [69, 196] width 86 height 13
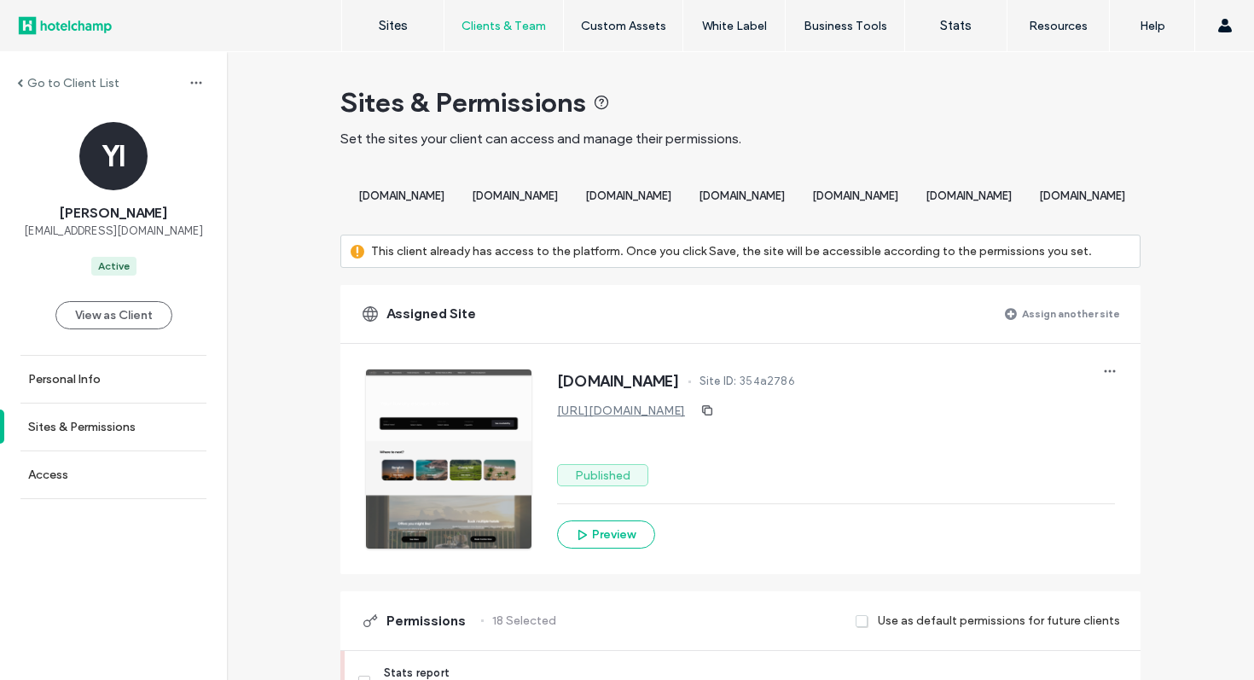
scroll to position [0, 1442]
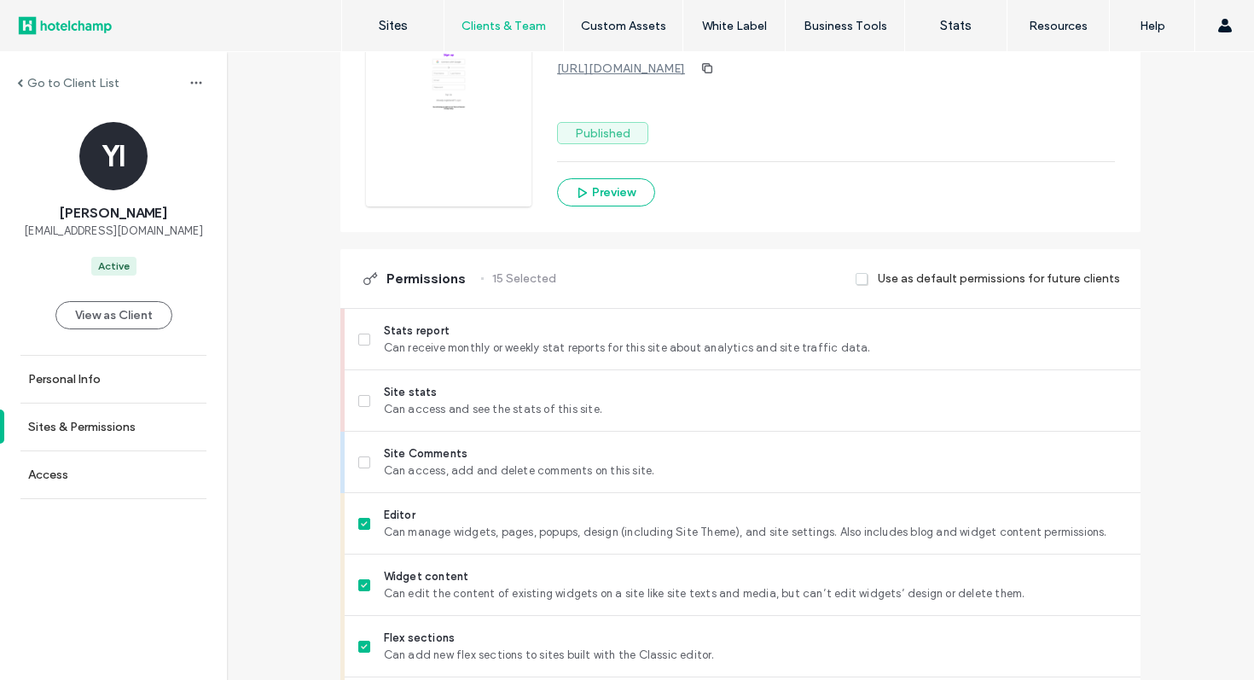
scroll to position [306, 0]
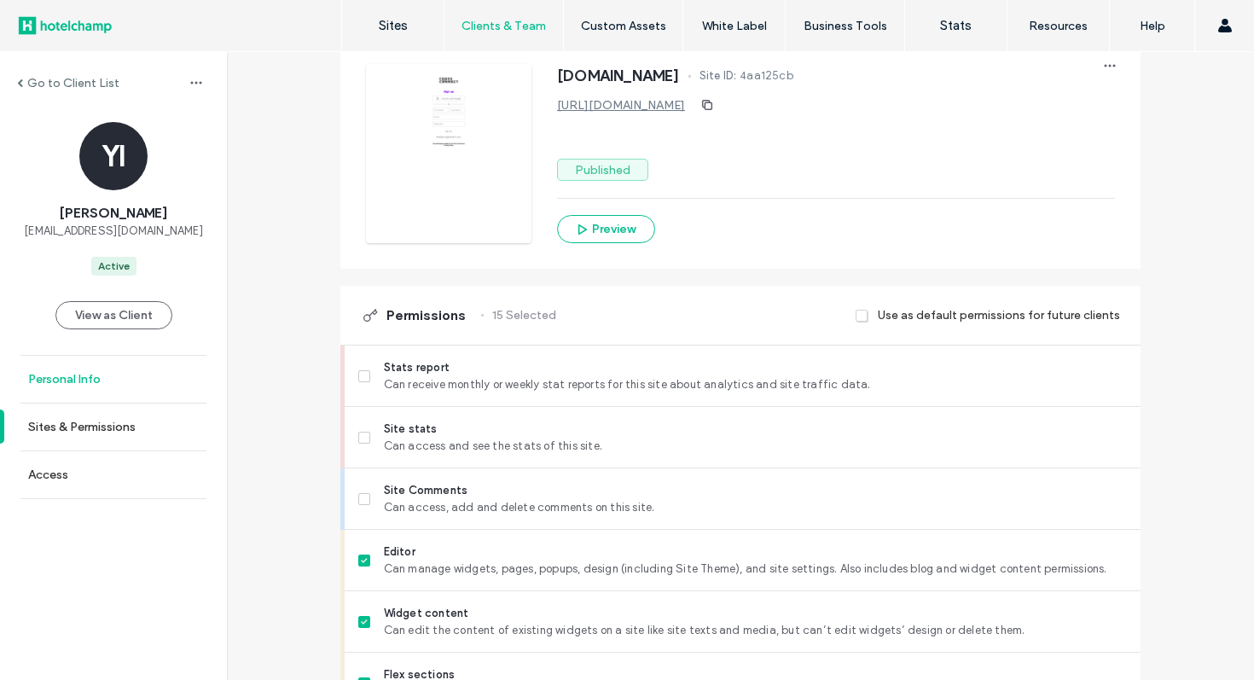
click at [148, 397] on link "Personal Info" at bounding box center [113, 379] width 227 height 47
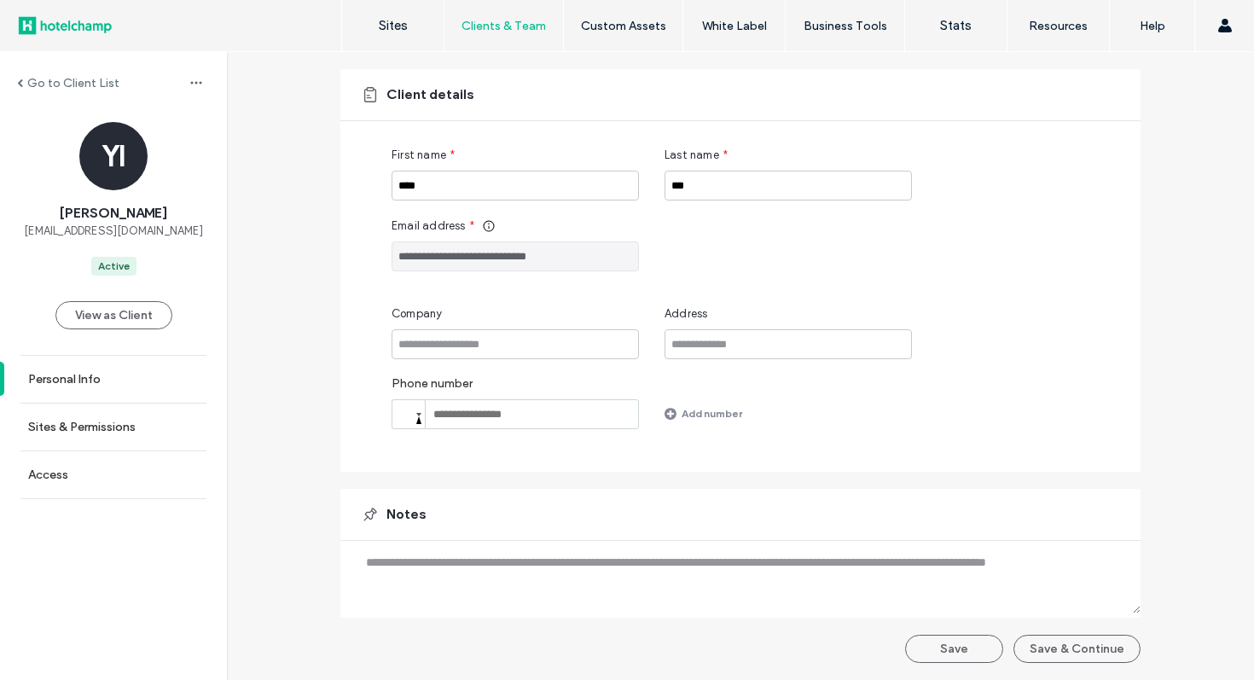
scroll to position [114, 0]
click at [123, 437] on link "Sites & Permissions" at bounding box center [113, 427] width 227 height 47
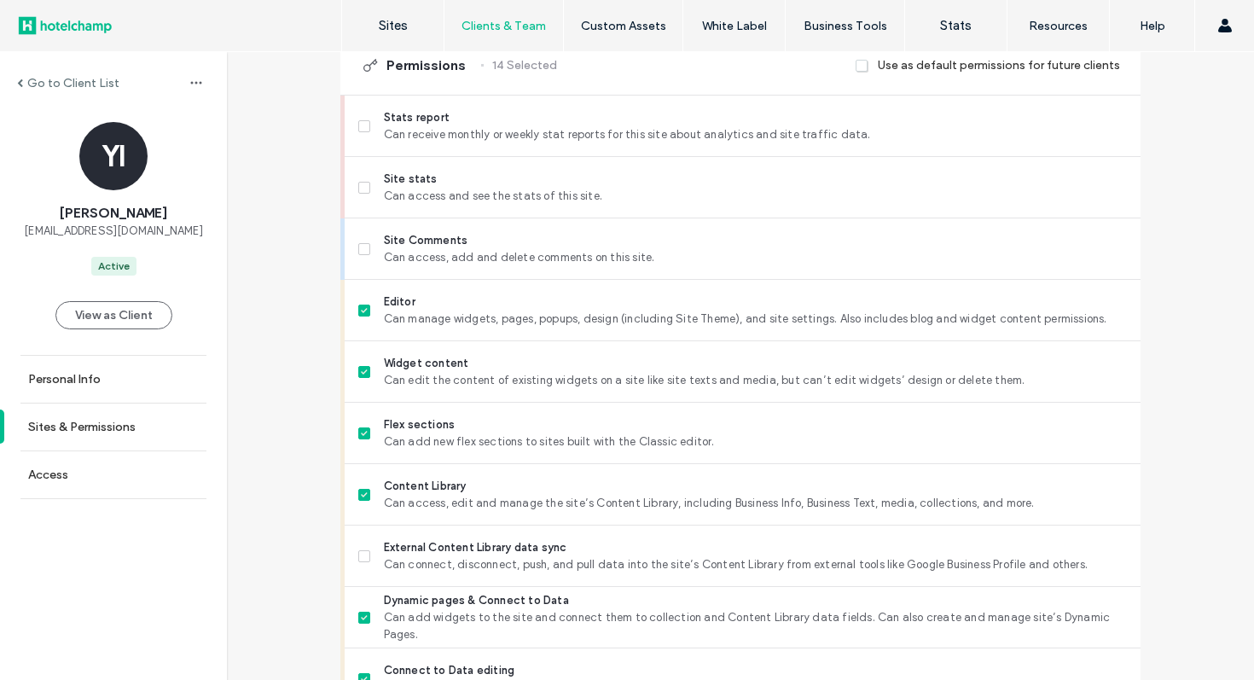
scroll to position [546, 0]
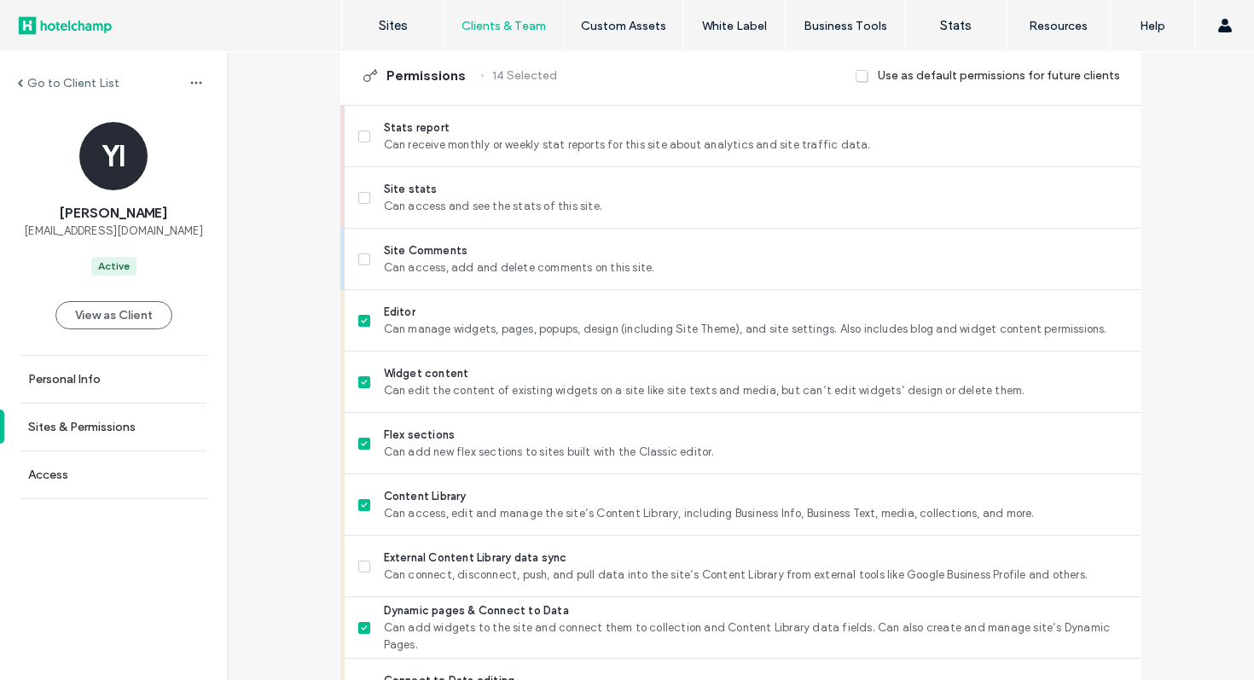
click at [22, 81] on span at bounding box center [20, 82] width 6 height 9
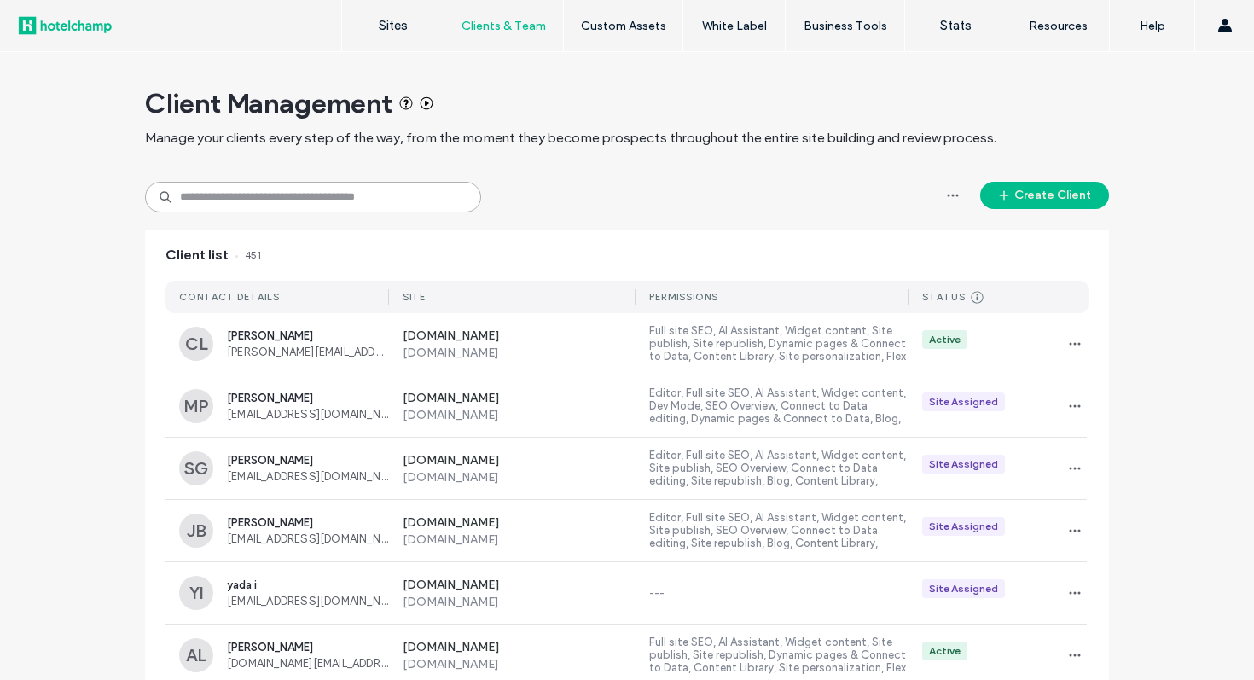
click at [253, 195] on input at bounding box center [313, 197] width 336 height 31
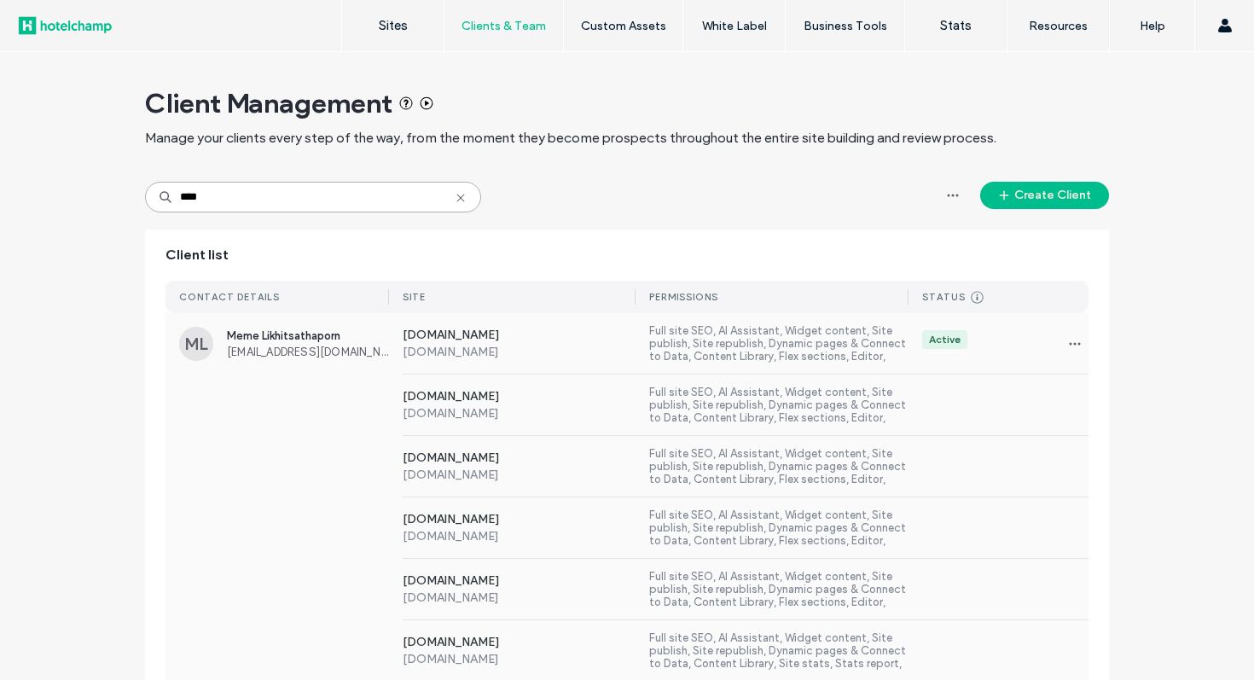
type input "****"
click at [598, 535] on label "[DOMAIN_NAME]" at bounding box center [520, 536] width 234 height 15
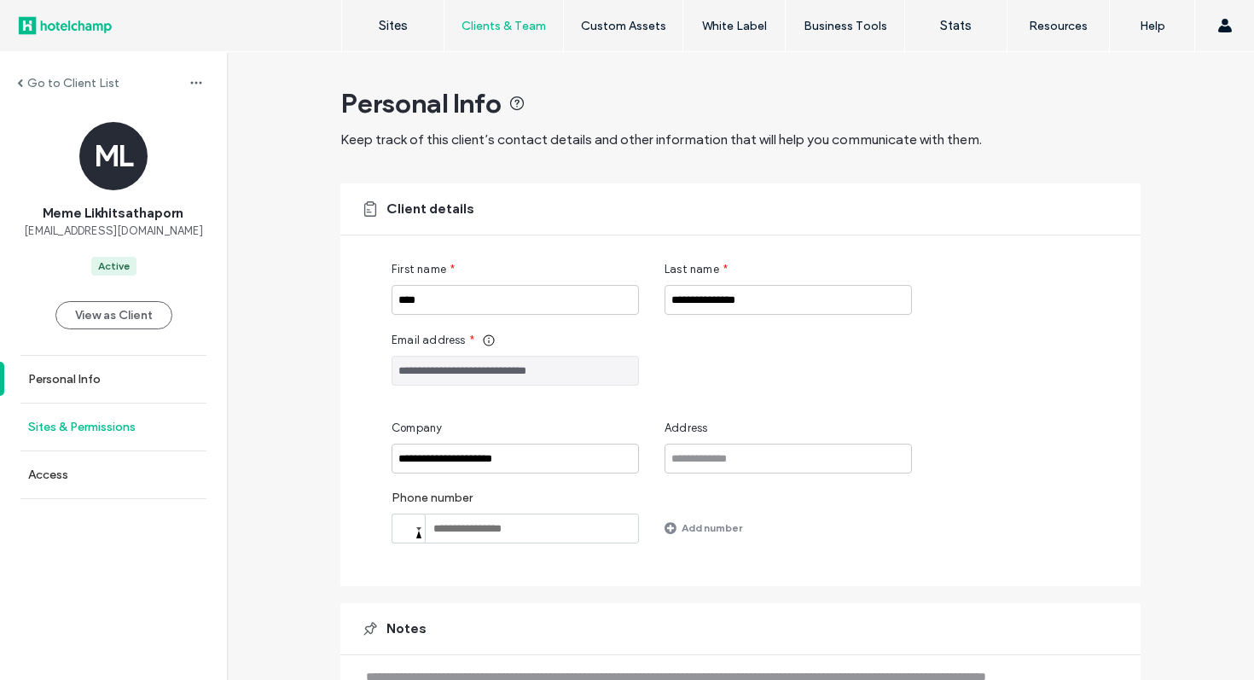
click at [153, 439] on link "Sites & Permissions" at bounding box center [113, 427] width 227 height 47
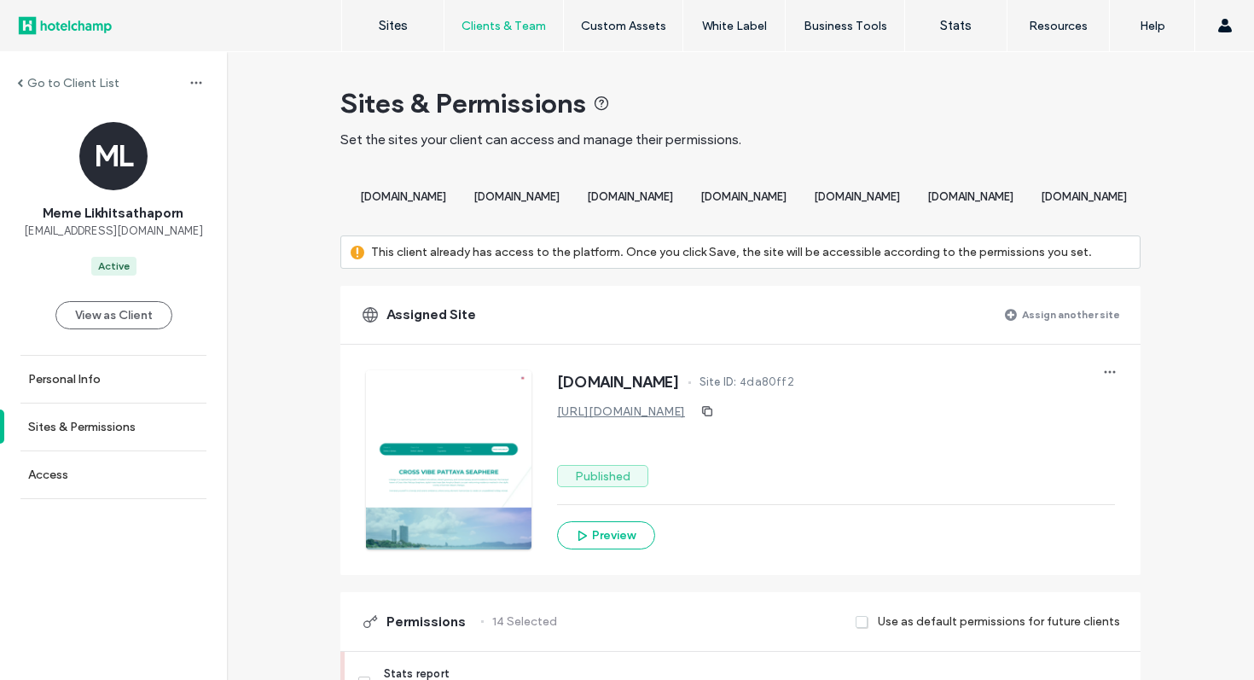
scroll to position [0, 2478]
click at [687, 209] on div "[DOMAIN_NAME]" at bounding box center [629, 199] width 113 height 32
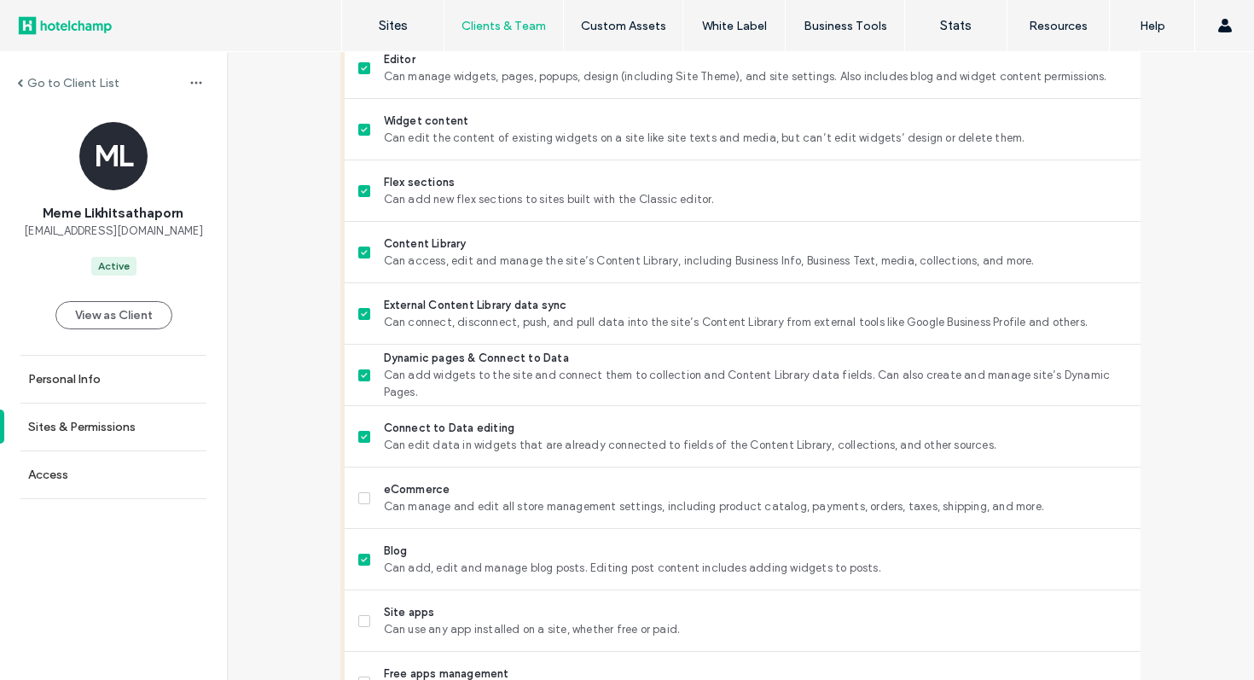
scroll to position [625, 0]
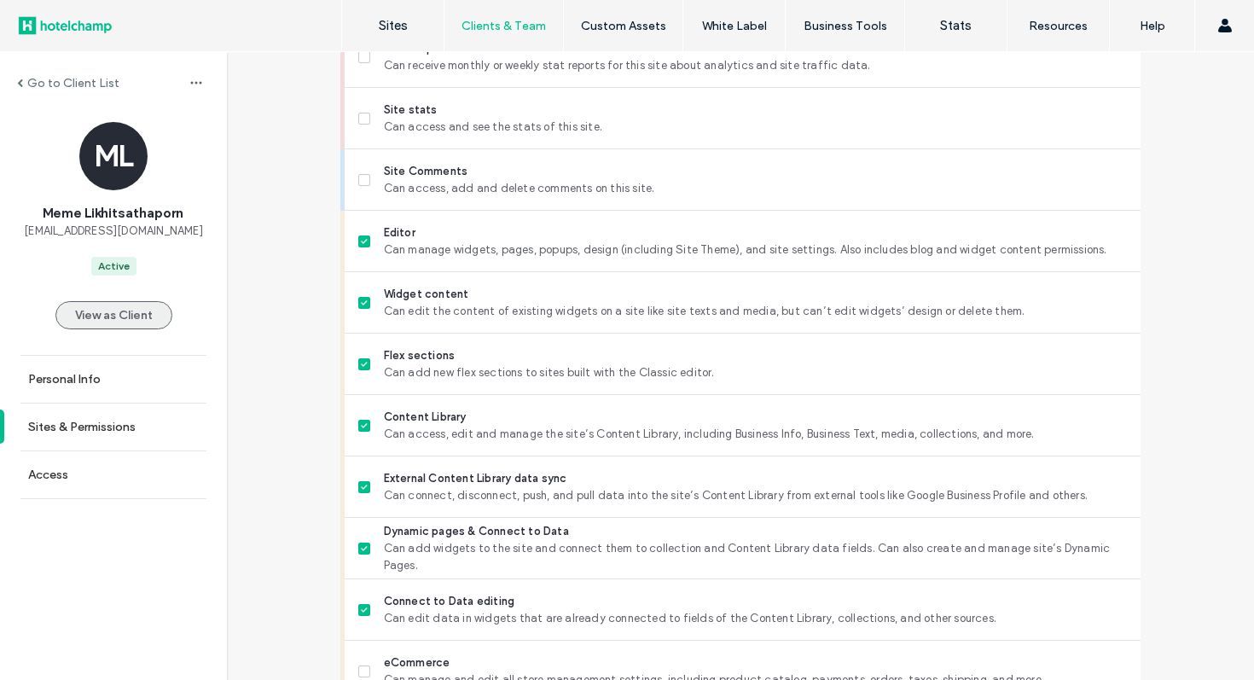
click at [142, 322] on button "View as Client" at bounding box center [113, 315] width 117 height 28
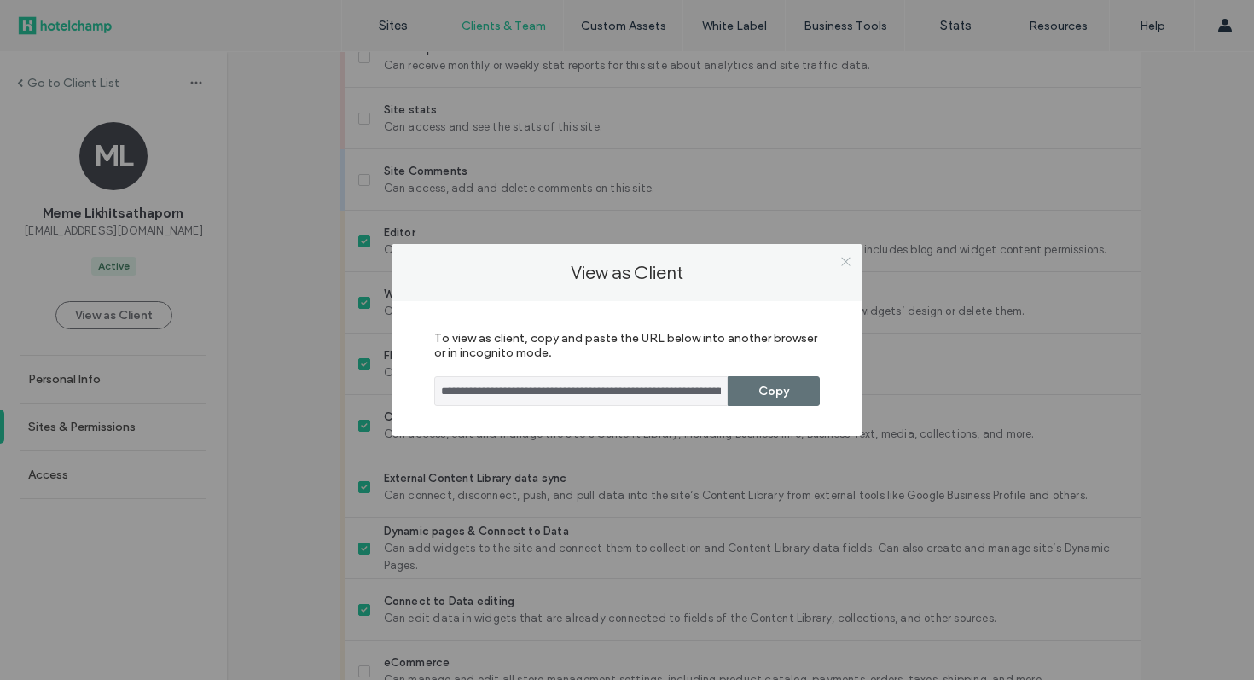
click at [841, 261] on icon at bounding box center [846, 261] width 13 height 13
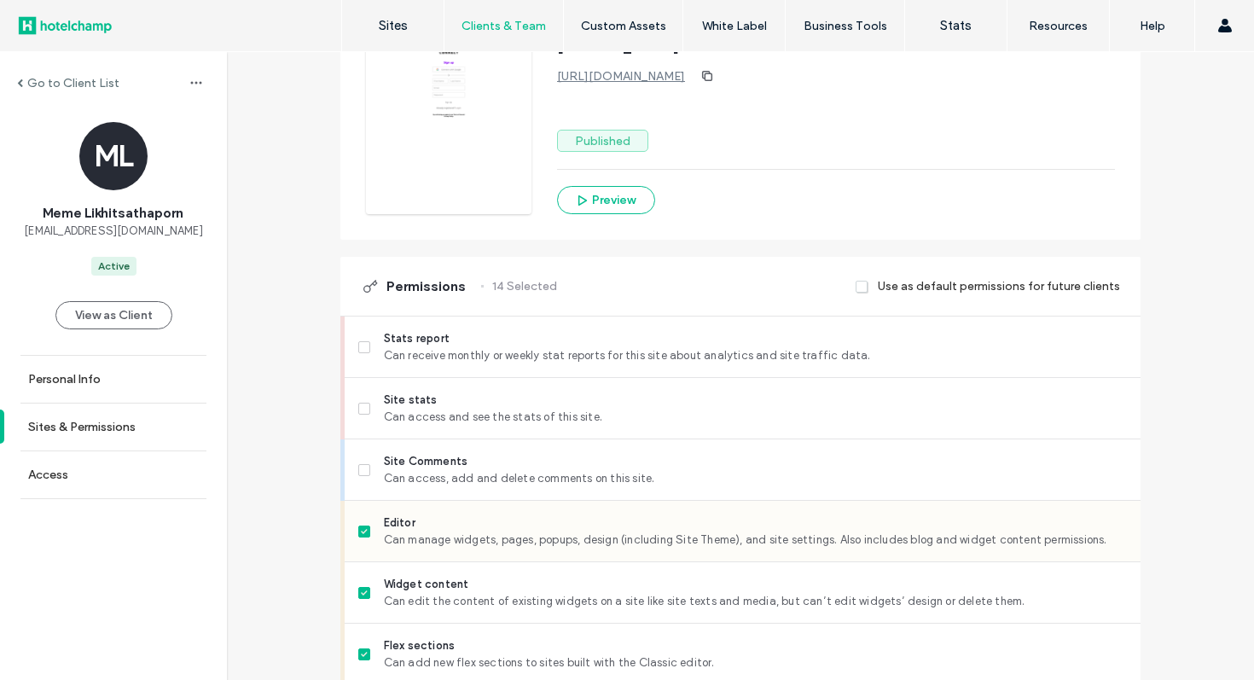
scroll to position [0, 0]
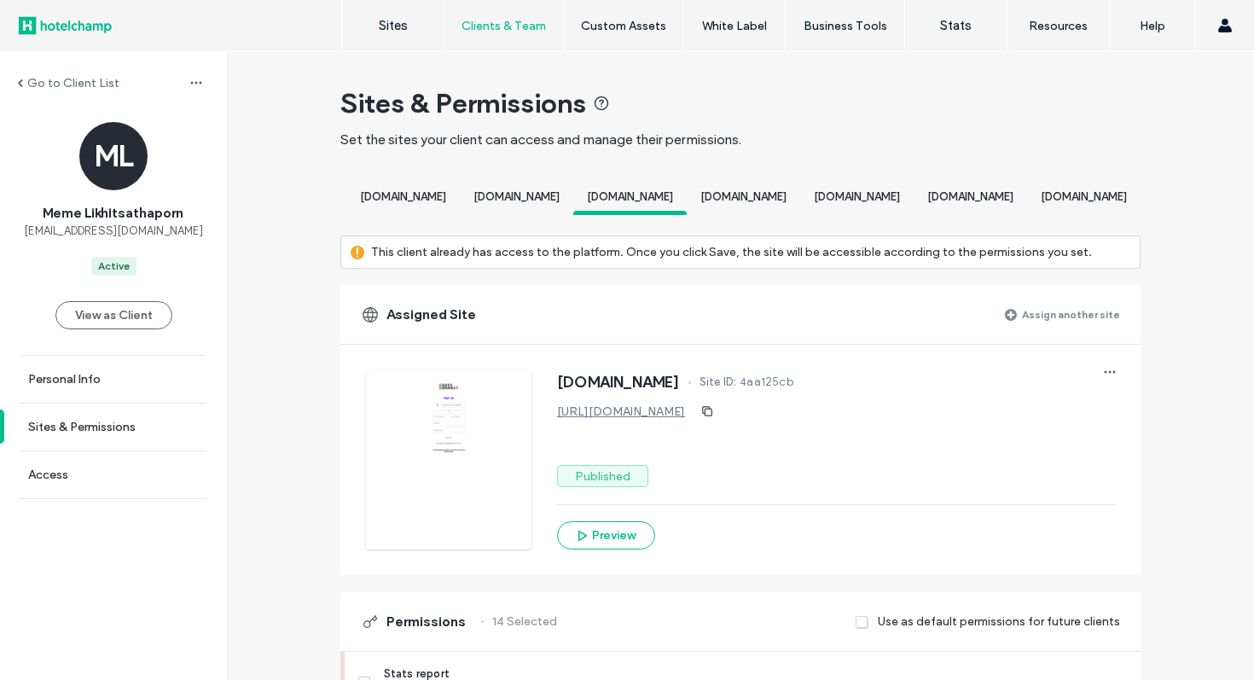
drag, startPoint x: 171, startPoint y: 228, endPoint x: 9, endPoint y: 224, distance: 162.2
click at [9, 224] on div "ML Meme Likhitsathaporn meme@crosshotelsandresorts.com Active" at bounding box center [113, 199] width 227 height 154
copy span "[EMAIL_ADDRESS][DOMAIN_NAME]"
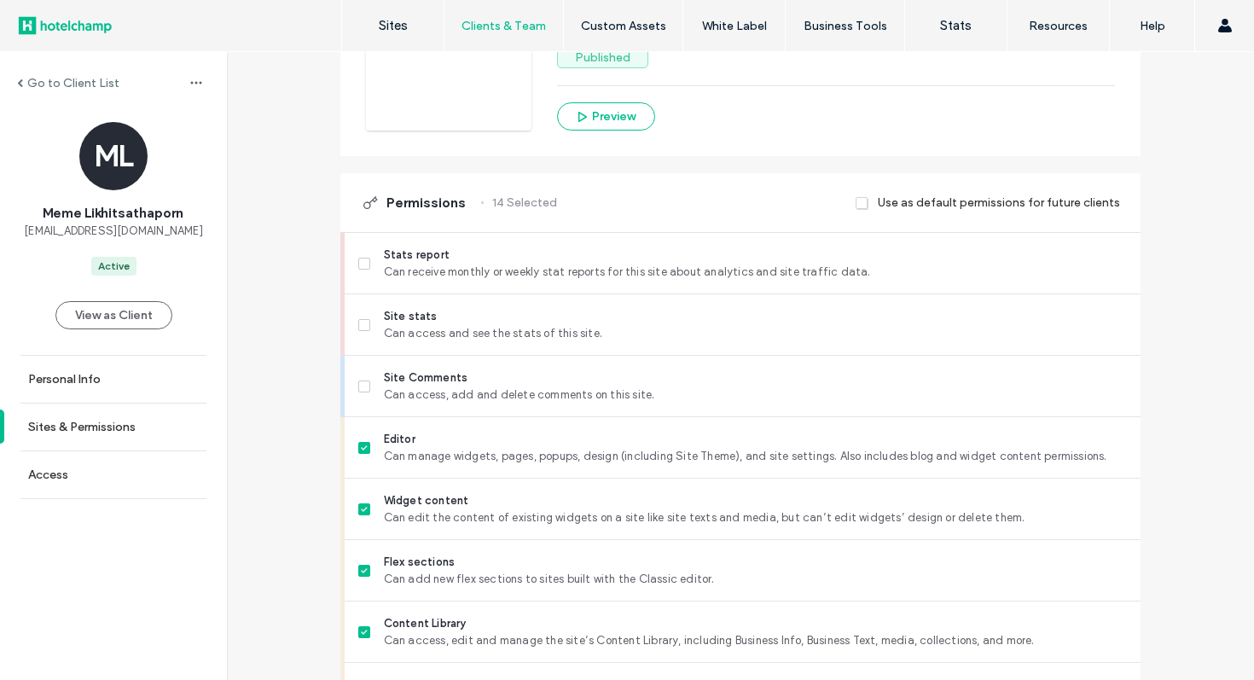
scroll to position [216, 0]
